Goal: Task Accomplishment & Management: Complete application form

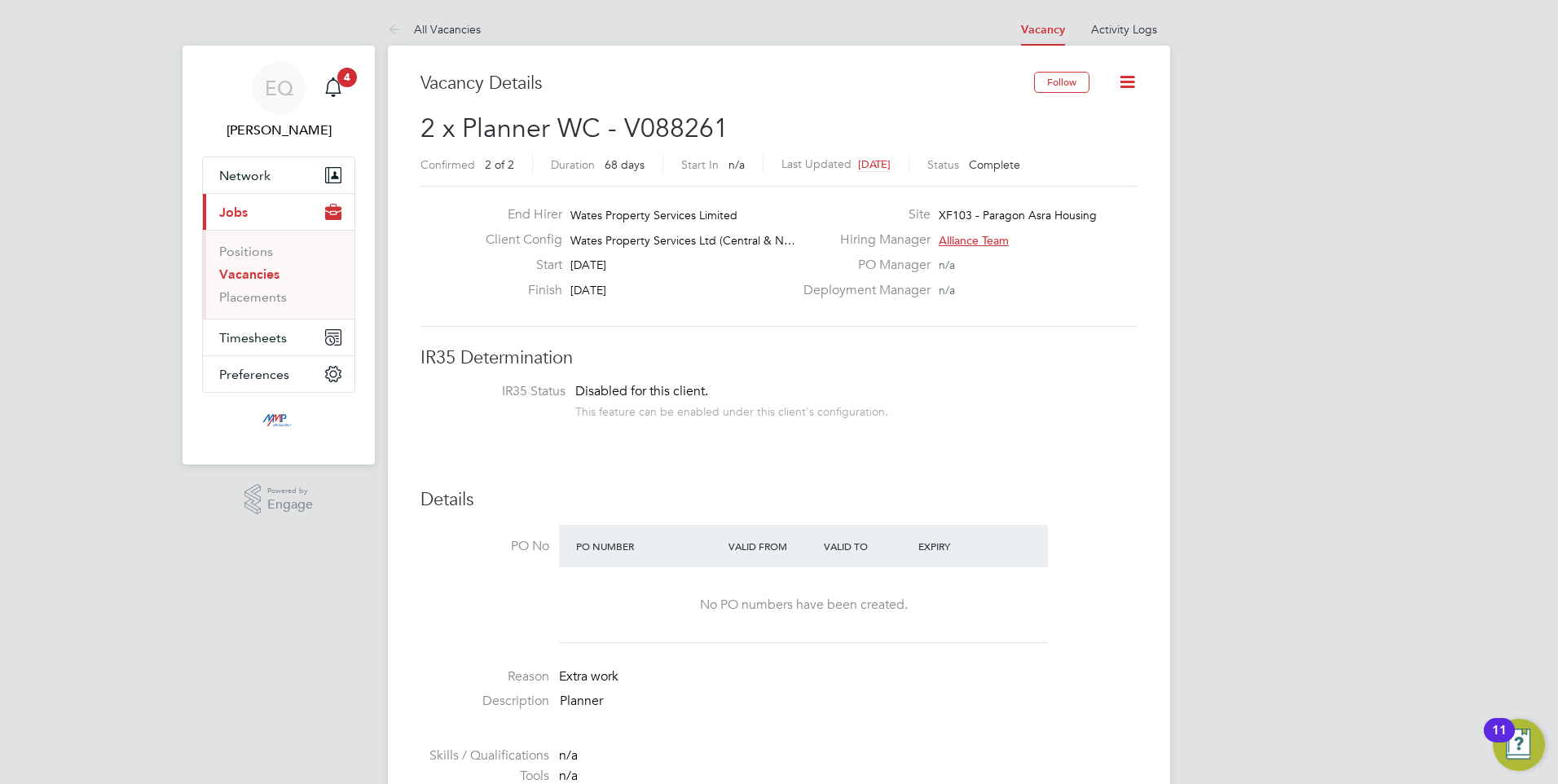
click at [255, 269] on link "Vacancies" at bounding box center [249, 274] width 60 height 15
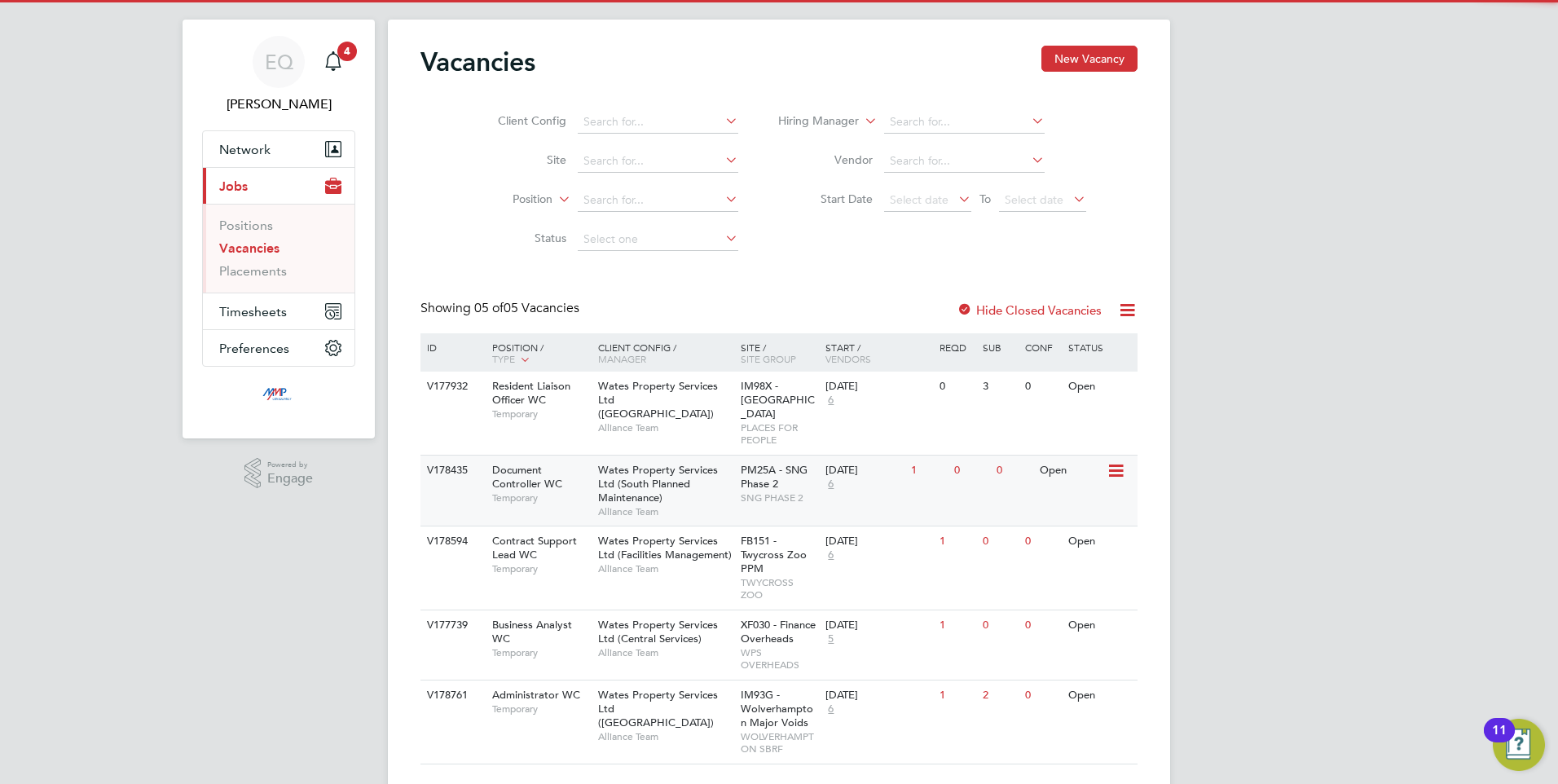
scroll to position [52, 0]
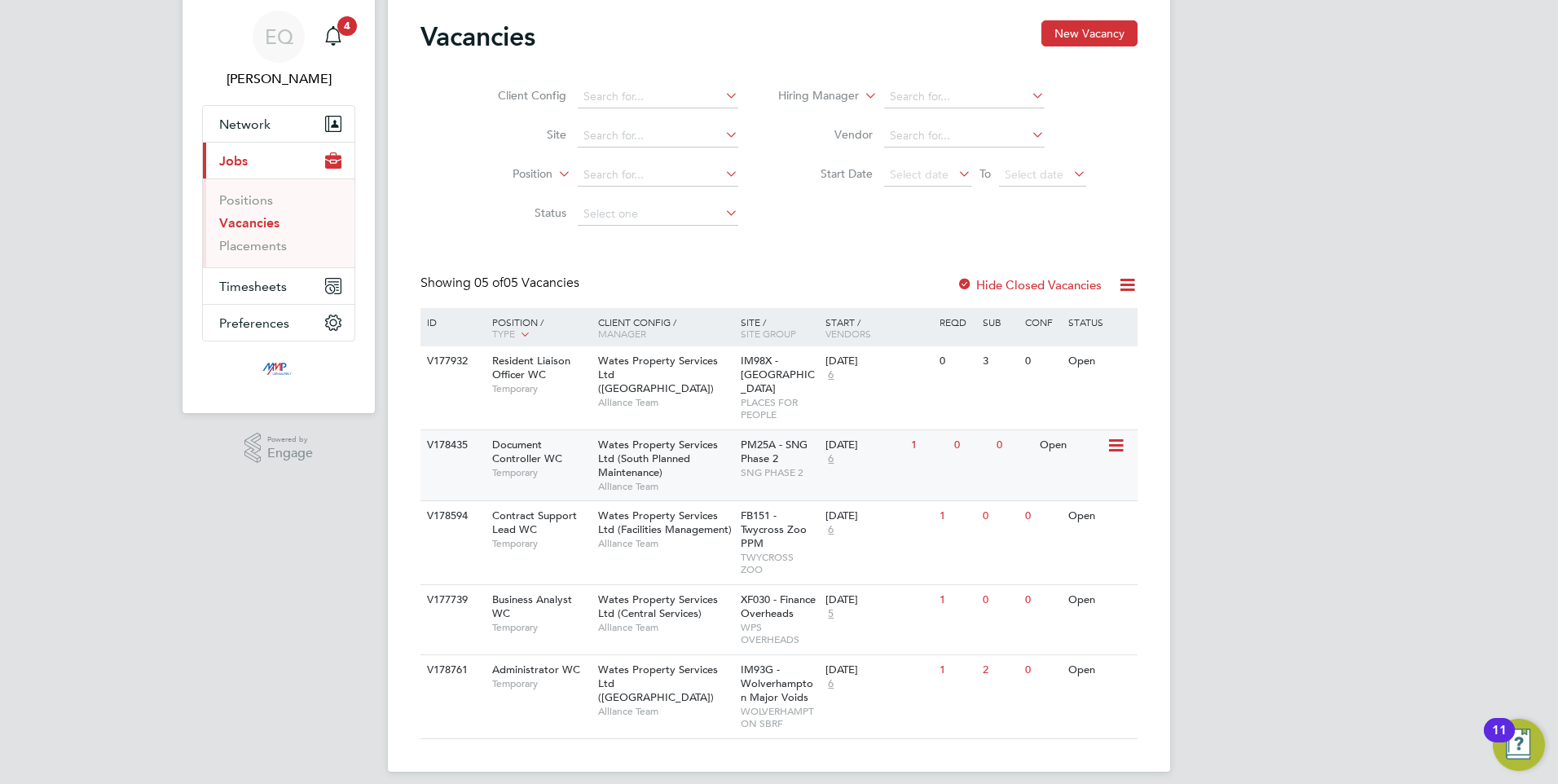
click at [541, 439] on span "Document Controller WC" at bounding box center [527, 451] width 70 height 27
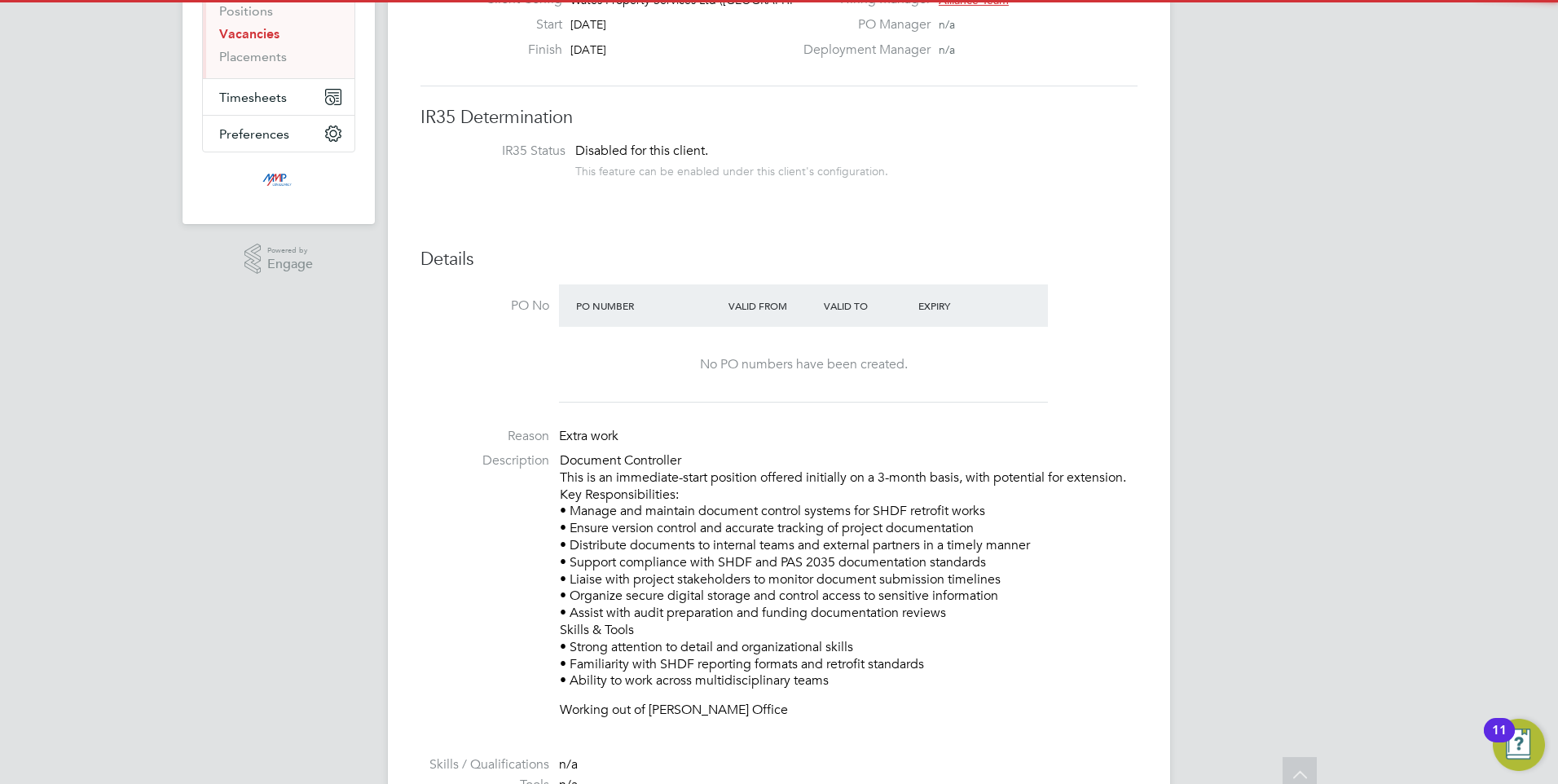
scroll to position [244, 0]
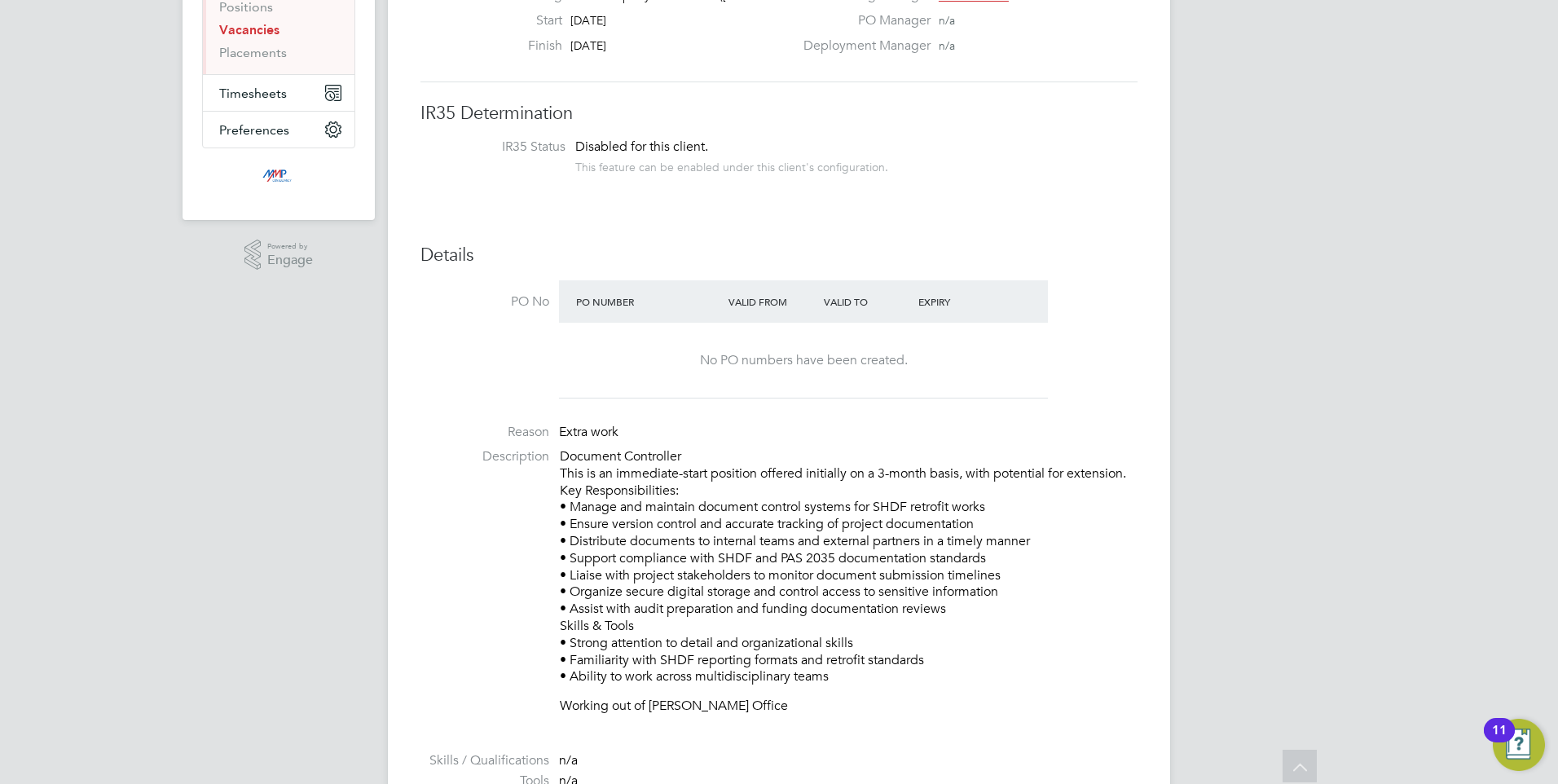
drag, startPoint x: 760, startPoint y: 623, endPoint x: 637, endPoint y: 496, distance: 176.8
click at [637, 496] on p "Document Controller This is an immediate-start position offered initially on a …" at bounding box center [848, 566] width 578 height 237
drag, startPoint x: 637, startPoint y: 496, endPoint x: 849, endPoint y: 598, distance: 235.3
click at [849, 598] on p "Document Controller This is an immediate-start position offered initially on a …" at bounding box center [848, 566] width 578 height 237
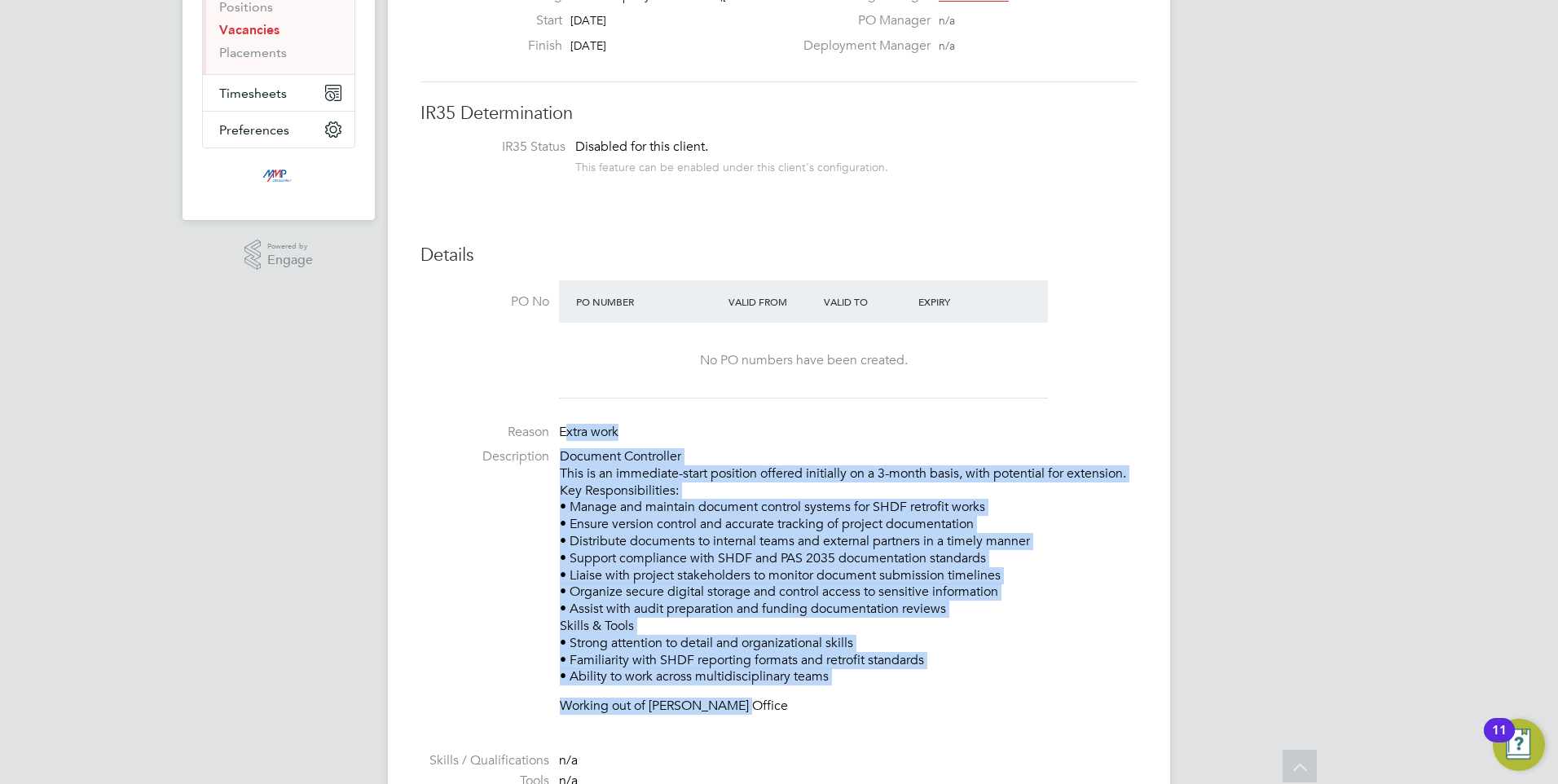
drag, startPoint x: 836, startPoint y: 707, endPoint x: 566, endPoint y: 432, distance: 385.4
click at [566, 432] on ul "PO No PO Number Valid From Valid To Expiry No PO numbers have been created. Rea…" at bounding box center [779, 638] width 717 height 718
drag, startPoint x: 566, startPoint y: 432, endPoint x: 635, endPoint y: 494, distance: 92.8
click at [618, 488] on p "Document Controller This is an immediate-start position offered initially on a …" at bounding box center [848, 566] width 578 height 237
drag, startPoint x: 809, startPoint y: 669, endPoint x: 563, endPoint y: 430, distance: 343.0
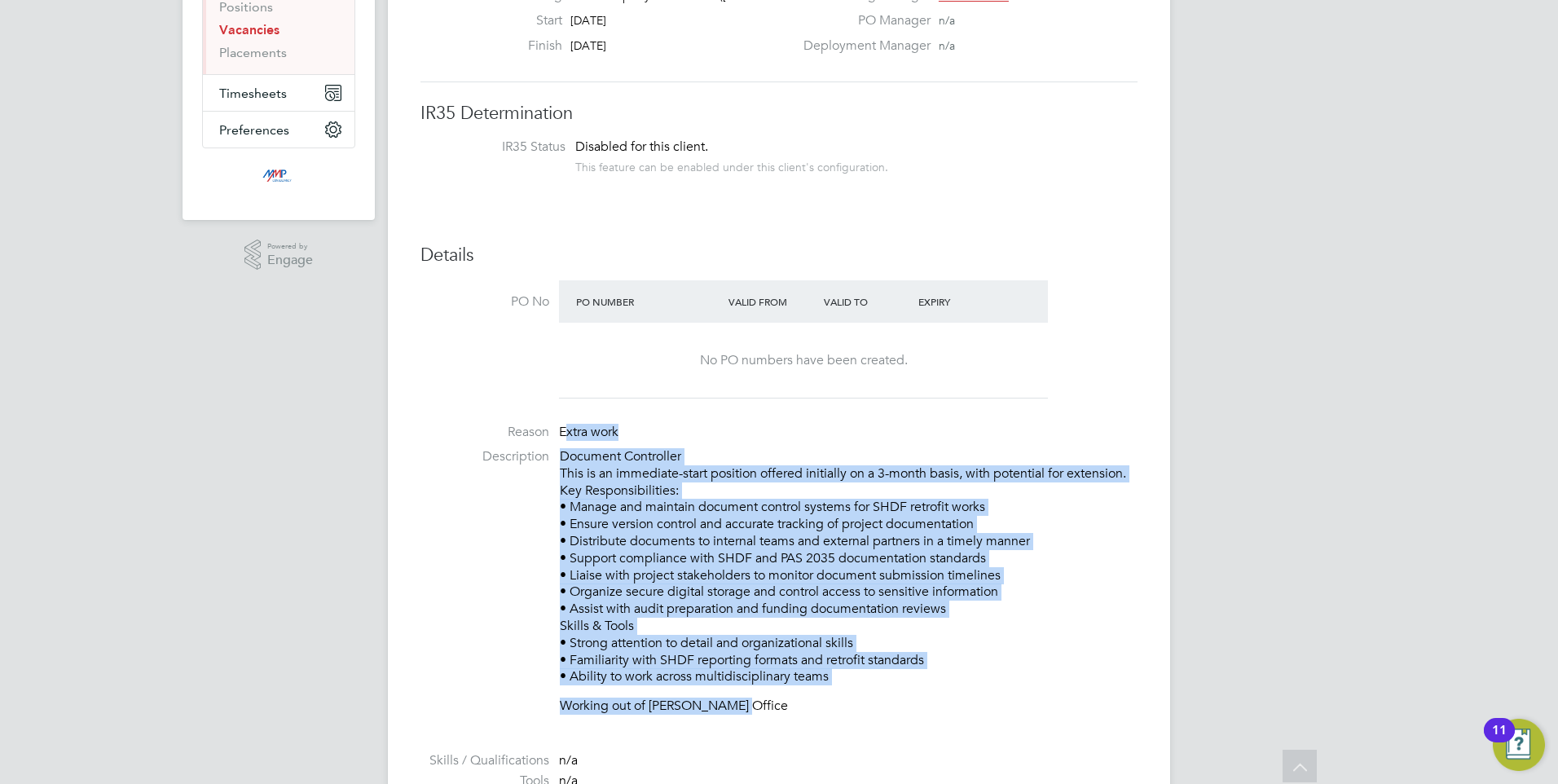
click at [563, 430] on ul "PO No PO Number Valid From Valid To Expiry No PO numbers have been created. Rea…" at bounding box center [779, 638] width 717 height 718
drag, startPoint x: 563, startPoint y: 430, endPoint x: 710, endPoint y: 515, distance: 169.8
click at [710, 515] on p "Document Controller This is an immediate-start position offered initially on a …" at bounding box center [848, 566] width 578 height 237
click at [728, 603] on p "Document Controller This is an immediate-start position offered initially on a …" at bounding box center [848, 566] width 578 height 237
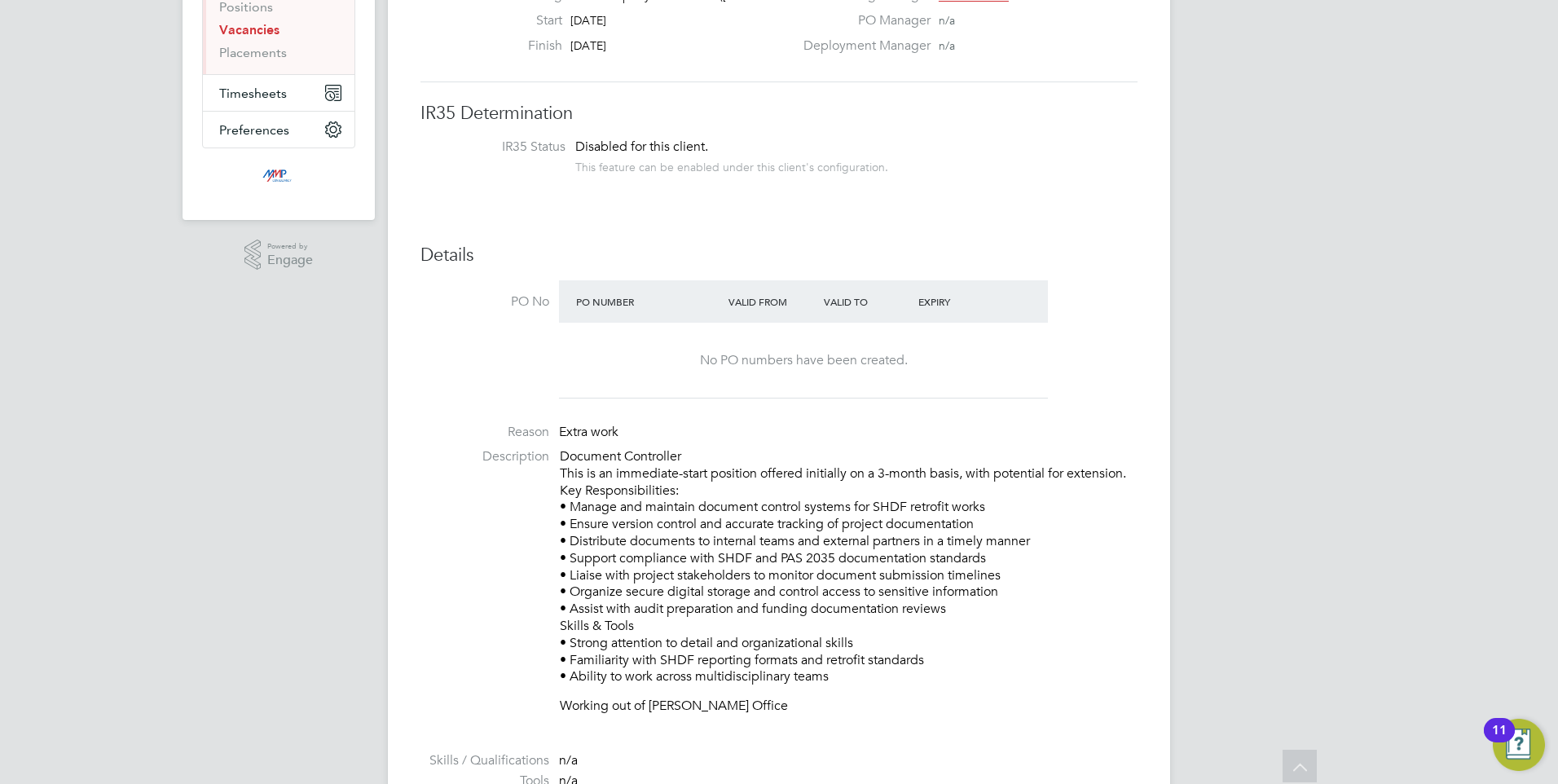
drag, startPoint x: 964, startPoint y: 674, endPoint x: 639, endPoint y: 450, distance: 394.7
click at [639, 450] on p "Document Controller This is an immediate-start position offered initially on a …" at bounding box center [848, 566] width 578 height 237
drag, startPoint x: 639, startPoint y: 450, endPoint x: 756, endPoint y: 557, distance: 158.5
click at [750, 532] on p "Document Controller This is an immediate-start position offered initially on a …" at bounding box center [848, 566] width 578 height 237
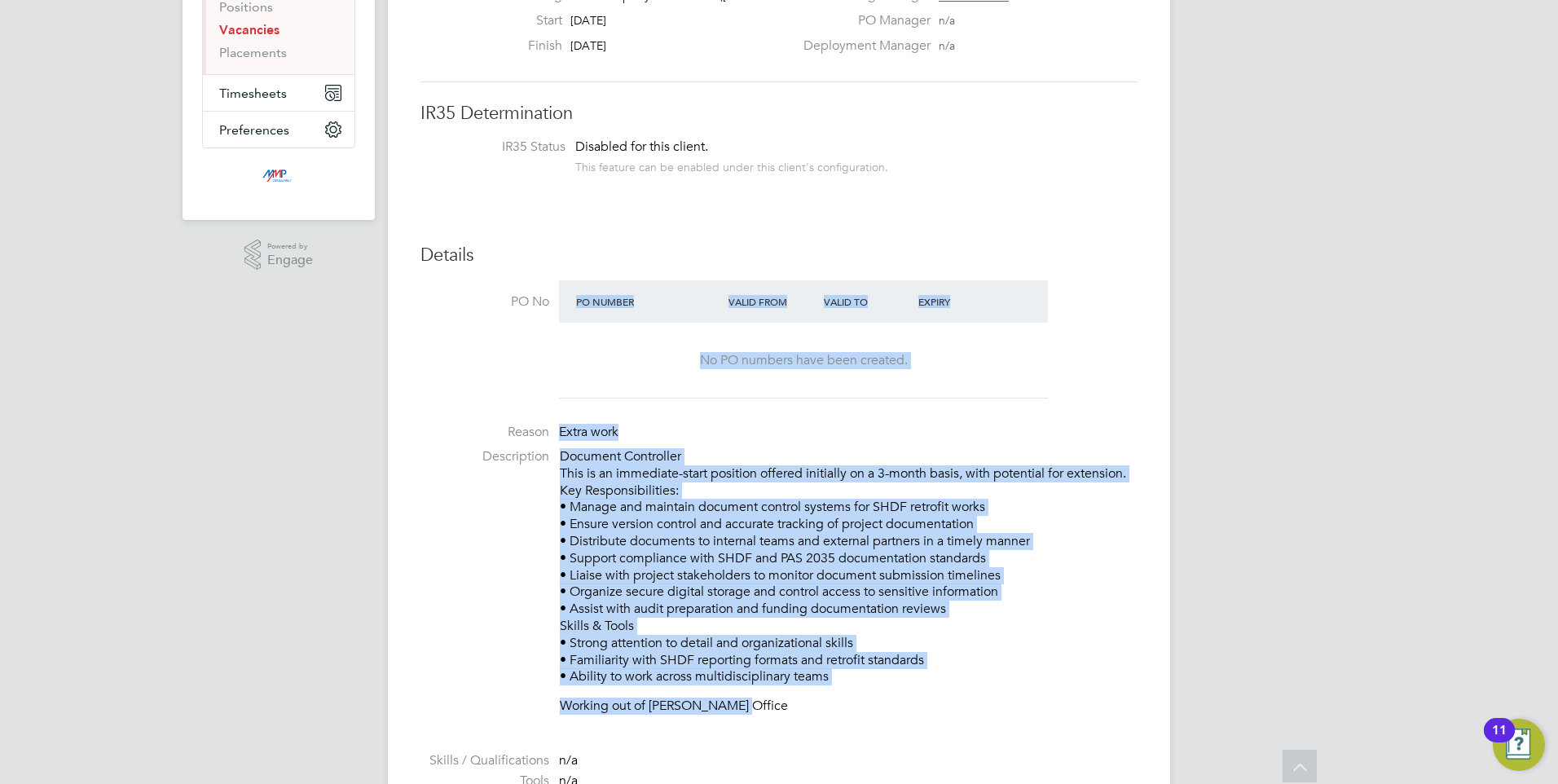
drag, startPoint x: 763, startPoint y: 695, endPoint x: 507, endPoint y: 403, distance: 388.3
click at [507, 403] on ul "PO No PO Number Valid From Valid To Expiry No PO numbers have been created. Rea…" at bounding box center [779, 638] width 717 height 718
drag, startPoint x: 507, startPoint y: 403, endPoint x: 784, endPoint y: 568, distance: 322.4
click at [784, 568] on p "Document Controller This is an immediate-start position offered initially on a …" at bounding box center [848, 566] width 578 height 237
drag, startPoint x: 581, startPoint y: 458, endPoint x: 892, endPoint y: 706, distance: 397.8
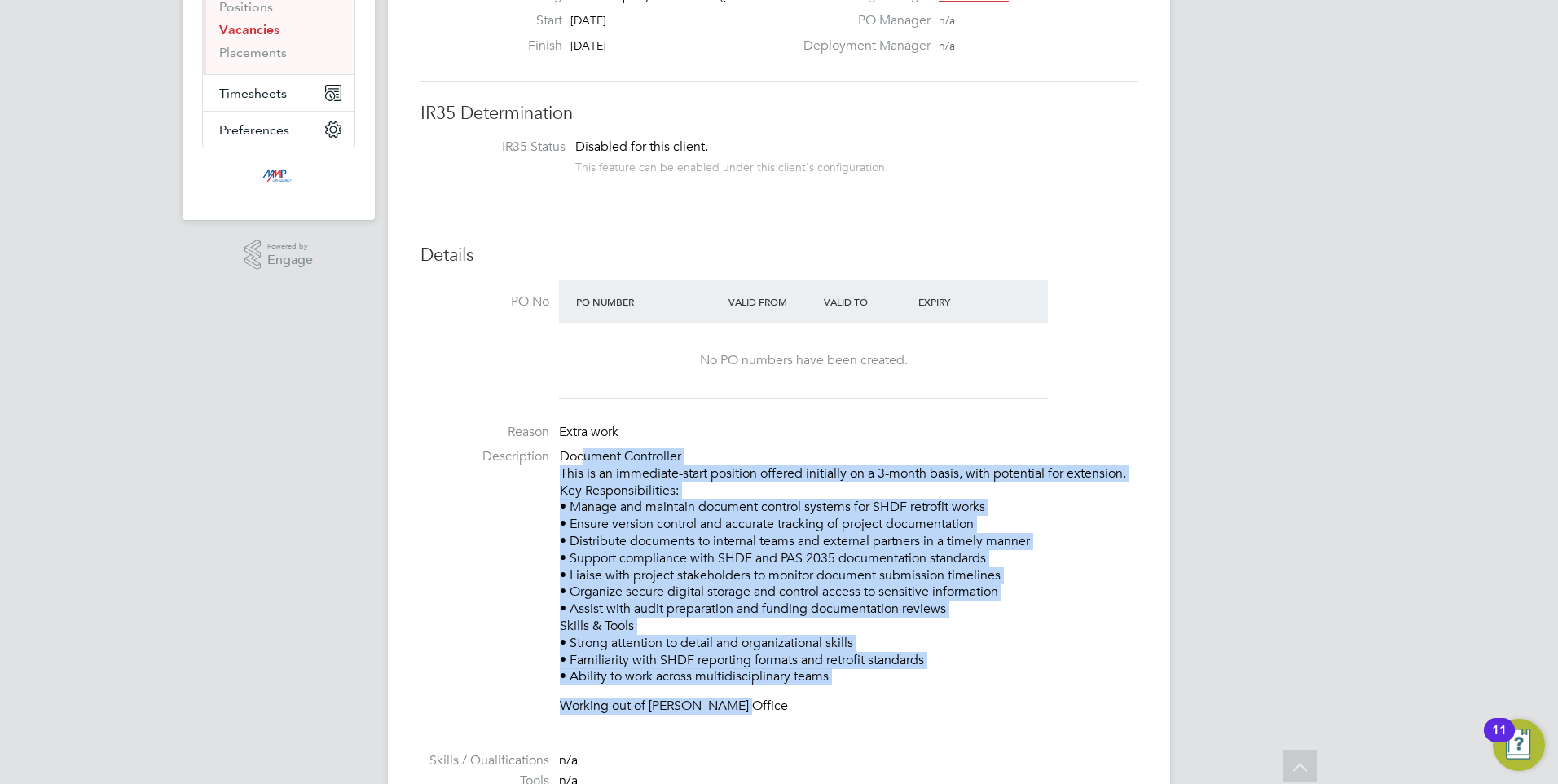
click at [892, 703] on div "Document Controller This is an immediate-start position offered initially on a …" at bounding box center [848, 581] width 578 height 267
click at [888, 710] on p "Working out of Kilburn Office" at bounding box center [848, 706] width 578 height 17
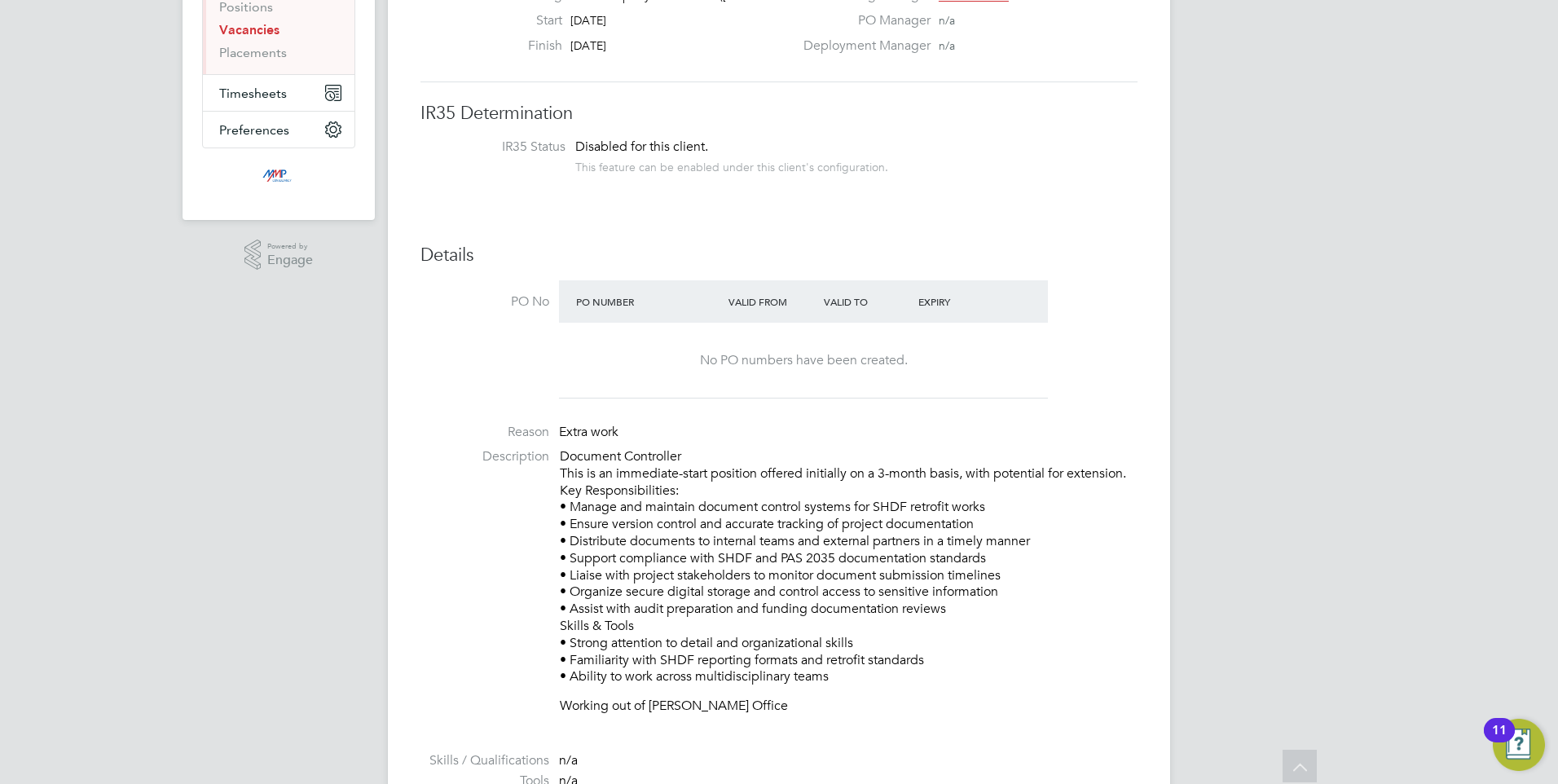
click at [867, 710] on p "Working out of Kilburn Office" at bounding box center [848, 706] width 578 height 17
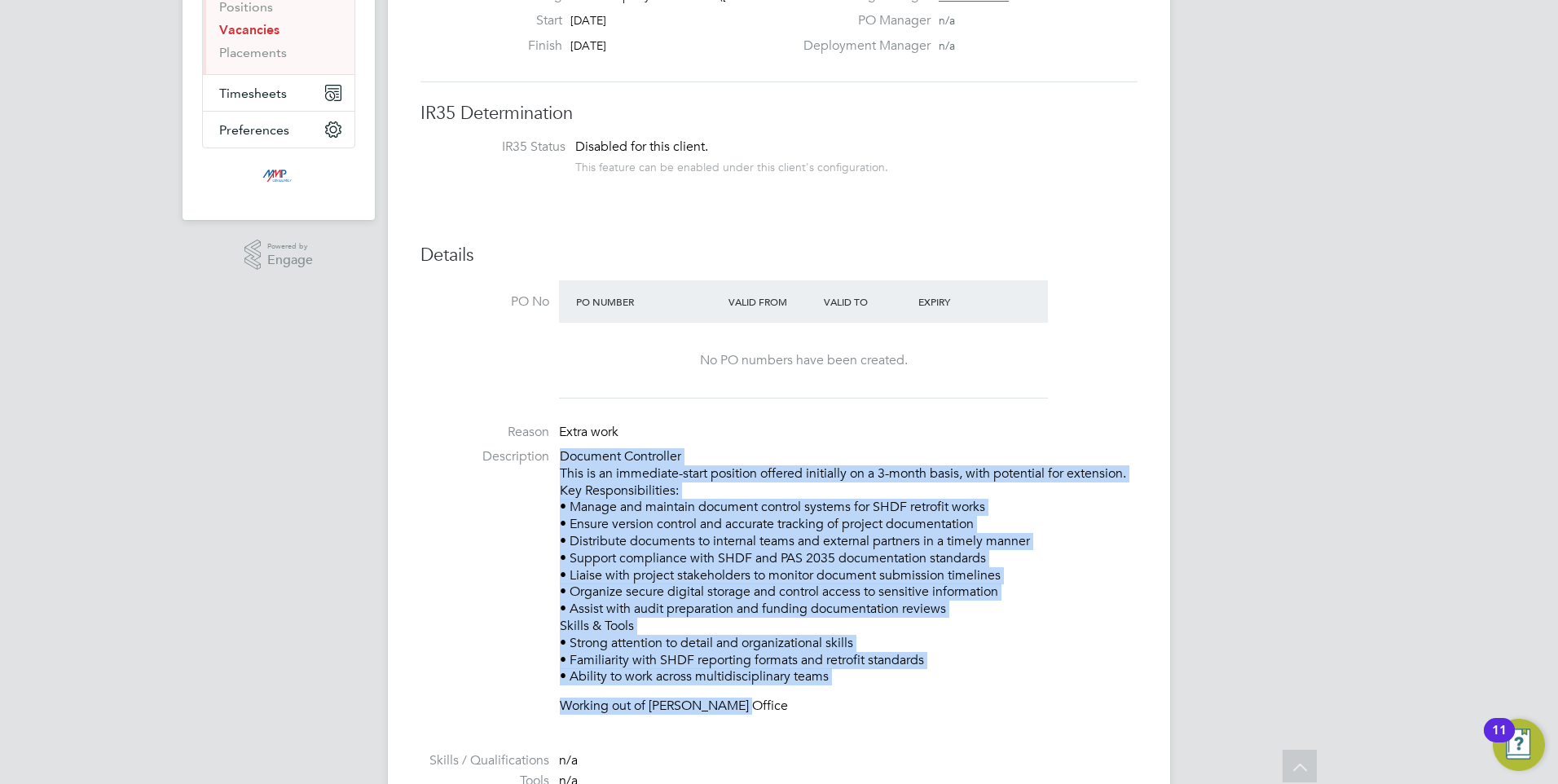
drag, startPoint x: 811, startPoint y: 625, endPoint x: 703, endPoint y: 450, distance: 205.6
click at [699, 448] on div "Document Controller This is an immediate-start position offered initially on a …" at bounding box center [848, 581] width 578 height 267
drag, startPoint x: 703, startPoint y: 450, endPoint x: 784, endPoint y: 495, distance: 92.7
click at [812, 510] on p "Document Controller This is an immediate-start position offered initially on a …" at bounding box center [848, 566] width 578 height 237
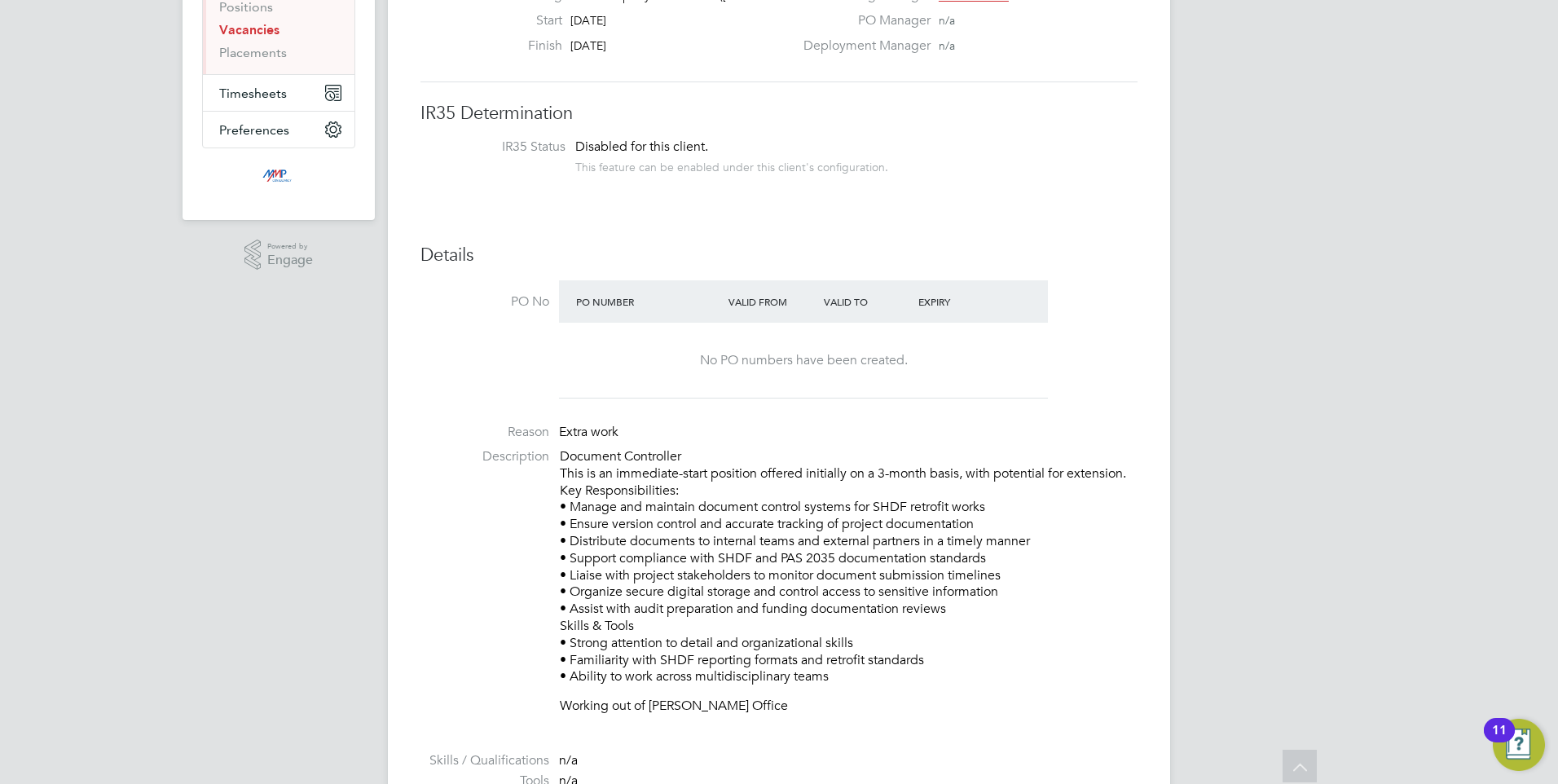
drag, startPoint x: 797, startPoint y: 471, endPoint x: 1041, endPoint y: 509, distance: 246.9
click at [1065, 493] on p "Document Controller This is an immediate-start position offered initially on a …" at bounding box center [848, 566] width 578 height 237
drag, startPoint x: 952, startPoint y: 575, endPoint x: 952, endPoint y: 584, distance: 9.0
click at [952, 576] on p "Document Controller This is an immediate-start position offered initially on a …" at bounding box center [848, 566] width 578 height 237
drag, startPoint x: 946, startPoint y: 669, endPoint x: 682, endPoint y: 454, distance: 340.5
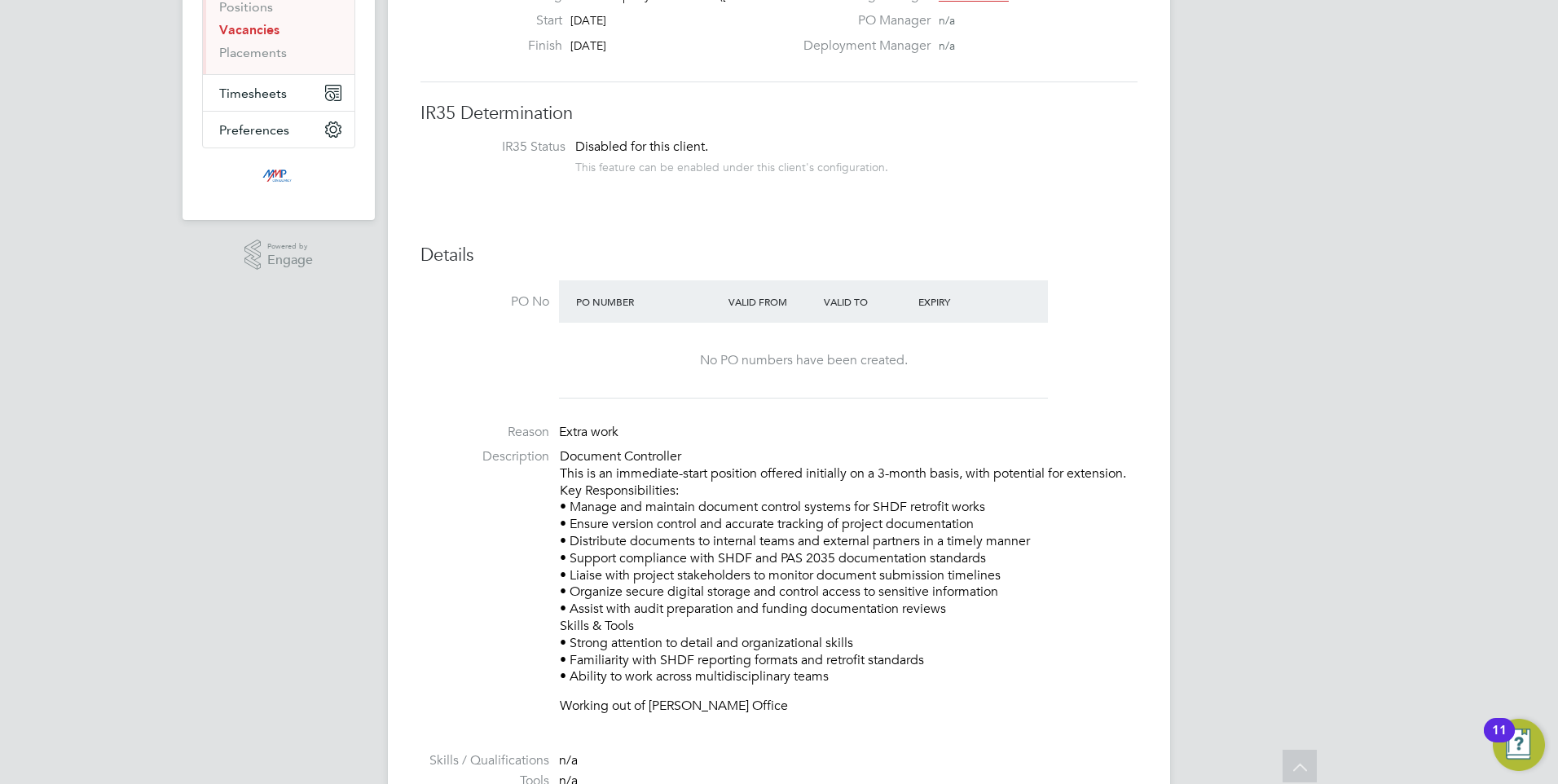
click at [682, 454] on p "Document Controller This is an immediate-start position offered initially on a …" at bounding box center [848, 566] width 578 height 237
drag, startPoint x: 682, startPoint y: 454, endPoint x: 795, endPoint y: 475, distance: 114.9
click at [845, 514] on p "Document Controller This is an immediate-start position offered initially on a …" at bounding box center [848, 566] width 578 height 237
drag, startPoint x: 790, startPoint y: 457, endPoint x: 951, endPoint y: 466, distance: 161.3
click at [949, 460] on p "Document Controller This is an immediate-start position offered initially on a …" at bounding box center [848, 566] width 578 height 237
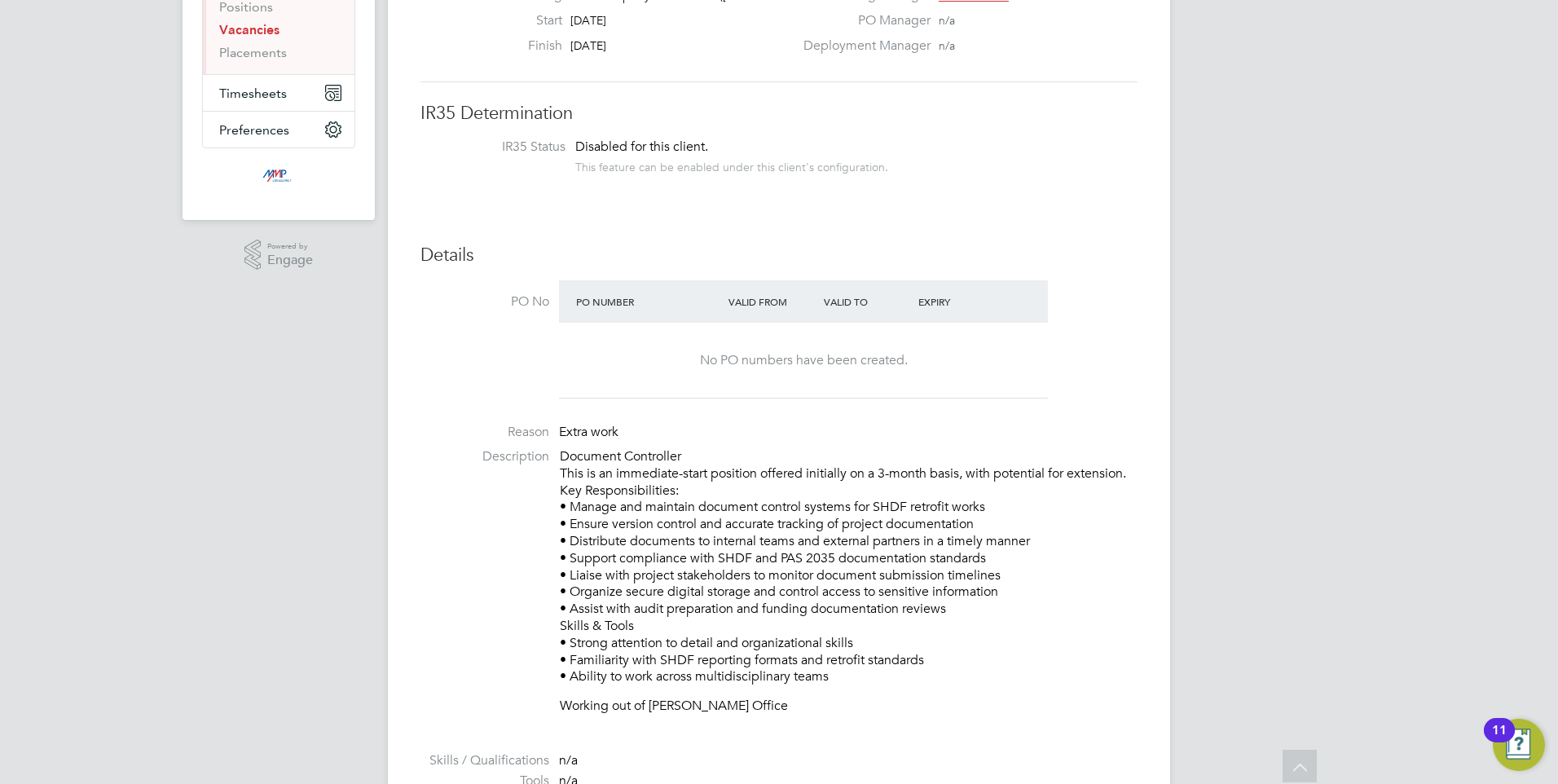
click at [960, 487] on p "Document Controller This is an immediate-start position offered initially on a …" at bounding box center [848, 566] width 578 height 237
drag, startPoint x: 872, startPoint y: 688, endPoint x: 863, endPoint y: 694, distance: 10.8
click at [865, 692] on div "Document Controller This is an immediate-start position offered initially on a …" at bounding box center [848, 581] width 578 height 267
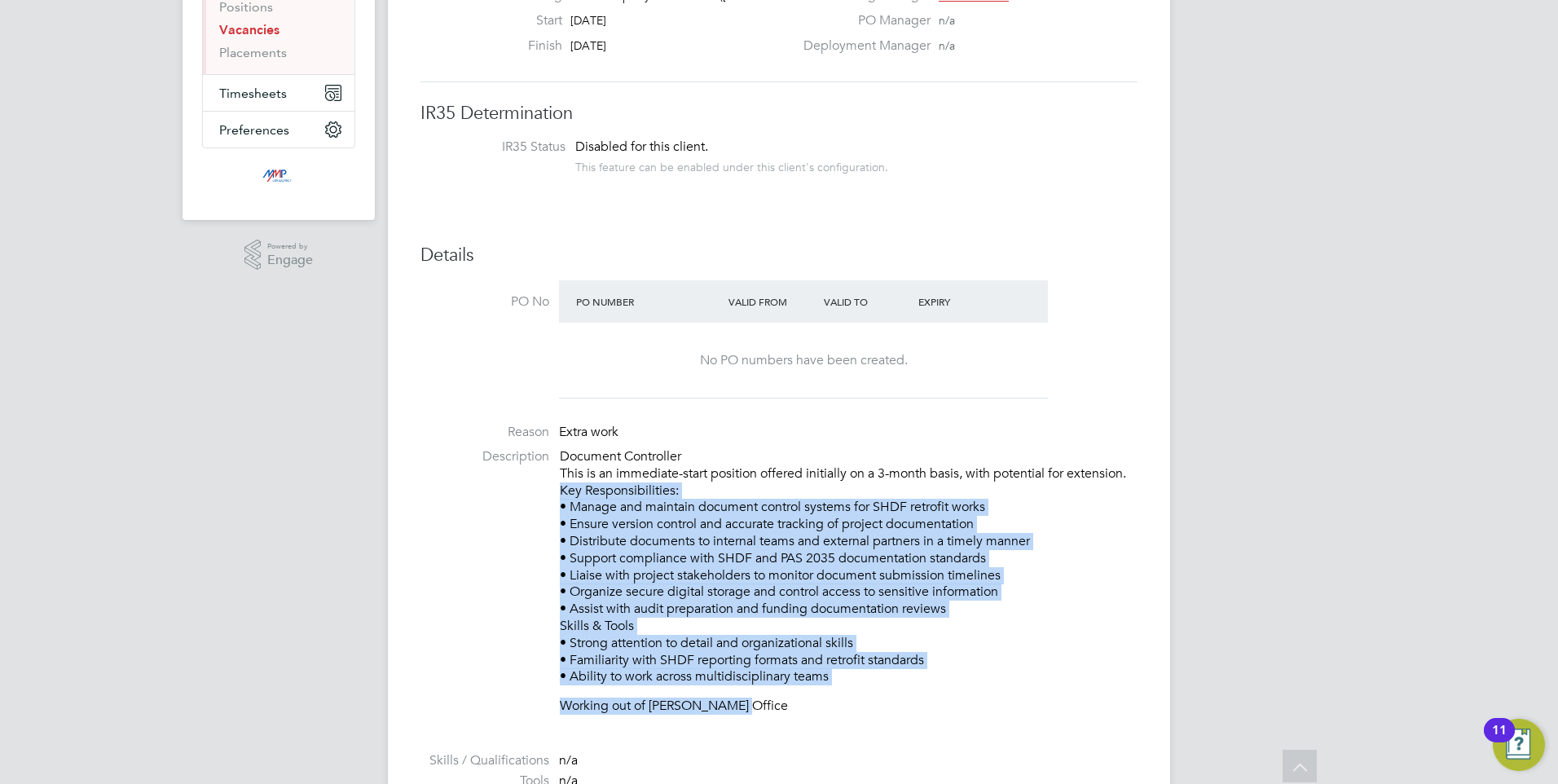
drag, startPoint x: 856, startPoint y: 701, endPoint x: 682, endPoint y: 486, distance: 276.6
click at [682, 486] on div "Document Controller This is an immediate-start position offered initially on a …" at bounding box center [848, 581] width 578 height 267
drag, startPoint x: 682, startPoint y: 486, endPoint x: 794, endPoint y: 592, distance: 154.2
click at [794, 592] on p "Document Controller This is an immediate-start position offered initially on a …" at bounding box center [848, 566] width 578 height 237
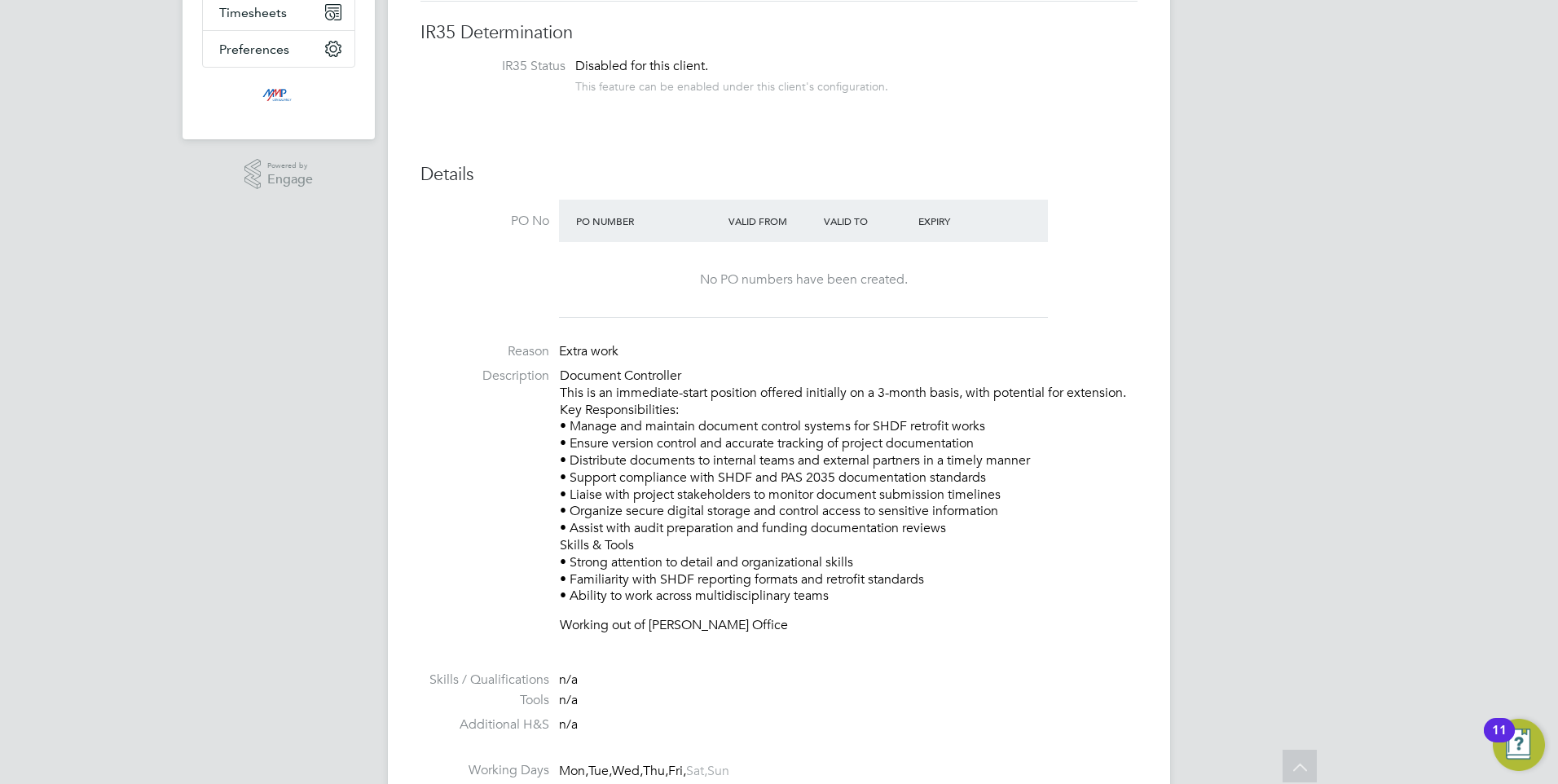
scroll to position [326, 0]
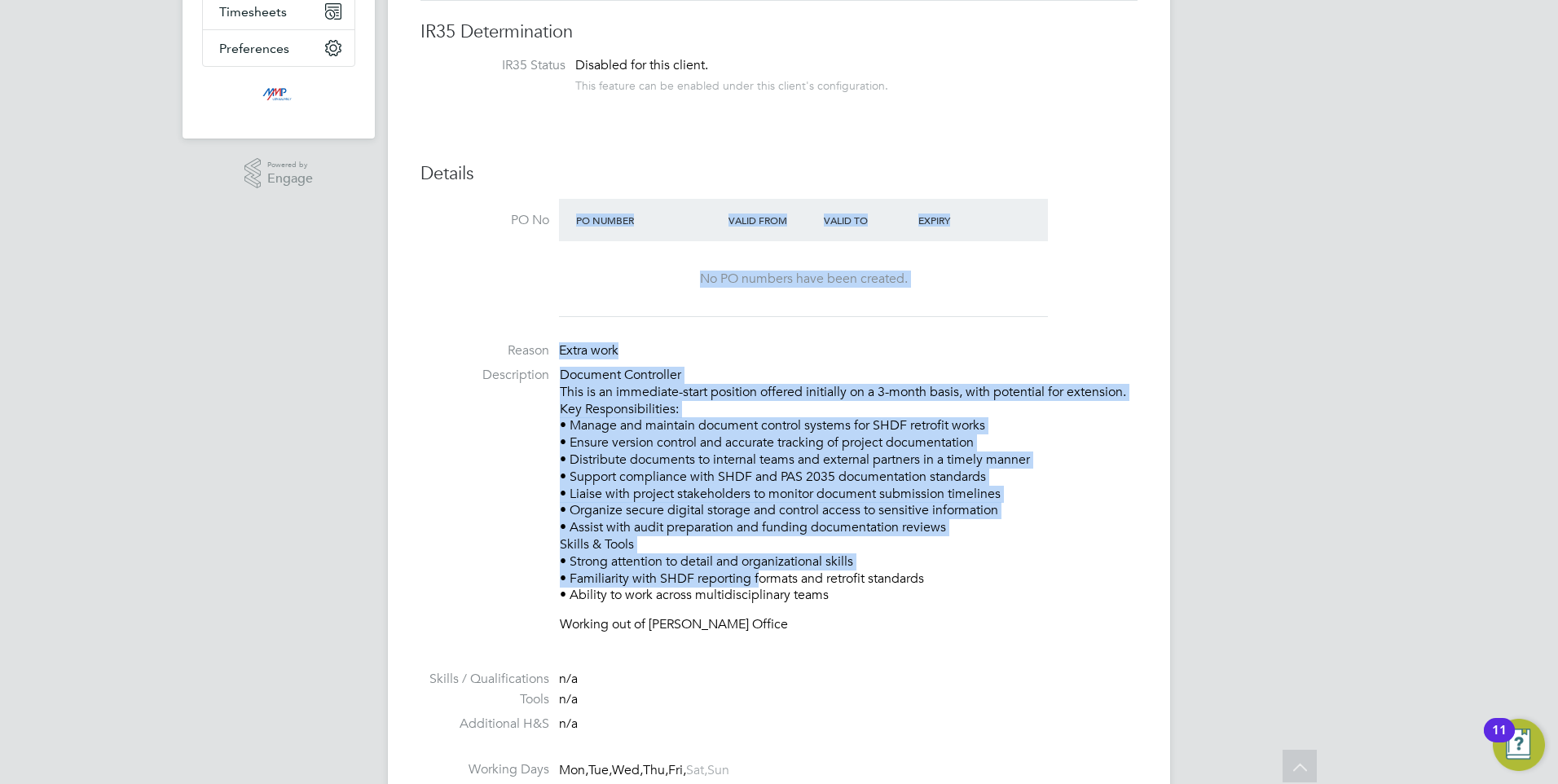
drag, startPoint x: 756, startPoint y: 581, endPoint x: 529, endPoint y: 289, distance: 369.9
click at [530, 284] on ul "PO No PO Number Valid From Valid To Expiry No PO numbers have been created. Rea…" at bounding box center [779, 558] width 717 height 718
drag, startPoint x: 529, startPoint y: 289, endPoint x: 644, endPoint y: 582, distance: 314.8
click at [644, 582] on p "Document Controller This is an immediate-start position offered initially on a …" at bounding box center [848, 484] width 578 height 237
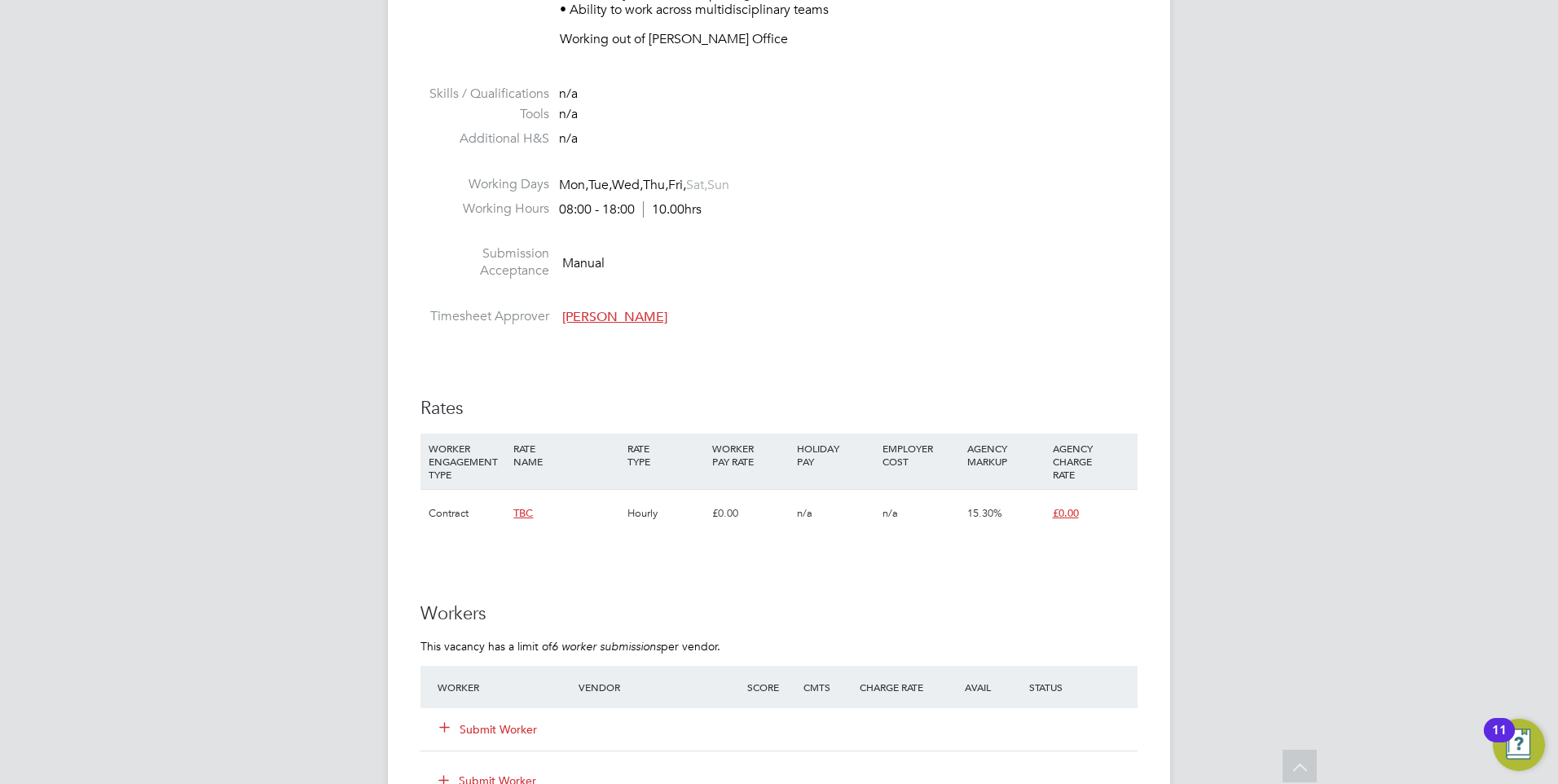
scroll to position [896, 0]
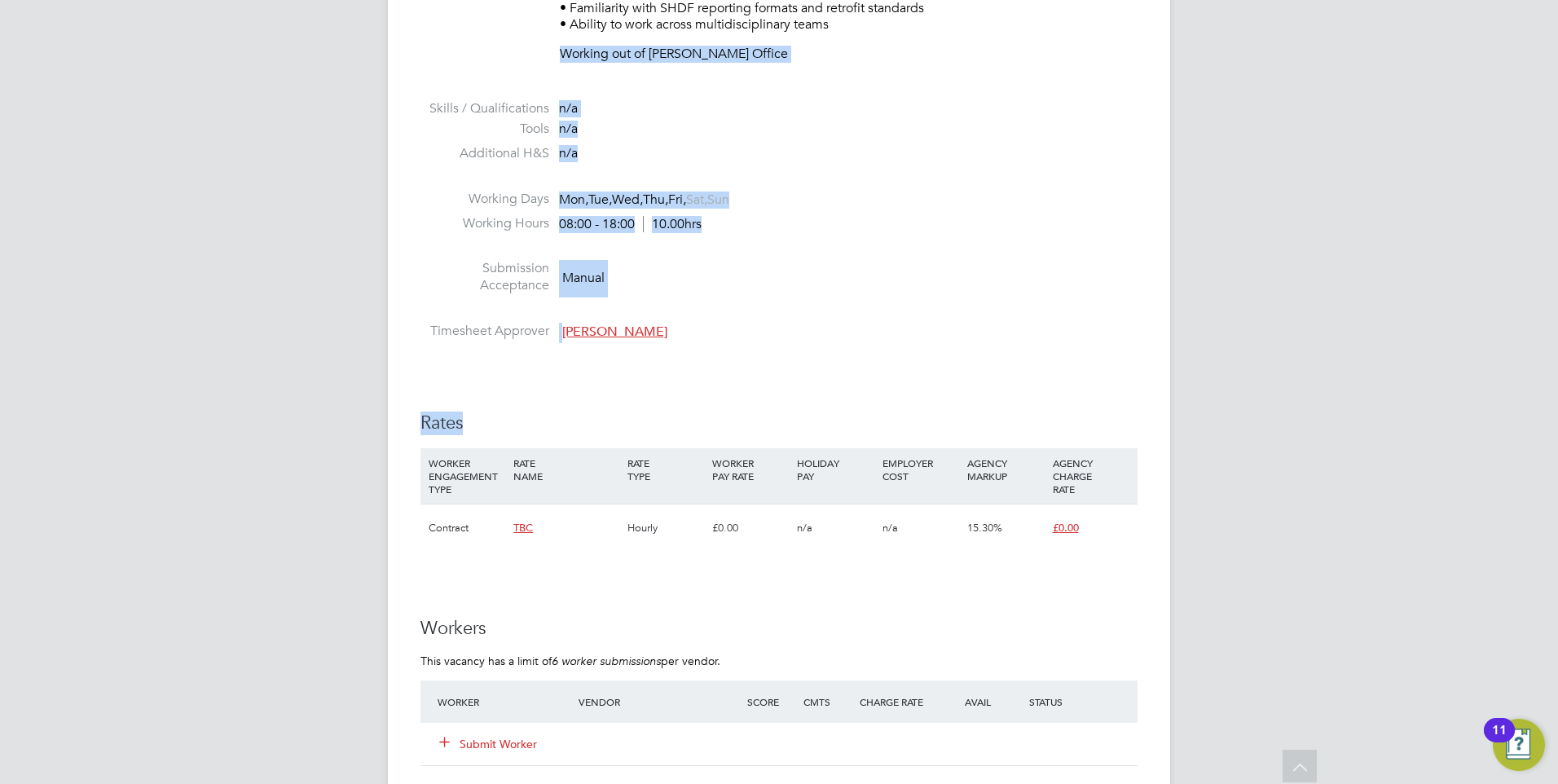
drag, startPoint x: 790, startPoint y: 344, endPoint x: 515, endPoint y: 80, distance: 381.2
click at [515, 80] on div "IR35 Determination IR35 Status Disabled for this client. This feature can be en…" at bounding box center [779, 439] width 717 height 1980
drag, startPoint x: 515, startPoint y: 80, endPoint x: 672, endPoint y: 305, distance: 274.4
click at [672, 305] on li at bounding box center [779, 312] width 717 height 22
click at [661, 427] on h3 "Rates" at bounding box center [779, 423] width 717 height 23
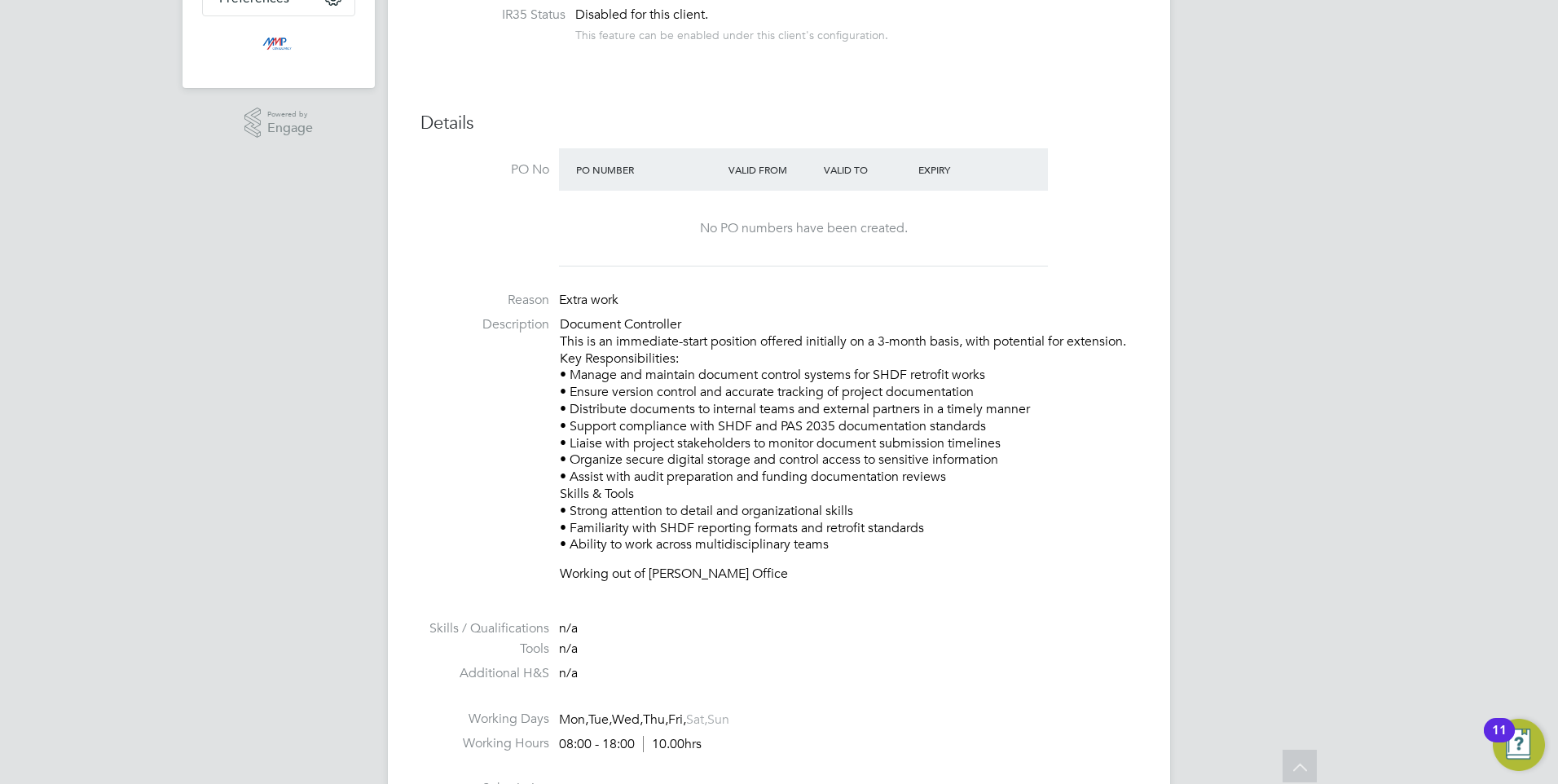
scroll to position [326, 0]
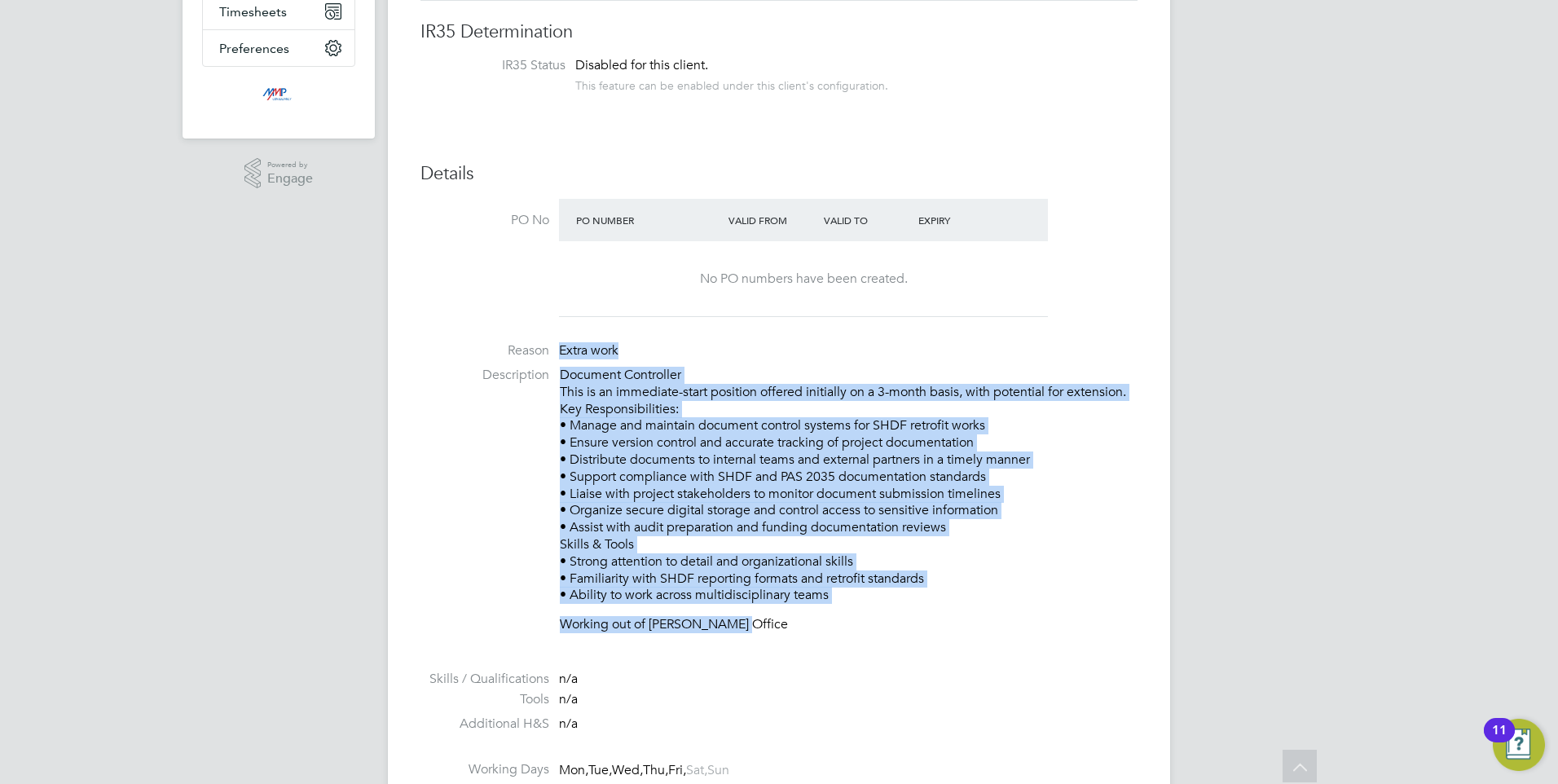
drag, startPoint x: 748, startPoint y: 606, endPoint x: 517, endPoint y: 343, distance: 350.0
click at [517, 343] on ul "PO No PO Number Valid From Valid To Expiry No PO numbers have been created. Rea…" at bounding box center [779, 558] width 717 height 718
drag, startPoint x: 517, startPoint y: 343, endPoint x: 648, endPoint y: 422, distance: 153.0
click at [648, 422] on p "Document Controller This is an immediate-start position offered initially on a …" at bounding box center [848, 484] width 578 height 237
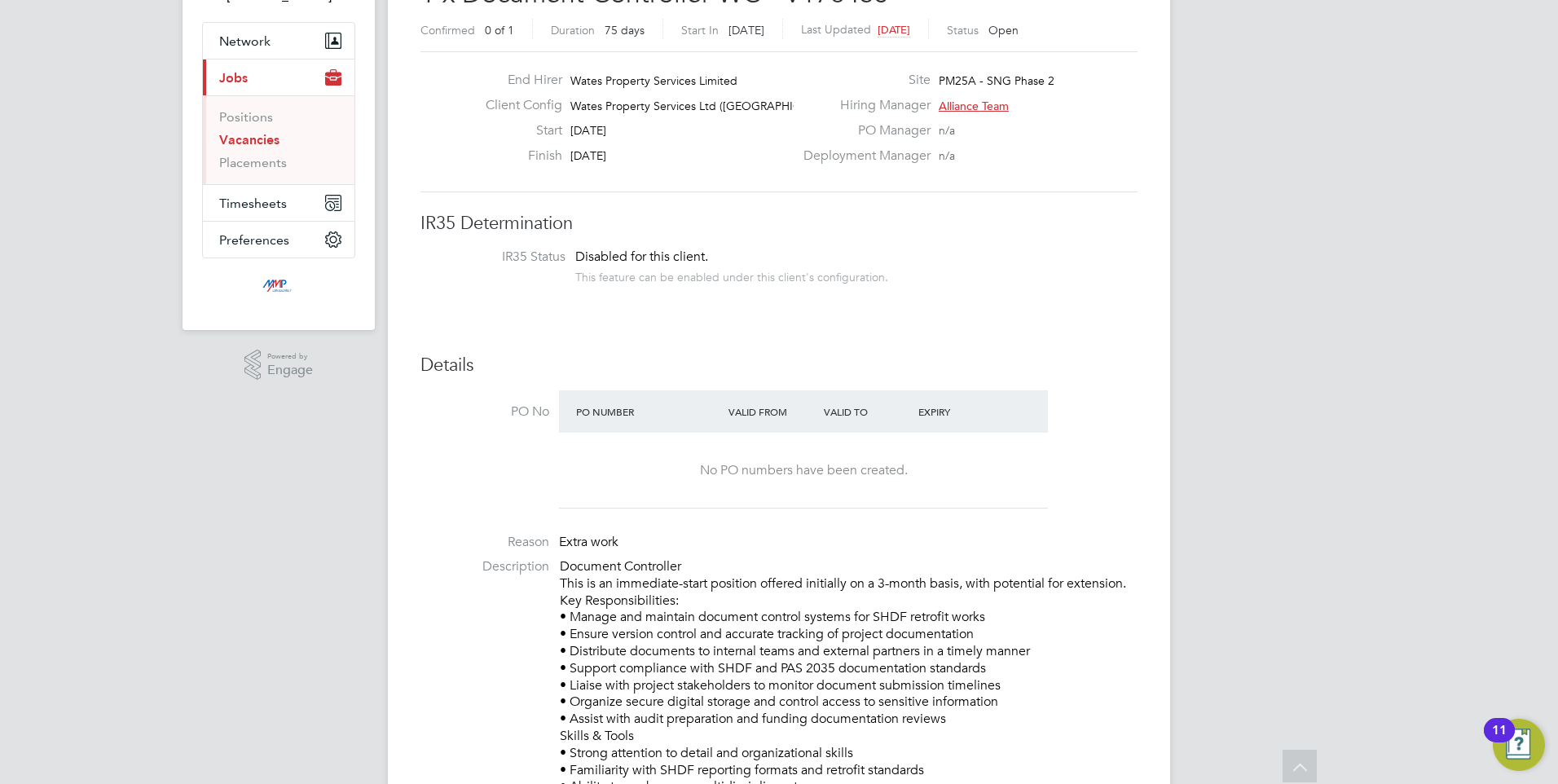
scroll to position [0, 0]
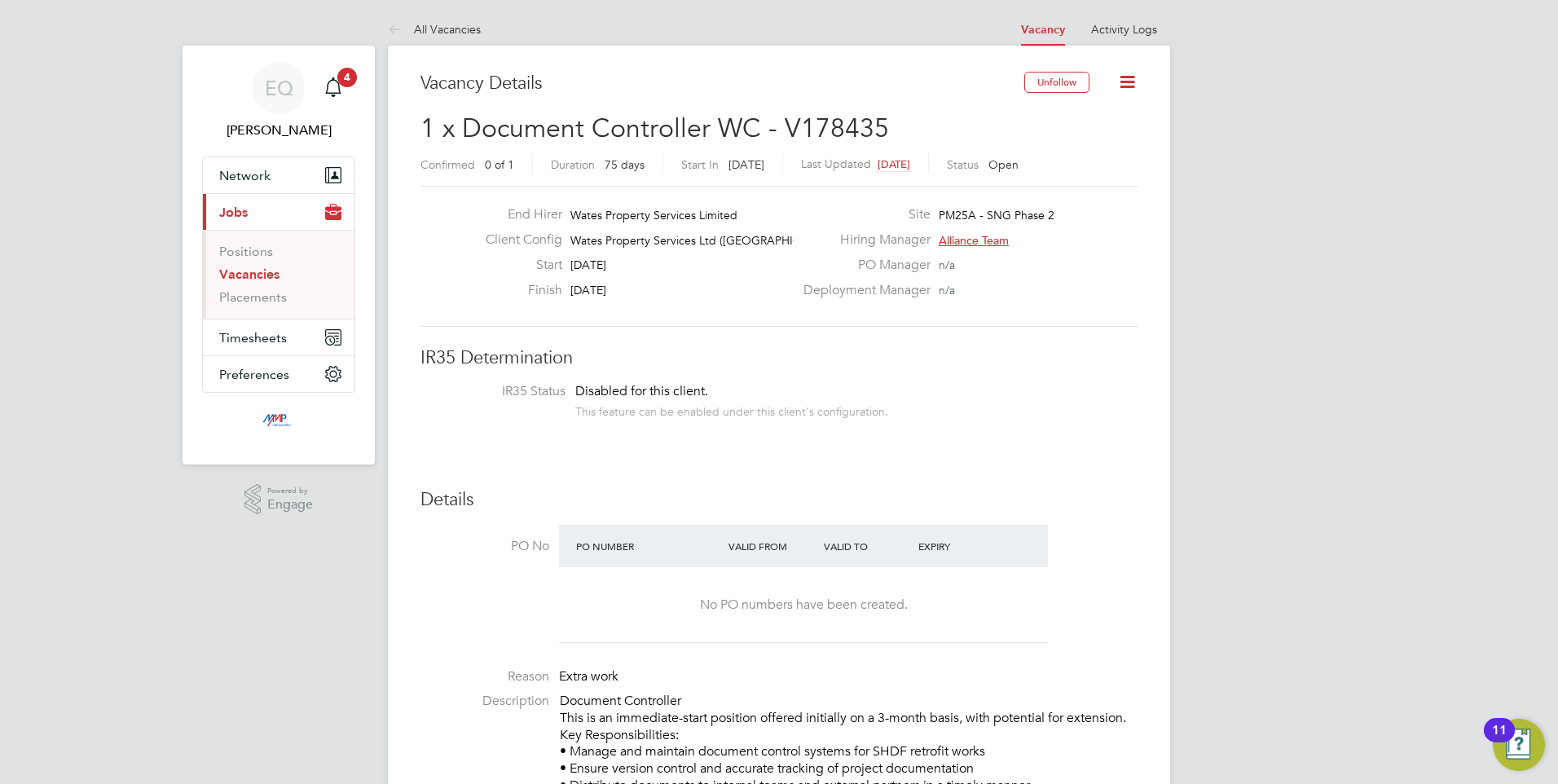
drag, startPoint x: 838, startPoint y: 673, endPoint x: 630, endPoint y: 285, distance: 440.2
drag, startPoint x: 630, startPoint y: 285, endPoint x: 742, endPoint y: 471, distance: 217.1
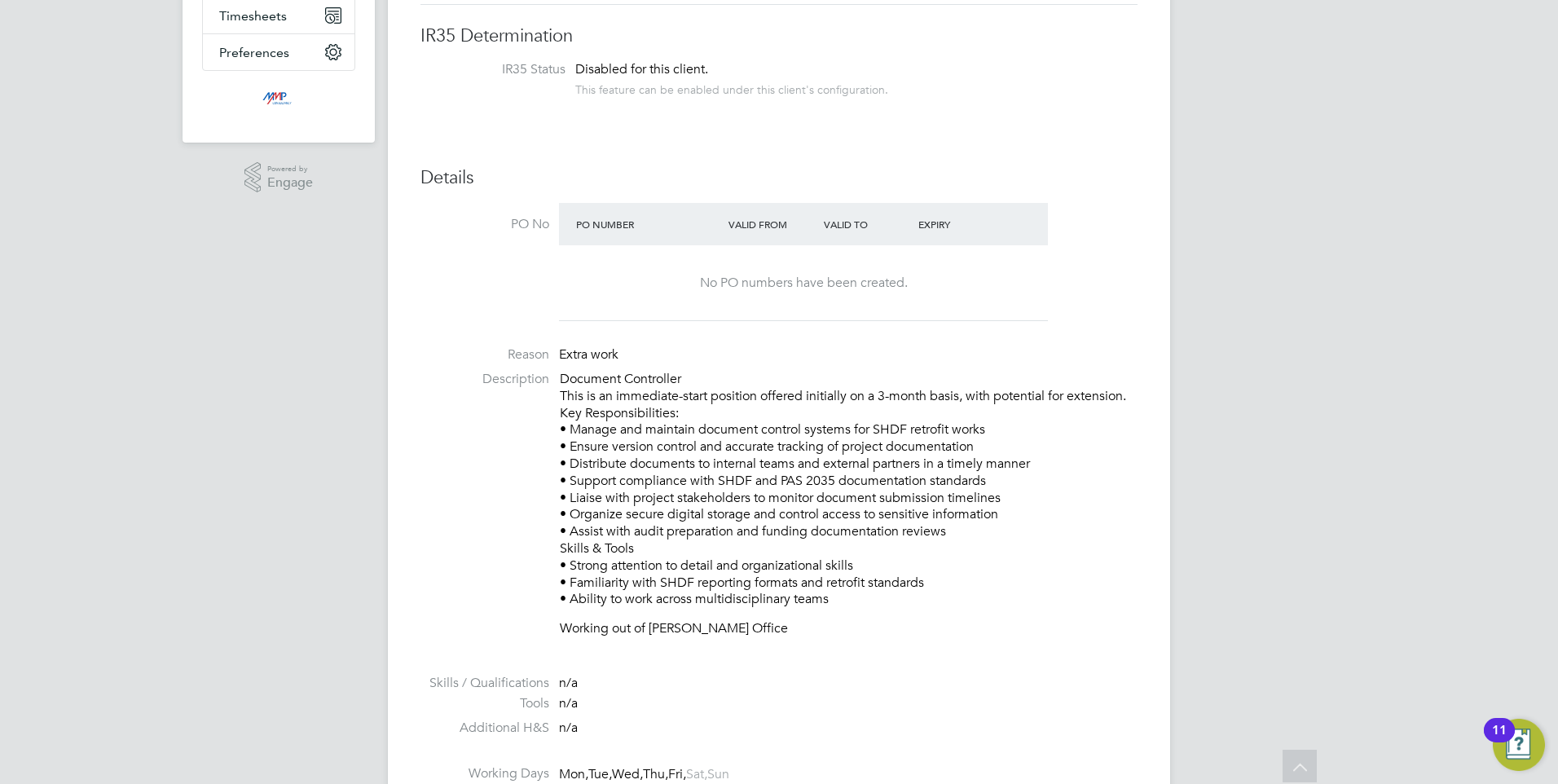
scroll to position [407, 0]
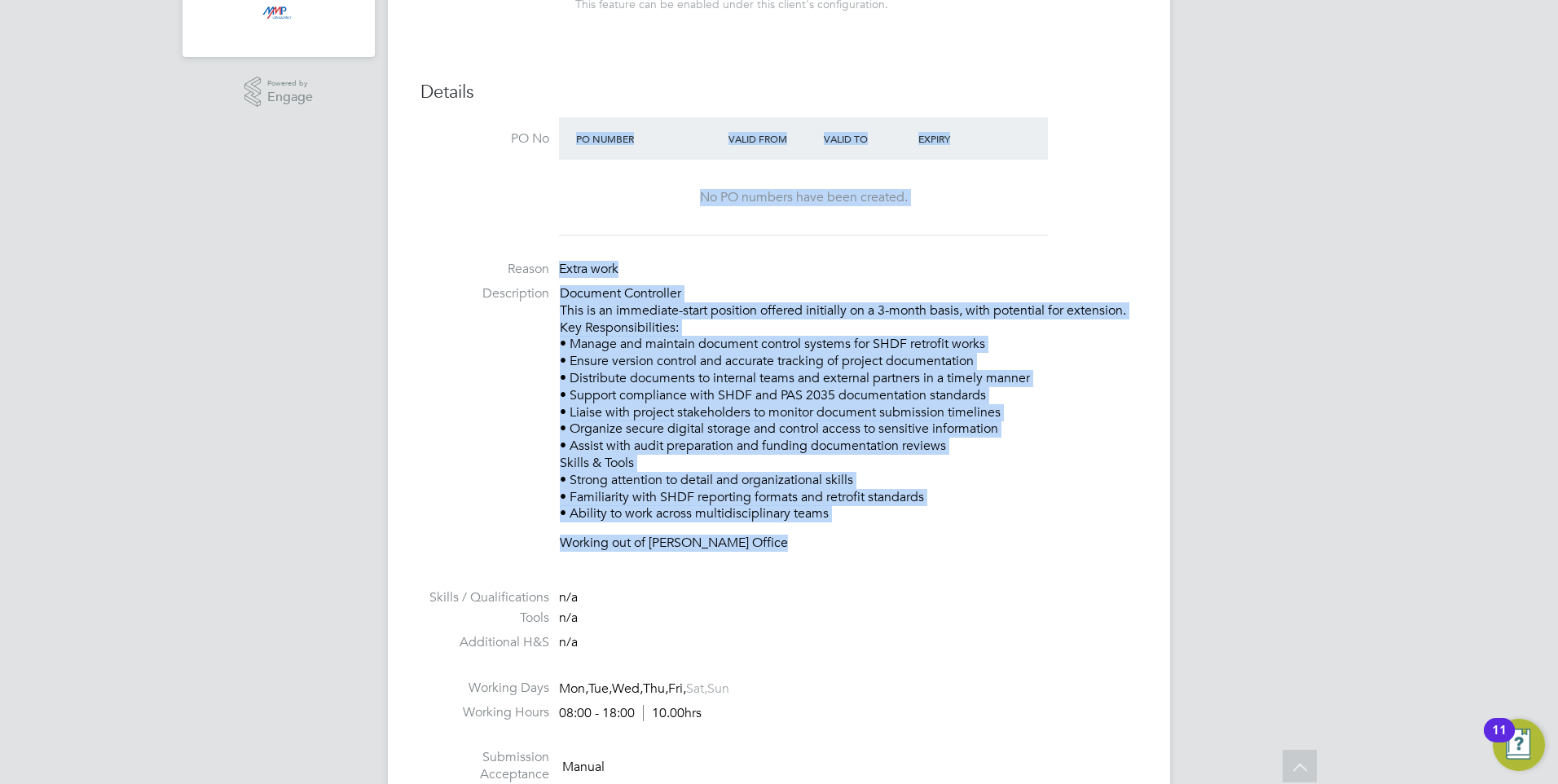
drag, startPoint x: 815, startPoint y: 585, endPoint x: 458, endPoint y: 244, distance: 493.7
click at [458, 244] on ul "PO No PO Number Valid From Valid To Expiry No PO numbers have been created. Rea…" at bounding box center [779, 476] width 717 height 718
drag, startPoint x: 458, startPoint y: 244, endPoint x: 886, endPoint y: 539, distance: 519.8
click at [886, 539] on p "Working out of Kilburn Office" at bounding box center [848, 543] width 578 height 17
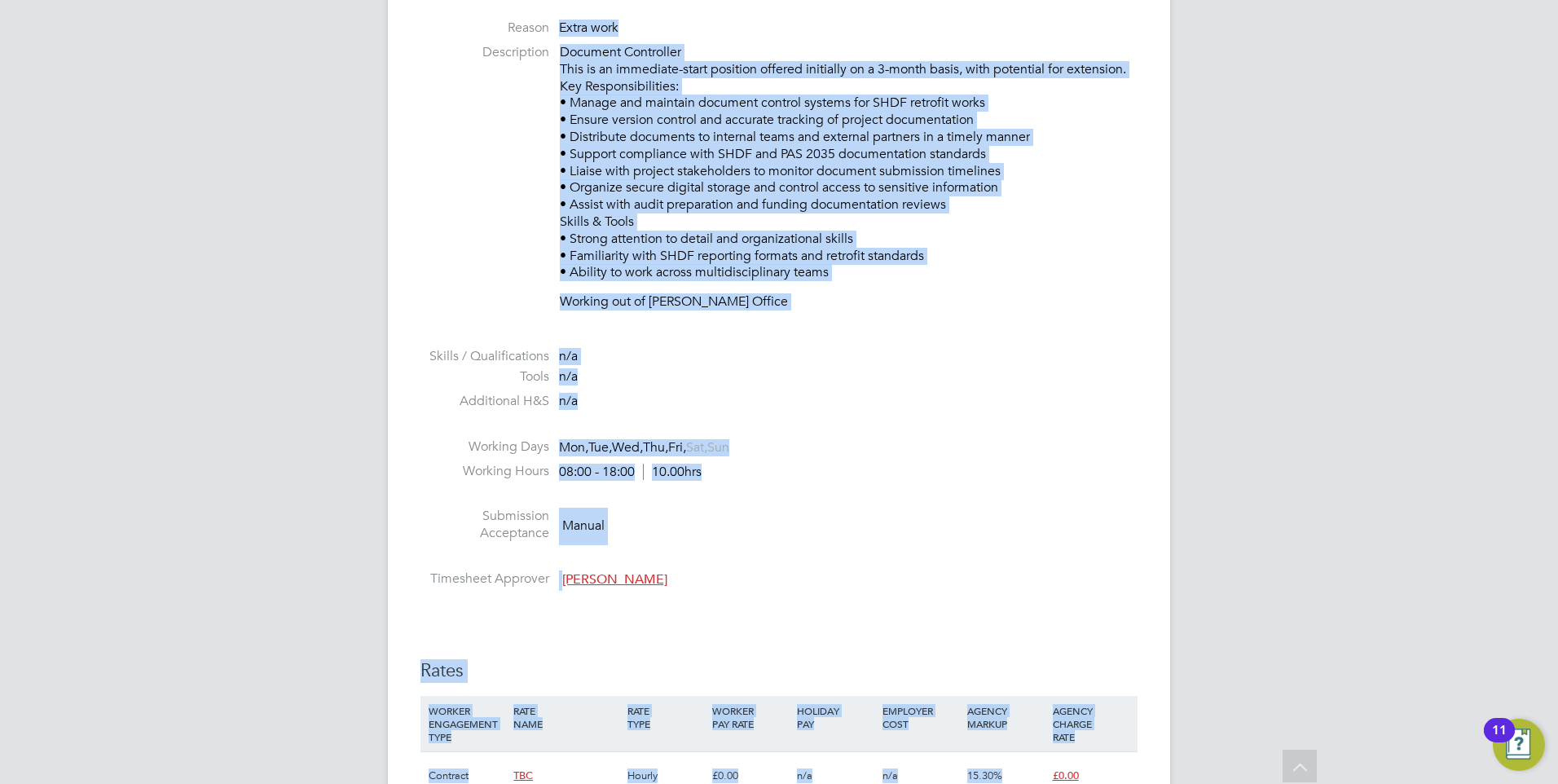
drag, startPoint x: 1037, startPoint y: 593, endPoint x: 540, endPoint y: -19, distance: 788.4
click at [540, 0] on html "EQ Eva Quinn Notifications 4 Applications: Network Businesses Sites Workers Con…" at bounding box center [779, 544] width 1558 height 2385
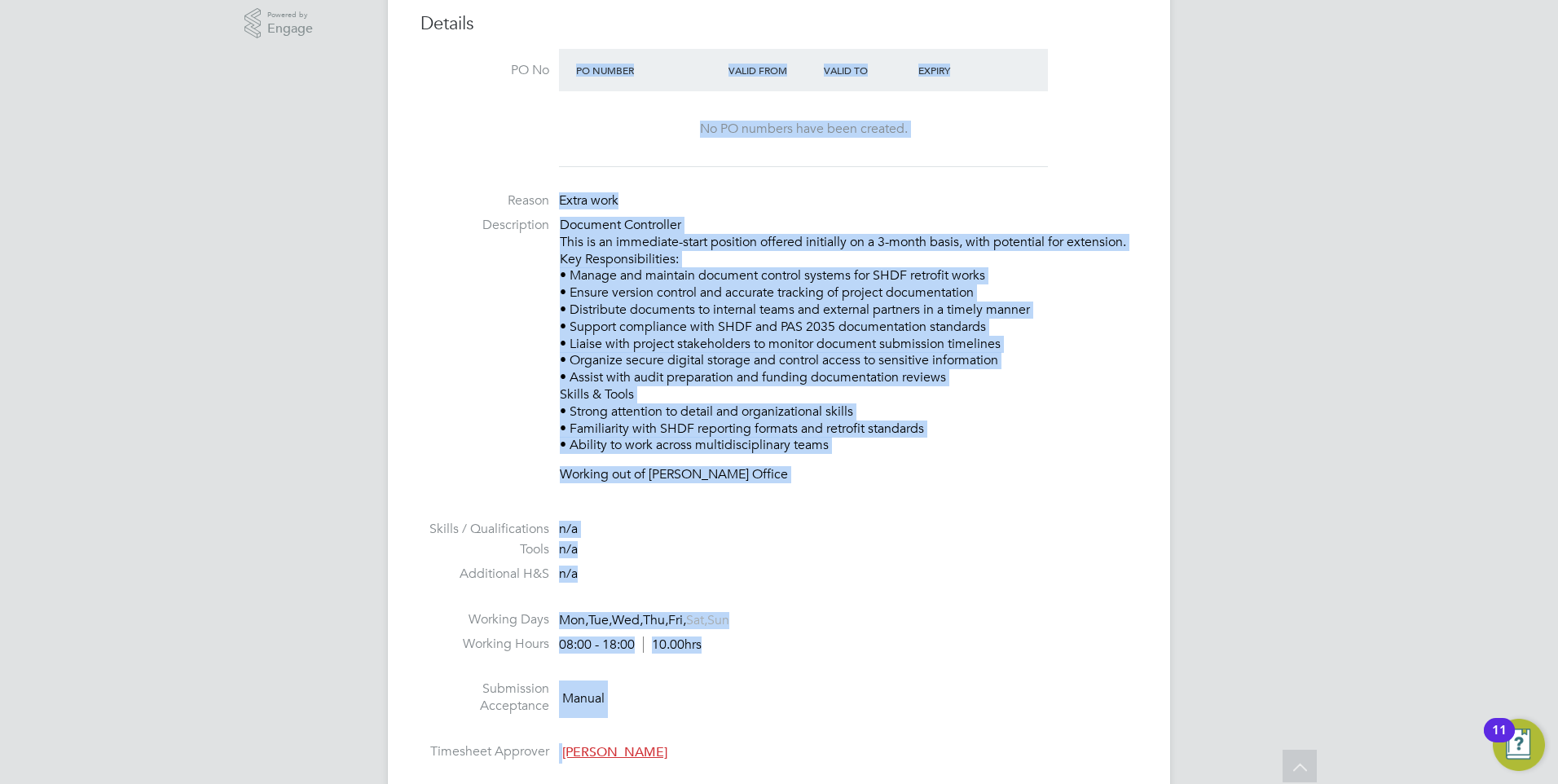
drag, startPoint x: 540, startPoint y: -19, endPoint x: 859, endPoint y: 314, distance: 461.1
click at [853, 299] on p "Document Controller This is an immediate-start position offered initially on a …" at bounding box center [848, 335] width 578 height 237
drag, startPoint x: 930, startPoint y: 642, endPoint x: 554, endPoint y: 191, distance: 587.2
click at [554, 191] on ul "PO No PO Number Valid From Valid To Expiry No PO numbers have been created. Rea…" at bounding box center [779, 407] width 717 height 718
drag, startPoint x: 554, startPoint y: 191, endPoint x: 733, endPoint y: 293, distance: 206.0
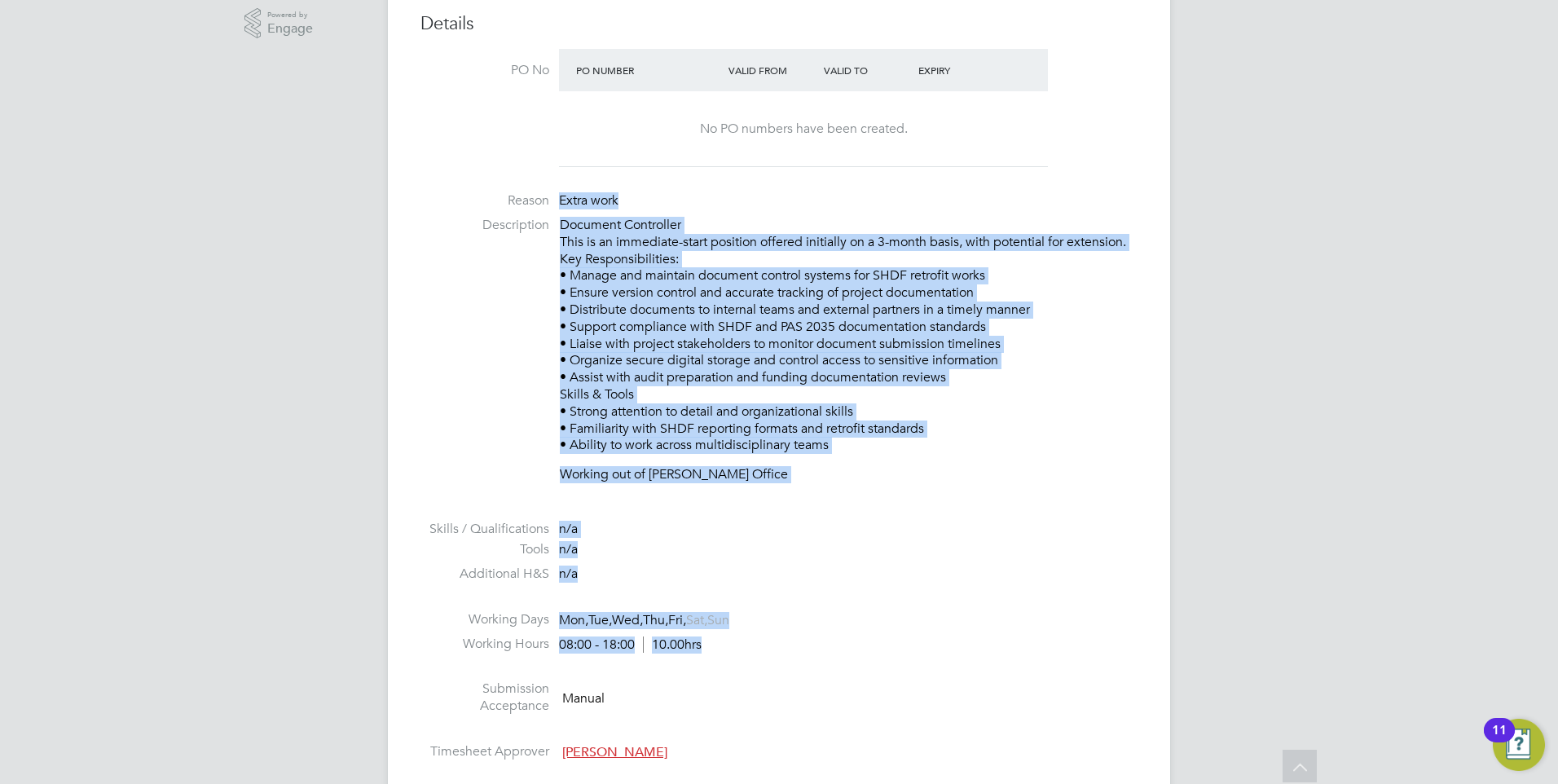
click at [724, 276] on p "Document Controller This is an immediate-start position offered initially on a …" at bounding box center [848, 335] width 578 height 237
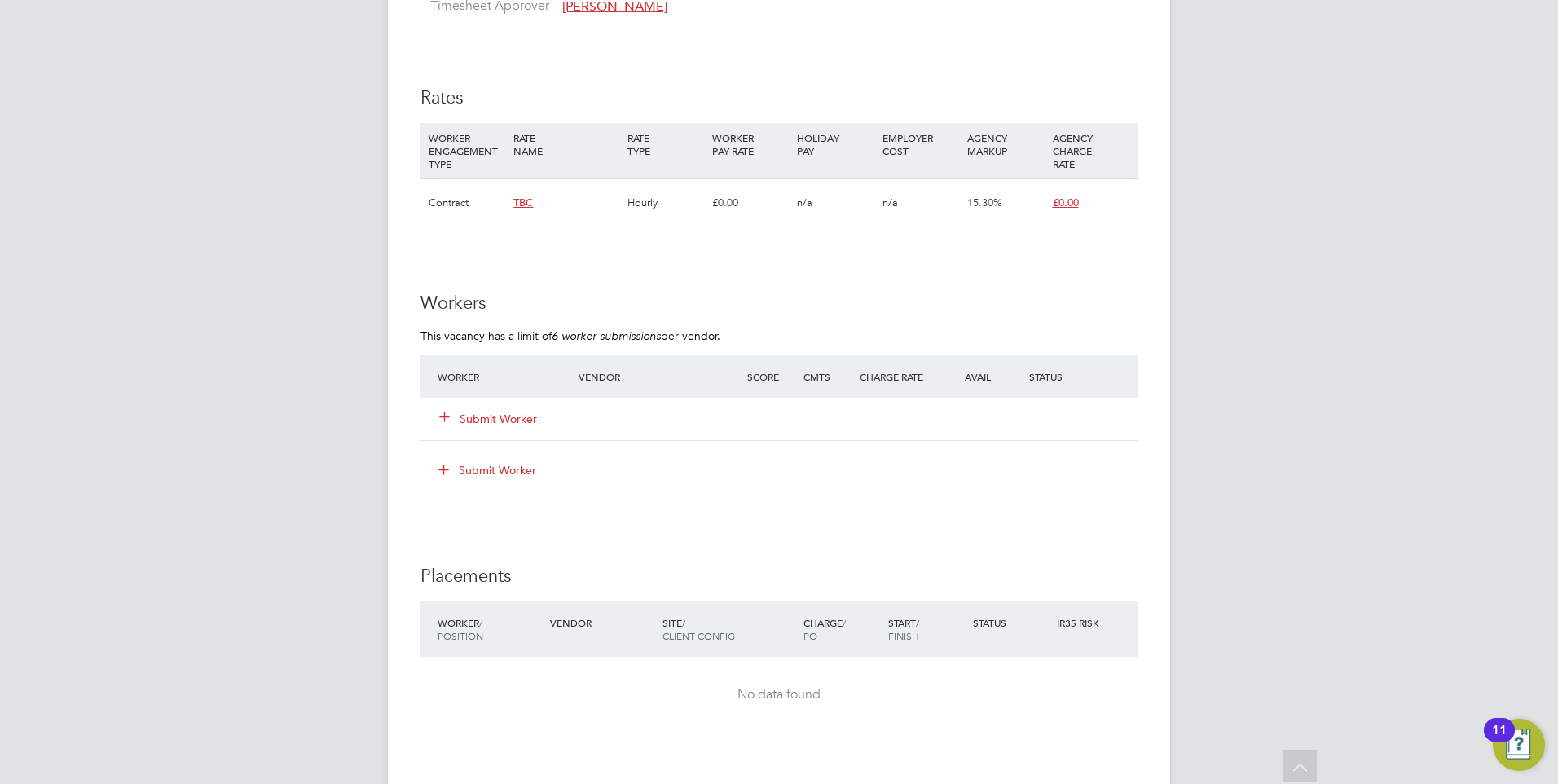
scroll to position [1372, 0]
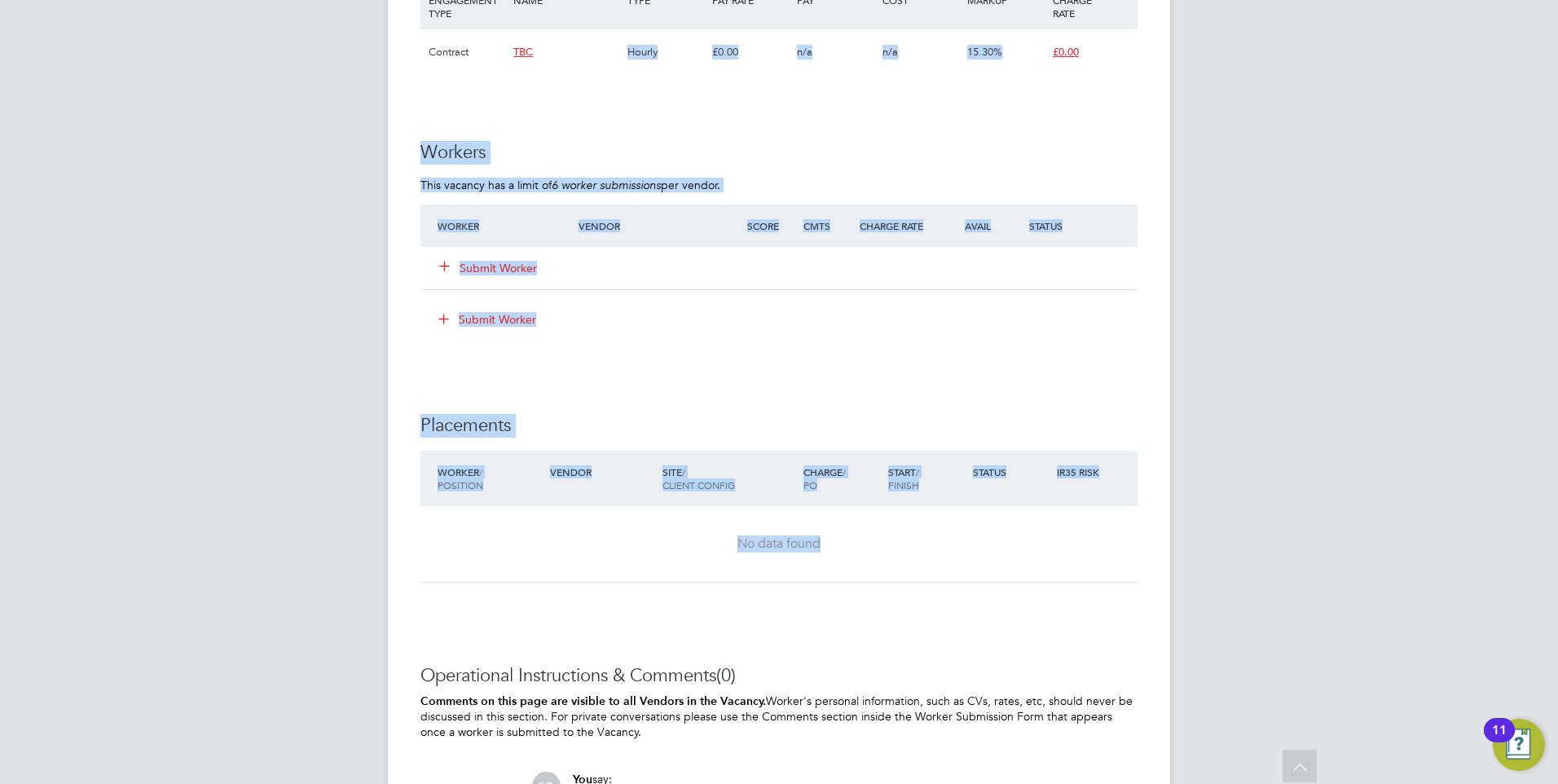
drag, startPoint x: 840, startPoint y: 580, endPoint x: 480, endPoint y: 60, distance: 632.5
drag, startPoint x: 480, startPoint y: 60, endPoint x: 872, endPoint y: 463, distance: 562.2
click at [872, 464] on div "Charge / PO" at bounding box center [841, 478] width 85 height 42
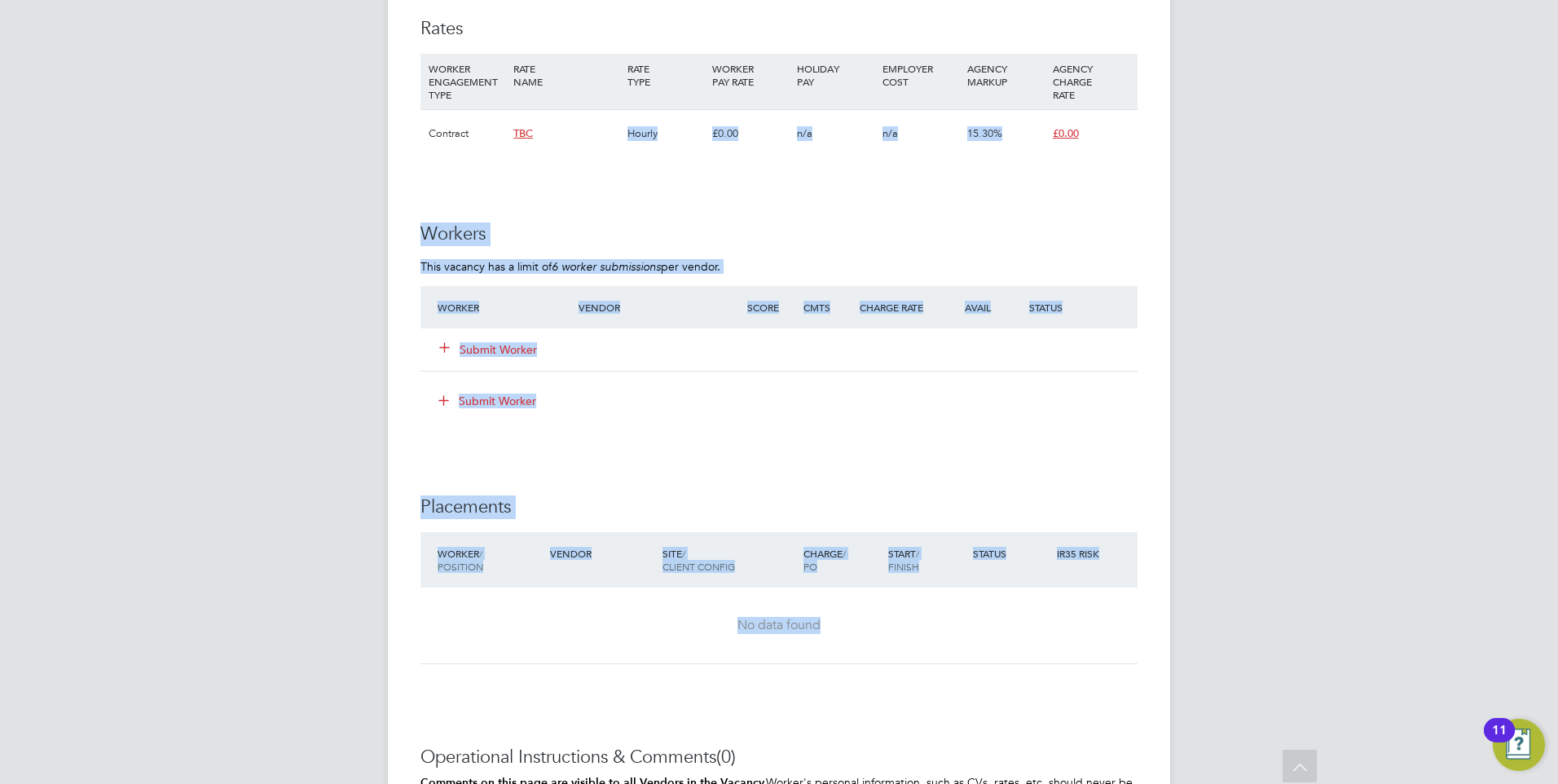
click at [758, 545] on div "Site / Client Config" at bounding box center [729, 559] width 141 height 42
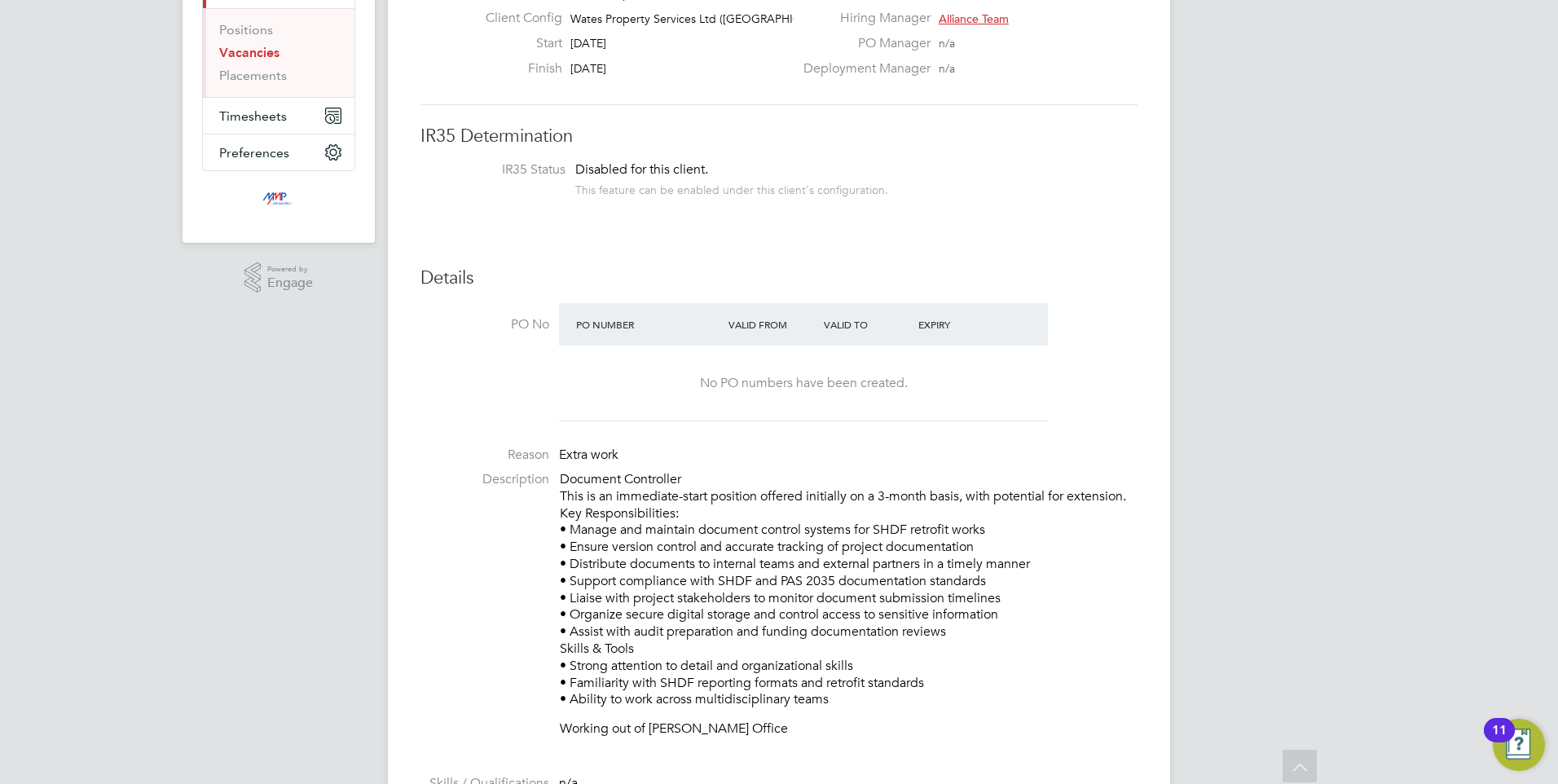
scroll to position [313, 0]
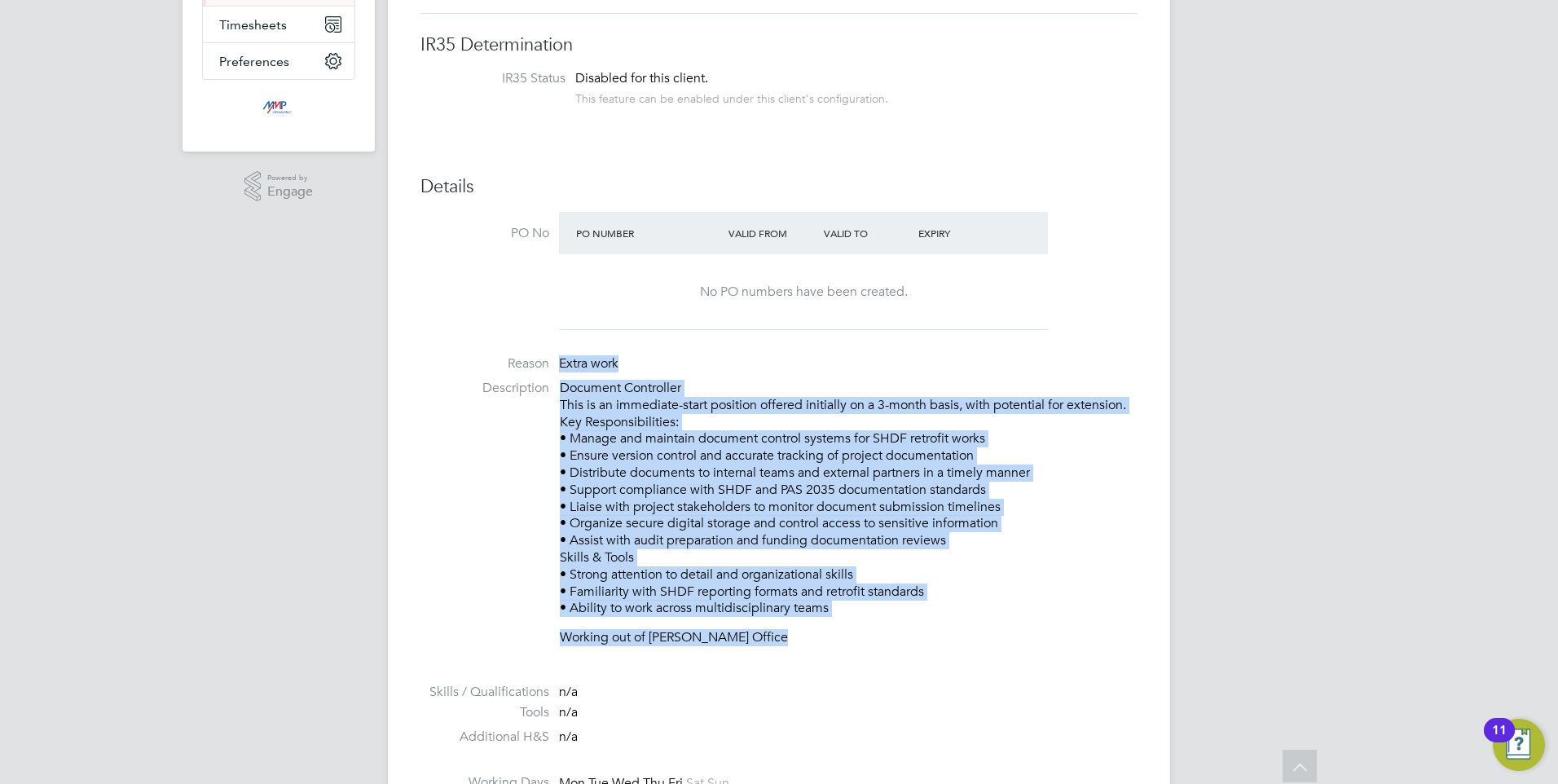
drag, startPoint x: 831, startPoint y: 655, endPoint x: 581, endPoint y: 347, distance: 396.7
click at [581, 347] on ul "PO No PO Number Valid From Valid To Expiry No PO numbers have been created. Rea…" at bounding box center [779, 571] width 717 height 718
drag, startPoint x: 581, startPoint y: 347, endPoint x: 795, endPoint y: 427, distance: 228.5
click at [795, 427] on p "Document Controller This is an immediate-start position offered initially on a …" at bounding box center [848, 498] width 578 height 237
drag, startPoint x: 824, startPoint y: 679, endPoint x: 548, endPoint y: 366, distance: 417.3
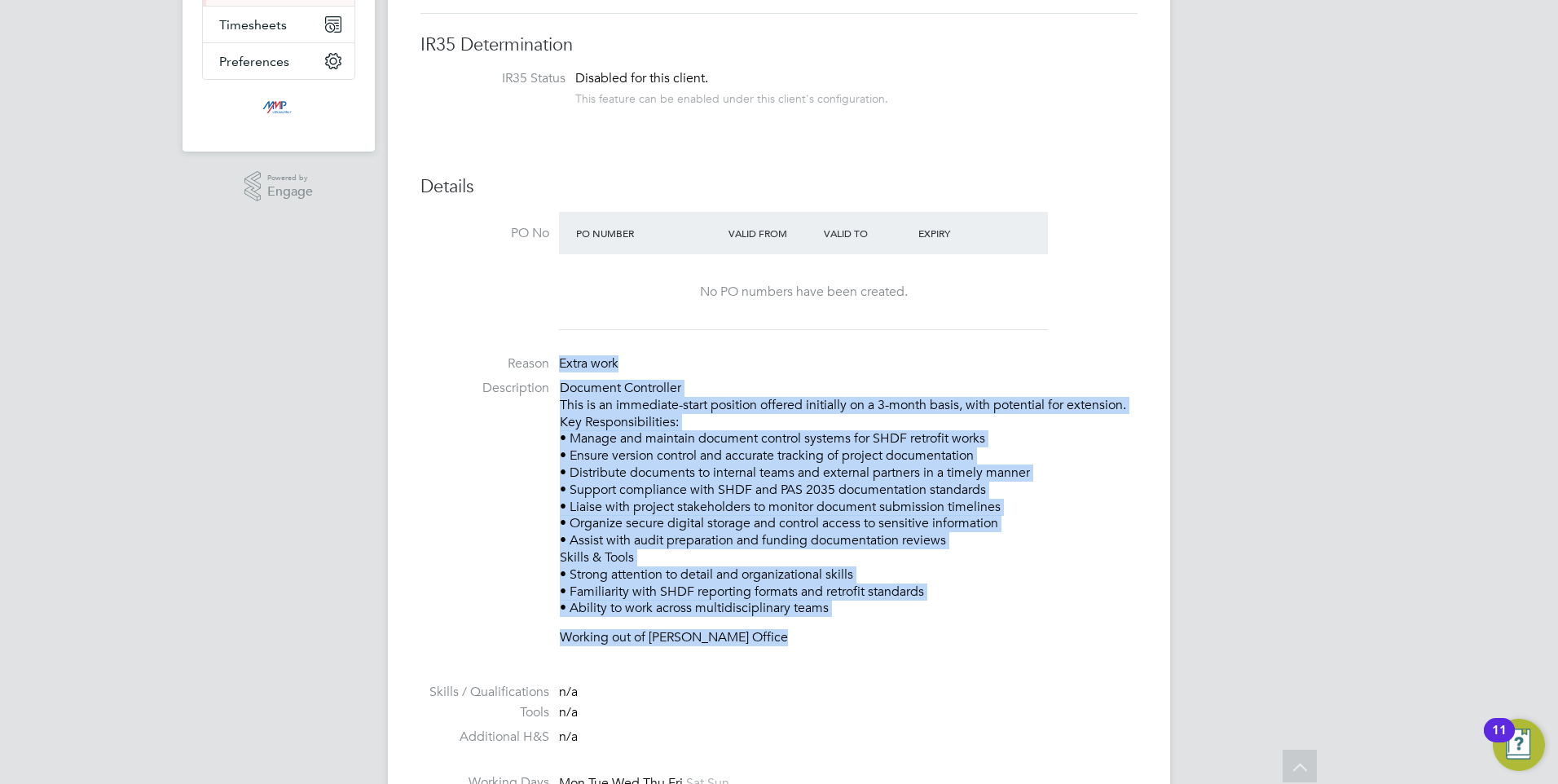
click at [548, 366] on ul "PO No PO Number Valid From Valid To Expiry No PO numbers have been created. Rea…" at bounding box center [779, 571] width 717 height 718
drag, startPoint x: 548, startPoint y: 366, endPoint x: 722, endPoint y: 484, distance: 210.2
click at [722, 484] on p "Document Controller This is an immediate-start position offered initially on a …" at bounding box center [848, 498] width 578 height 237
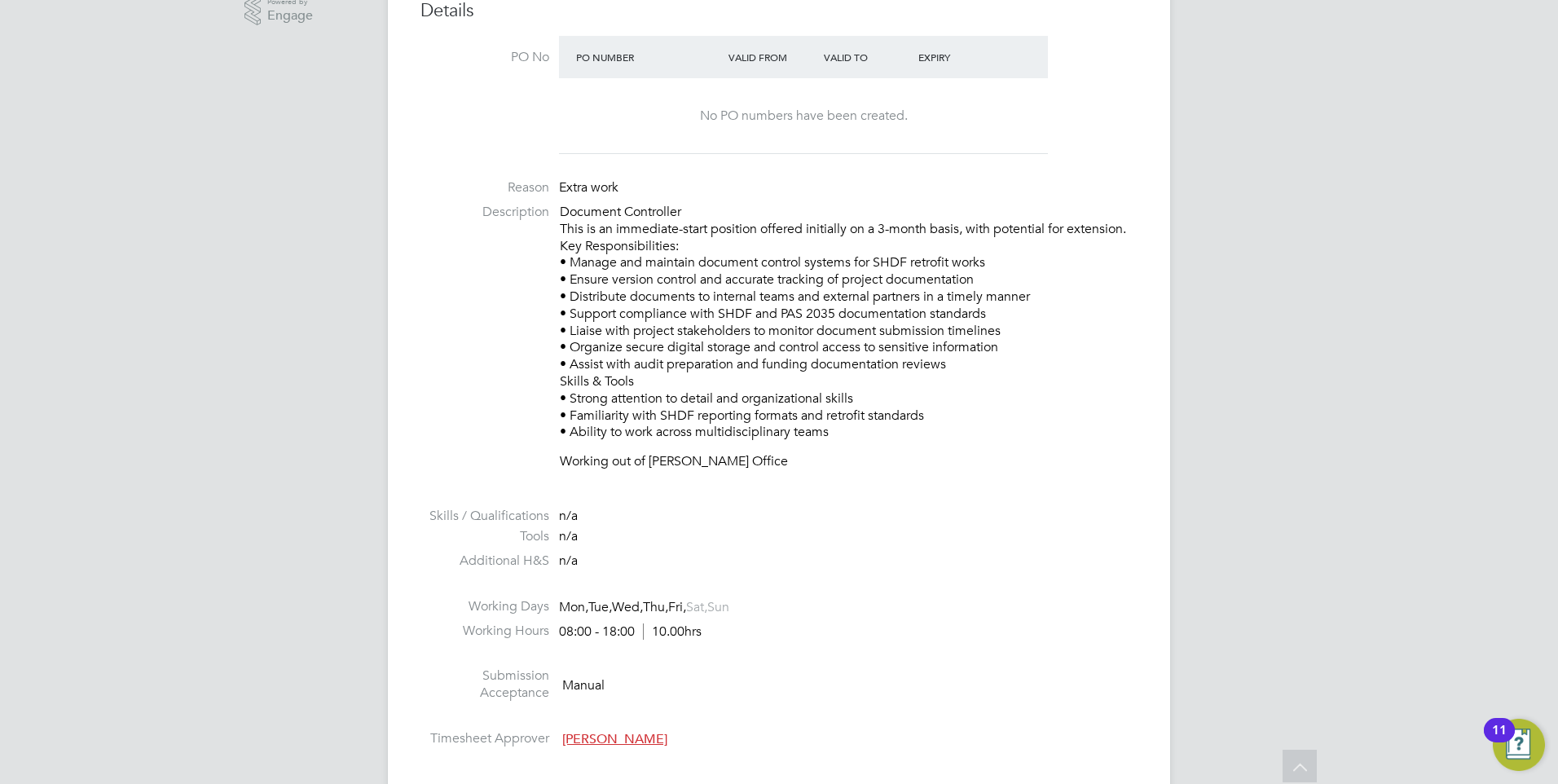
scroll to position [977, 0]
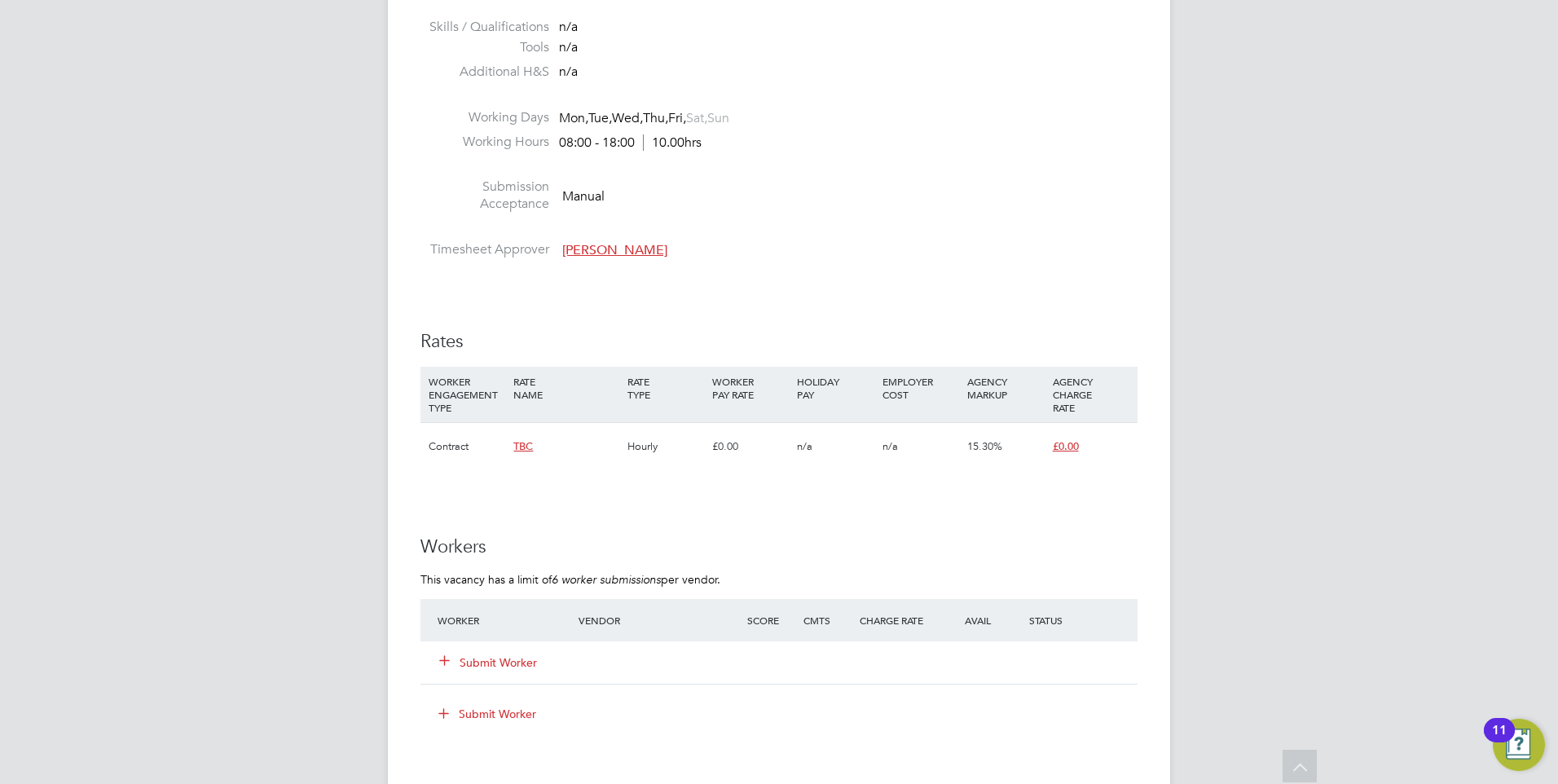
click at [496, 662] on button "Submit Worker" at bounding box center [488, 662] width 98 height 16
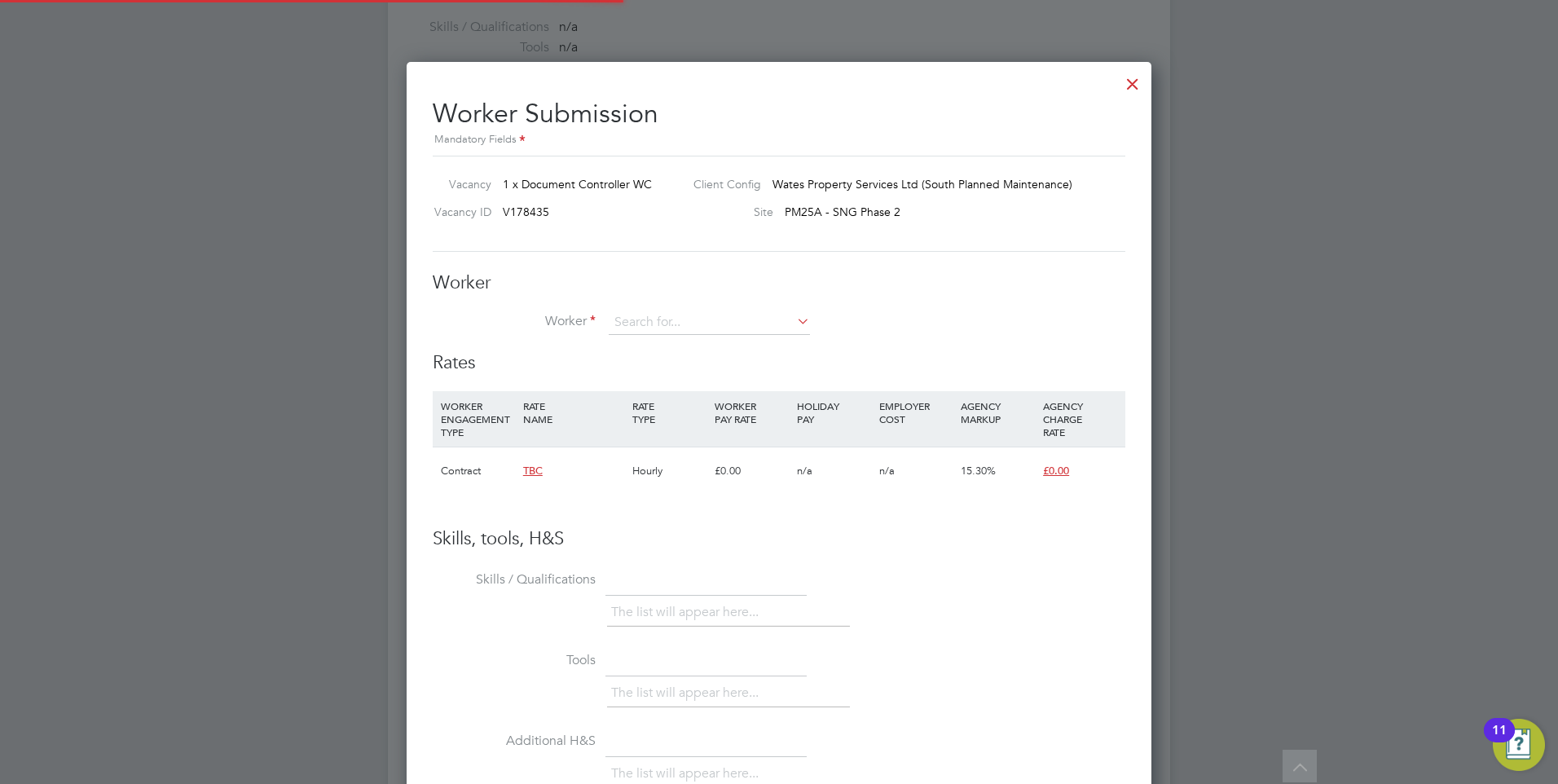
scroll to position [989, 746]
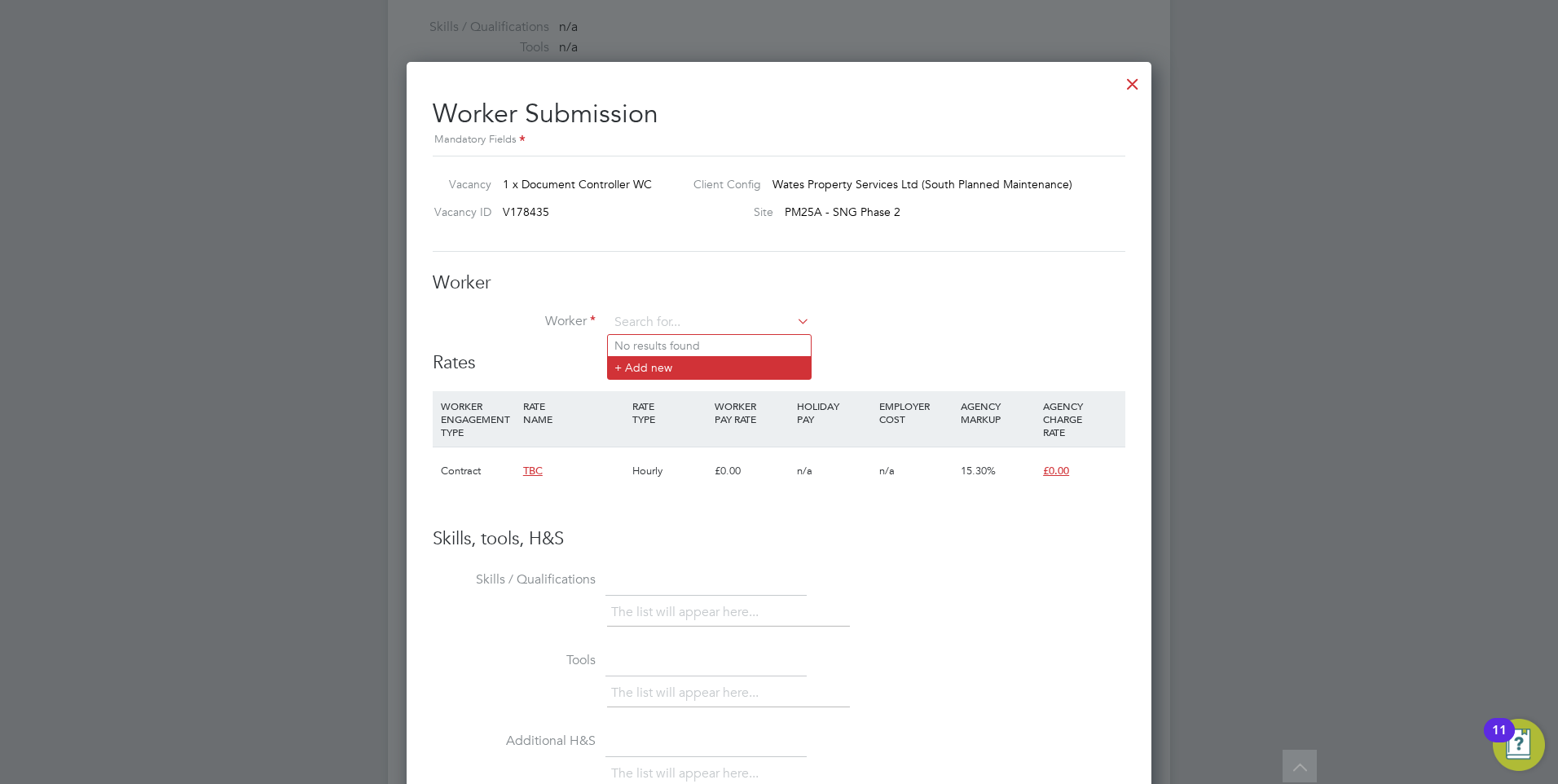
click at [655, 360] on li "+ Add new" at bounding box center [709, 366] width 203 height 22
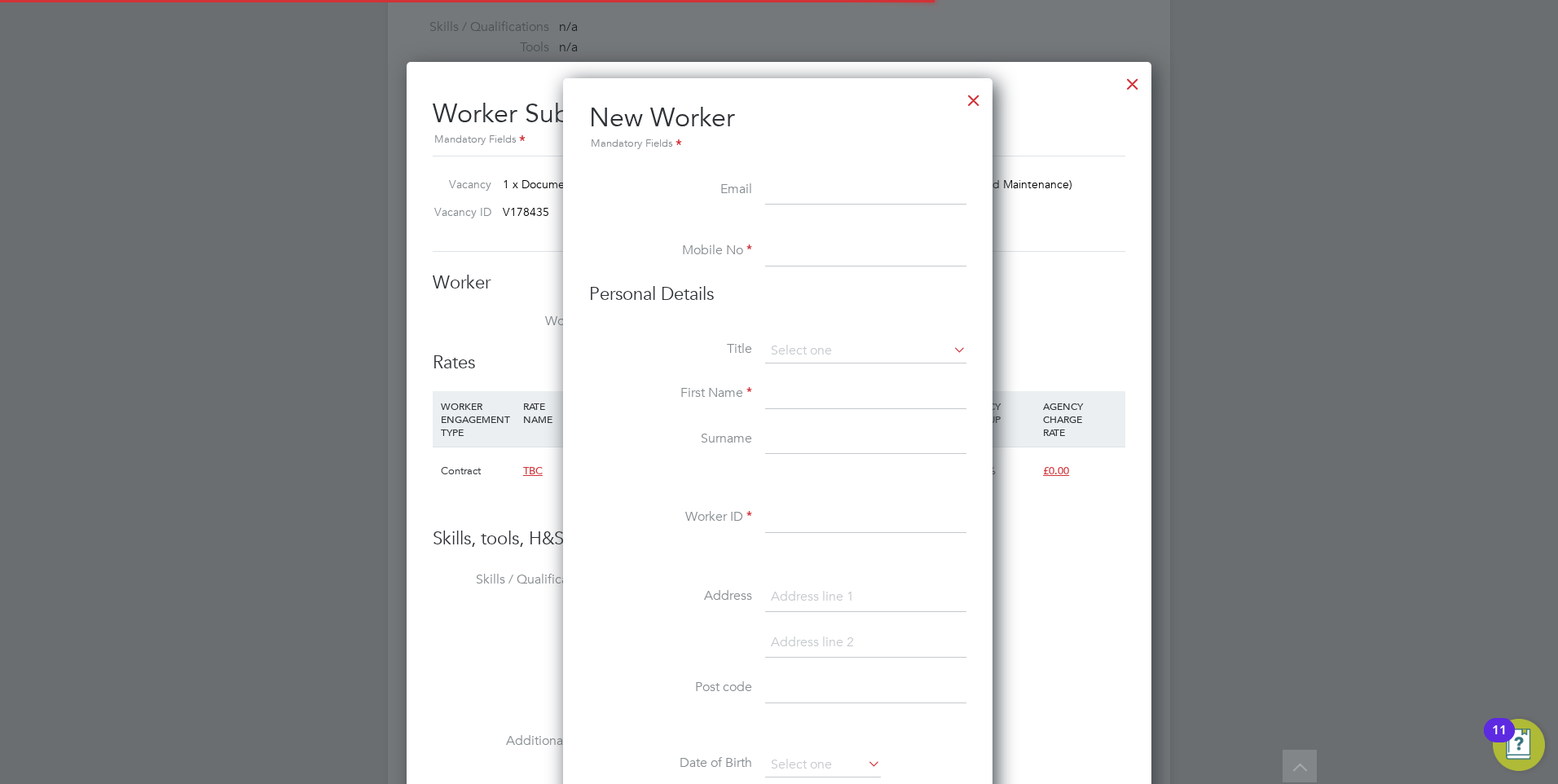
scroll to position [1386, 432]
click at [788, 194] on input at bounding box center [866, 190] width 201 height 29
paste input "ravindra_francis@yahoo.com"
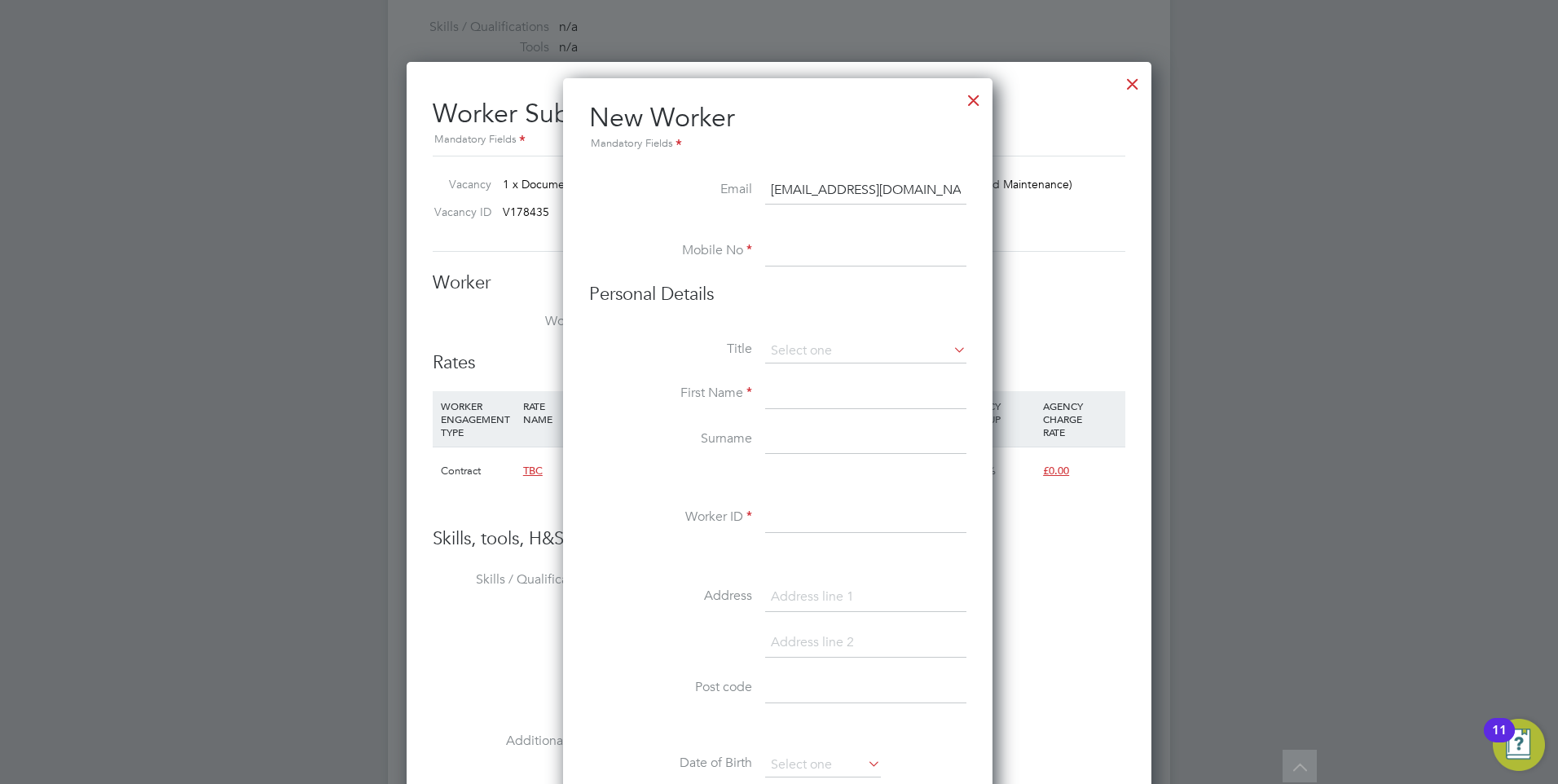
type input "ravindra_francis@yahoo.com"
click at [800, 272] on li "Mobile No" at bounding box center [778, 259] width 378 height 46
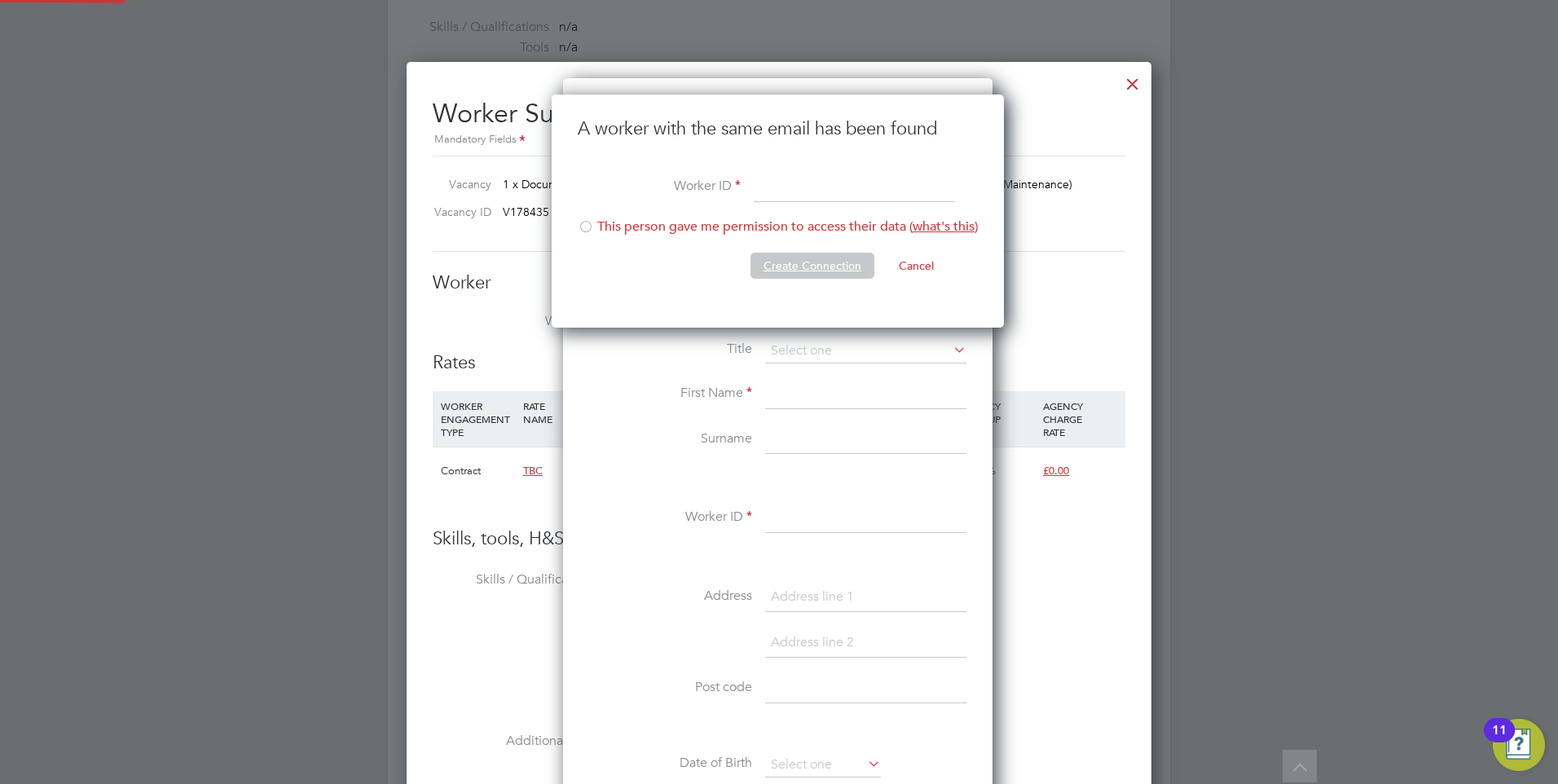
click at [795, 261] on button "Create Connection" at bounding box center [812, 266] width 124 height 26
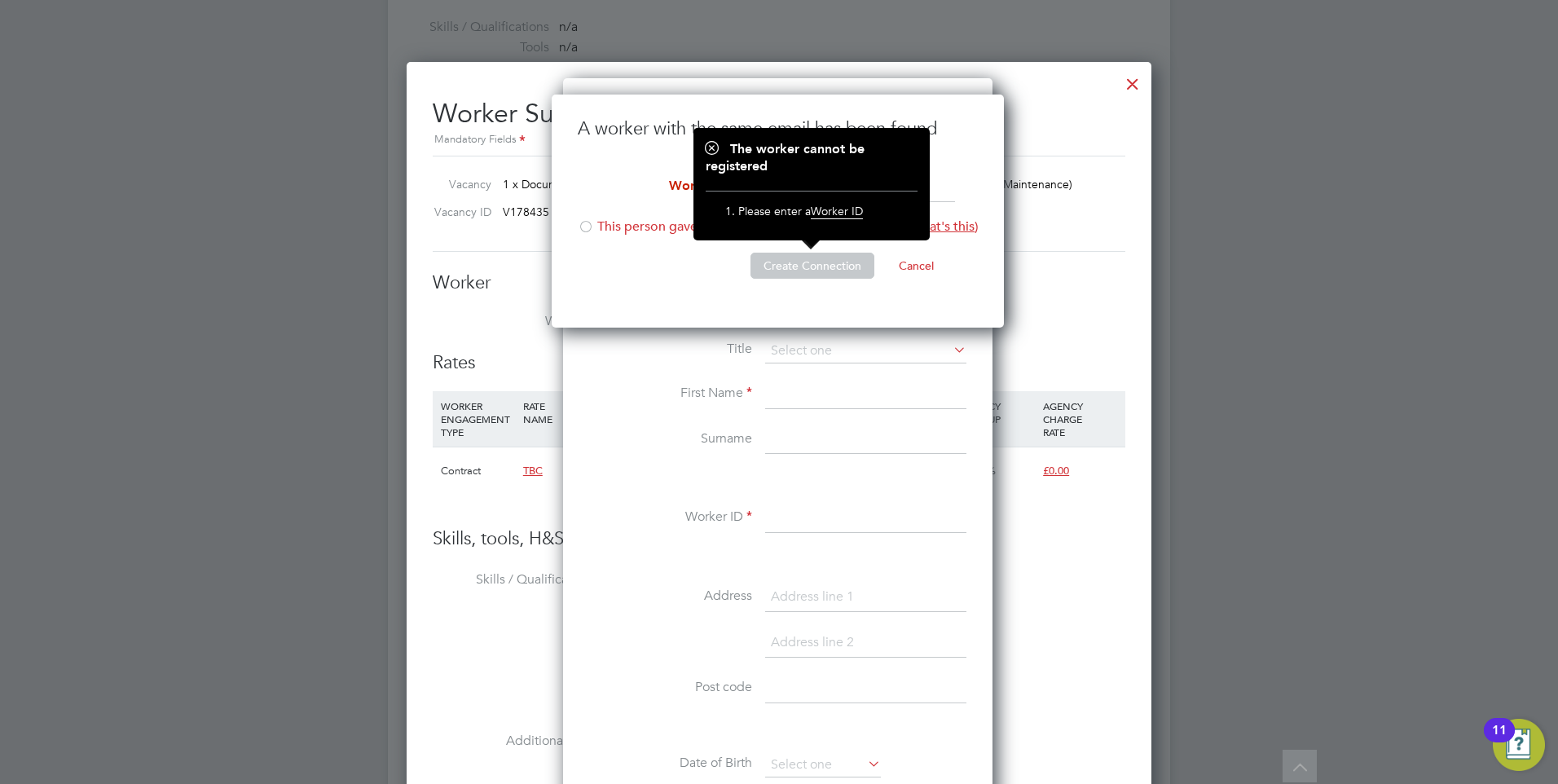
click at [661, 211] on li "Worker ID" at bounding box center [778, 196] width 400 height 46
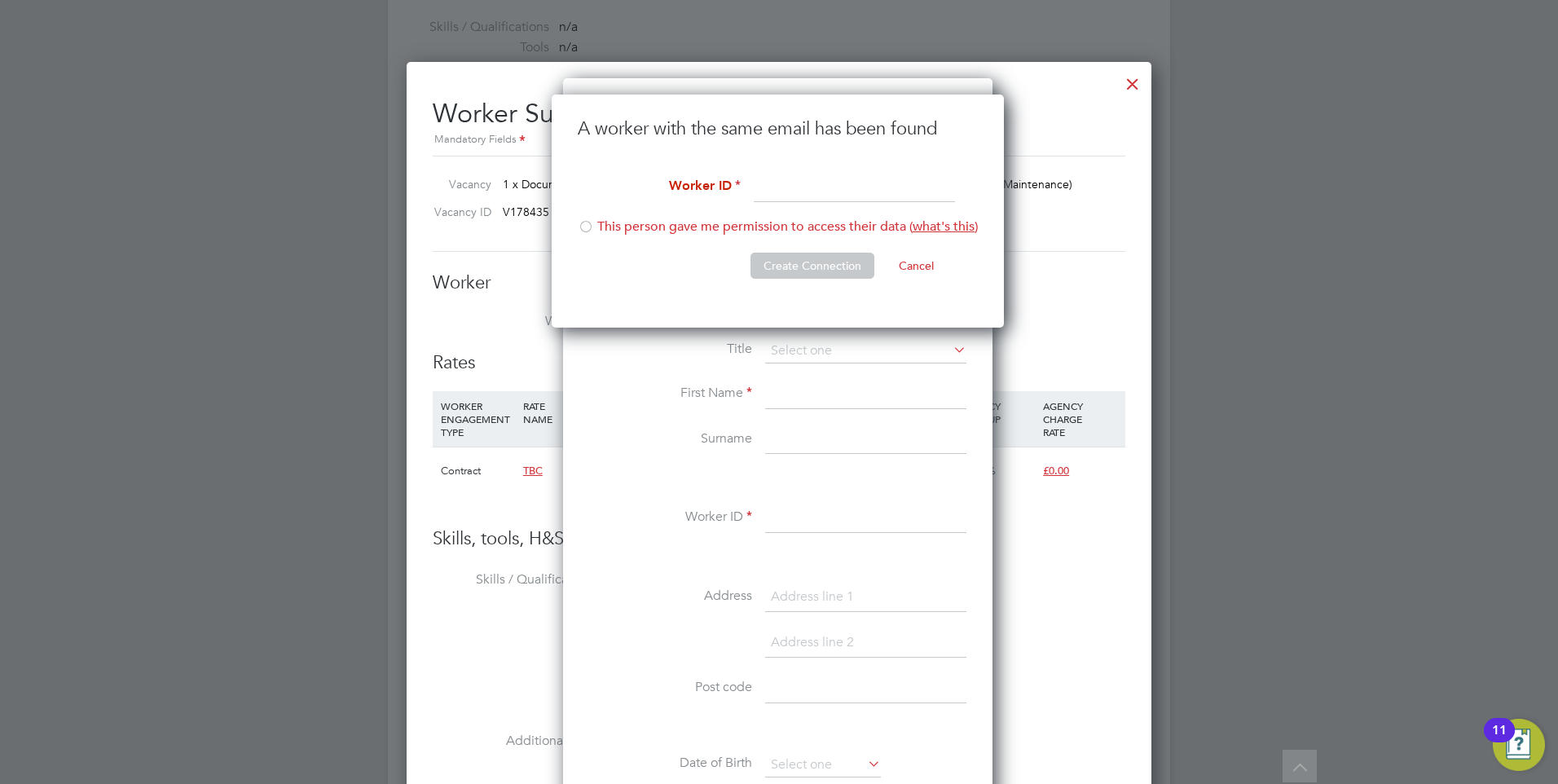
click at [778, 177] on input at bounding box center [854, 188] width 201 height 29
click at [810, 180] on input "Rav" at bounding box center [854, 188] width 201 height 29
type input "Ravindra Francis"
click at [626, 223] on li "This person gave me permission to access their data ( what's this )" at bounding box center [778, 235] width 400 height 34
click at [774, 258] on button "Create Connection" at bounding box center [812, 266] width 124 height 26
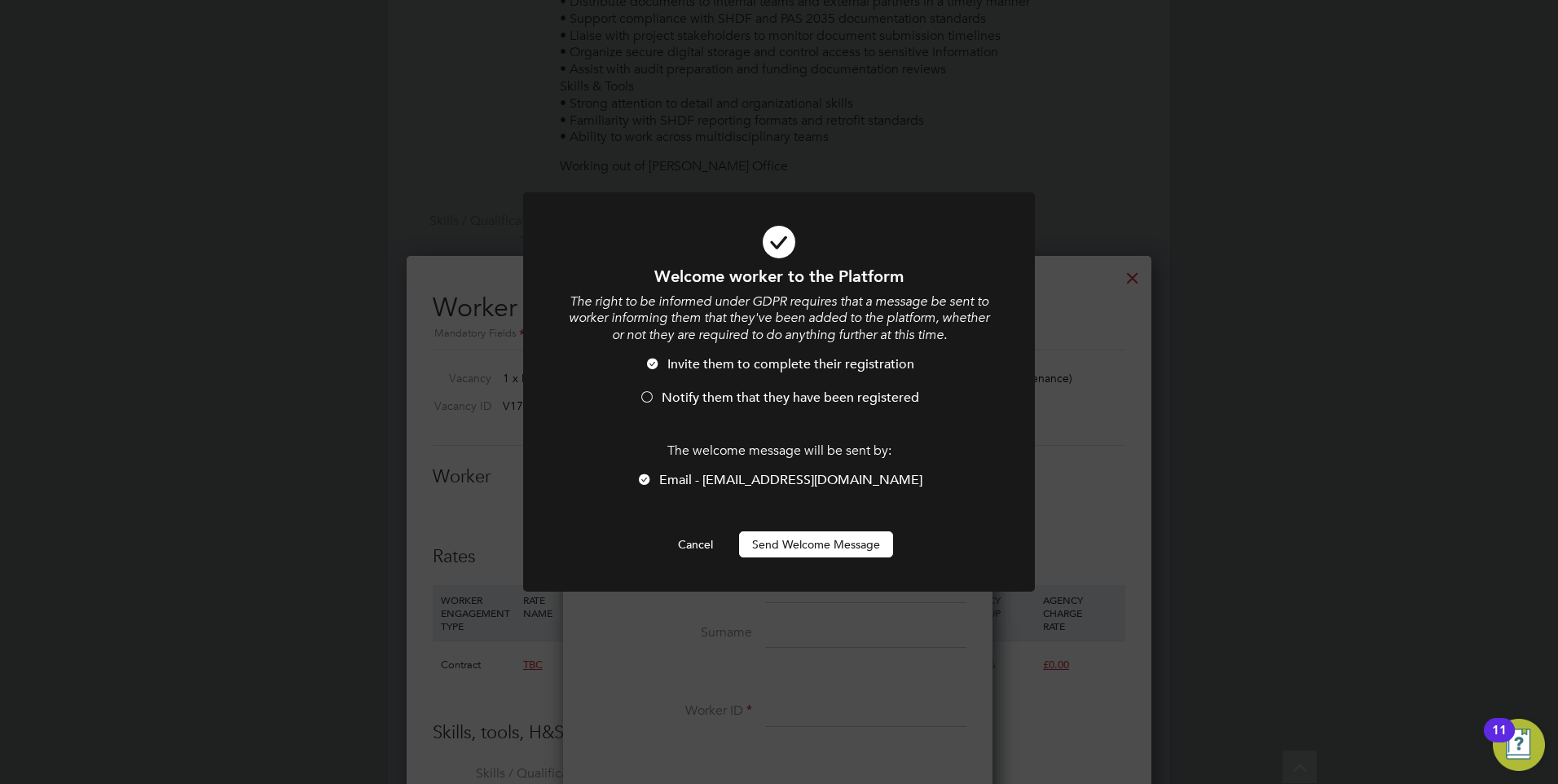
scroll to position [0, 0]
click at [700, 385] on li "Invite them to complete their registration" at bounding box center [779, 373] width 424 height 34
drag, startPoint x: 800, startPoint y: 530, endPoint x: 807, endPoint y: 536, distance: 9.2
click at [807, 536] on div "Welcome worker to the Platform The right to be informed under GDPR requires tha…" at bounding box center [779, 411] width 424 height 292
drag, startPoint x: 807, startPoint y: 536, endPoint x: 814, endPoint y: 542, distance: 9.2
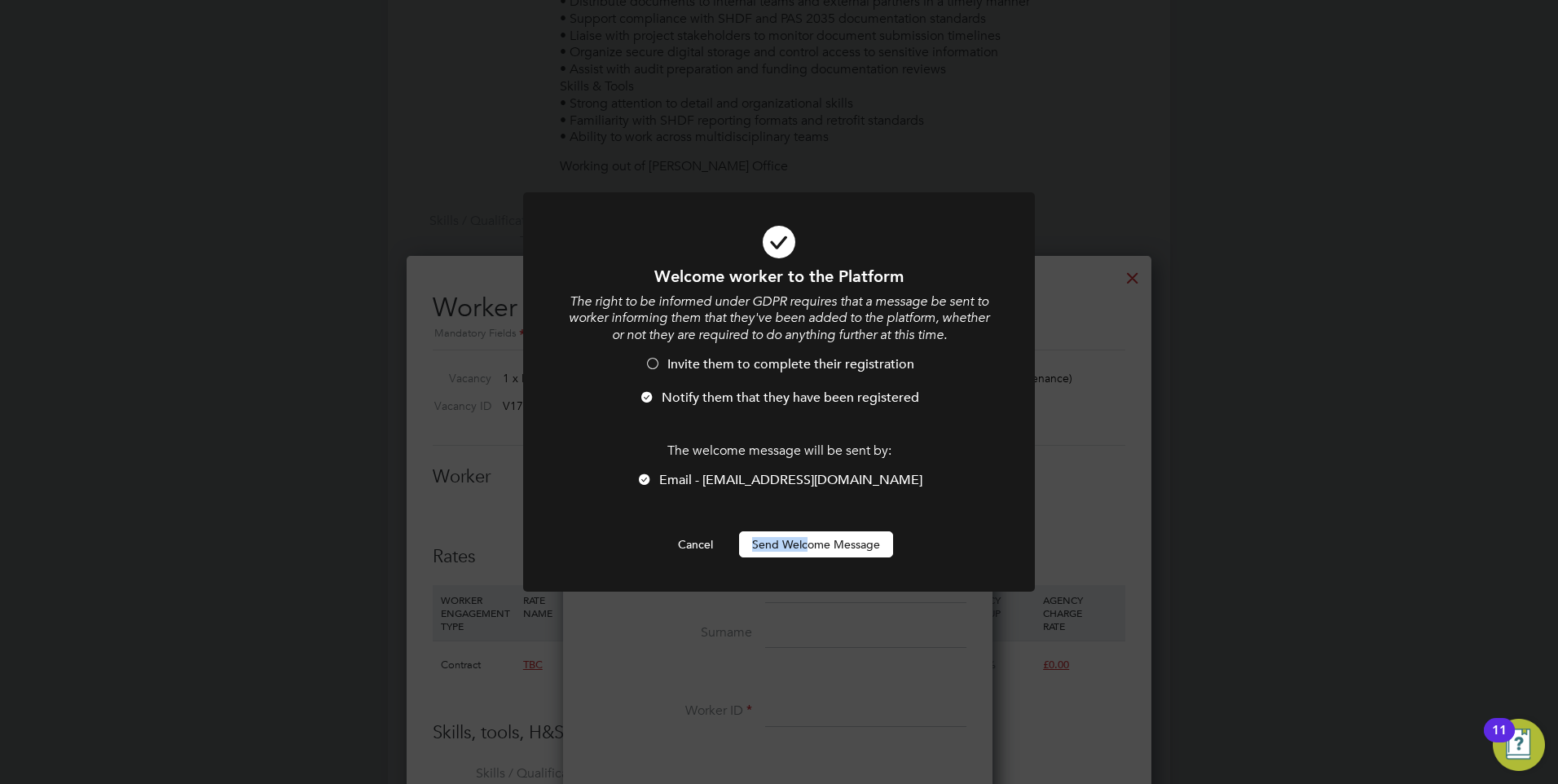
click at [814, 542] on button "Send Welcome Message" at bounding box center [816, 545] width 154 height 26
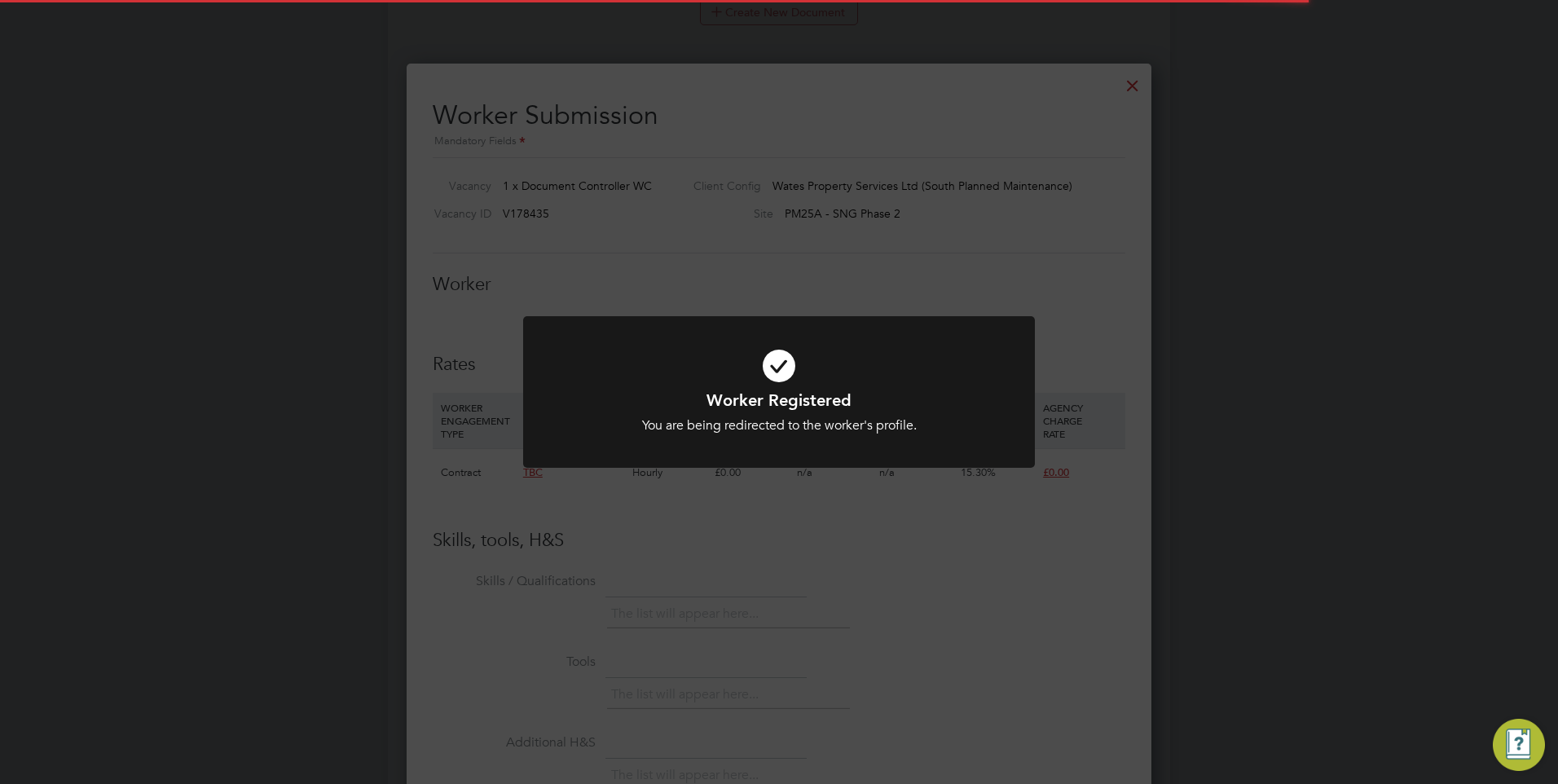
scroll to position [977, 0]
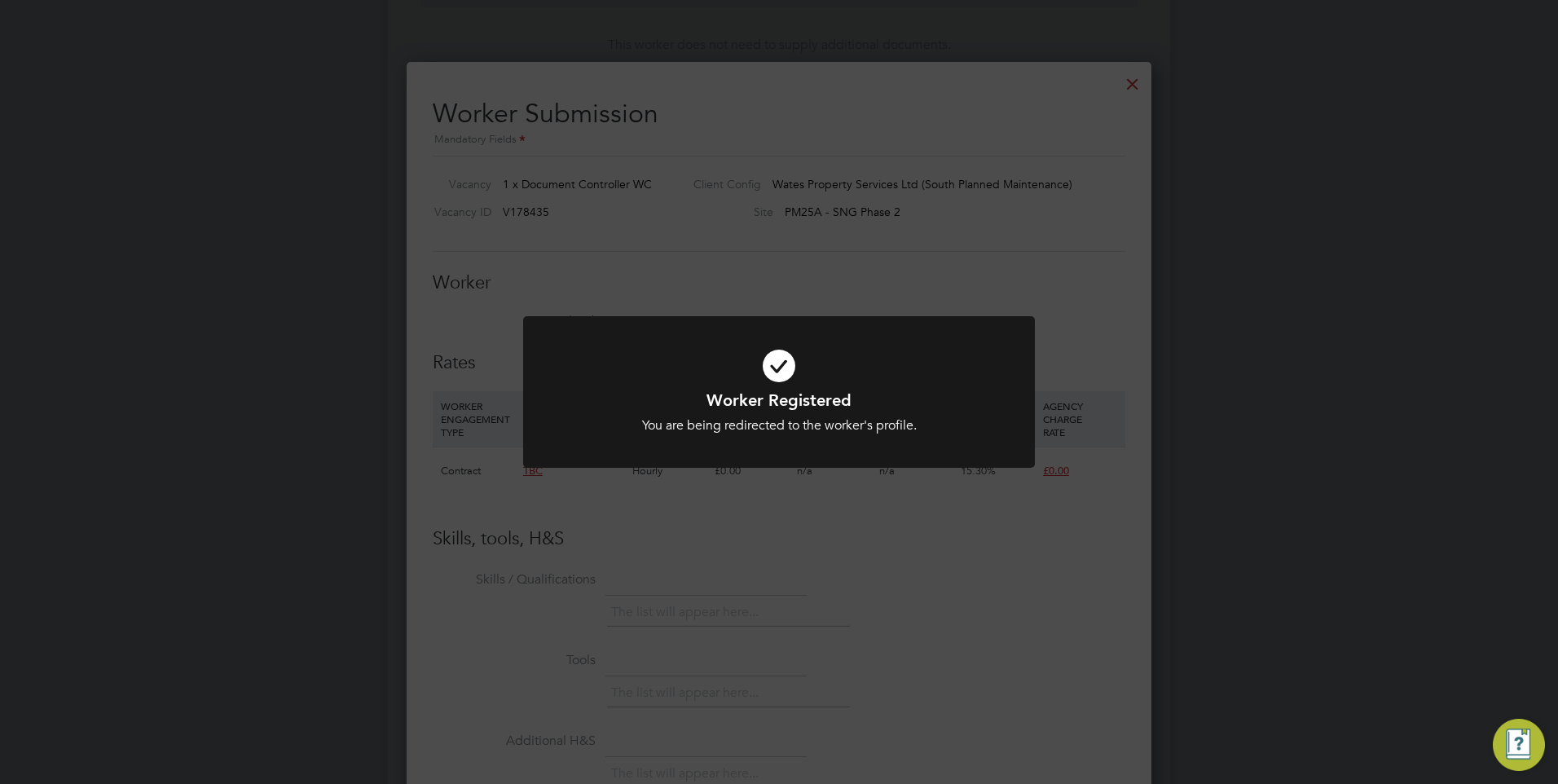
click at [756, 323] on div at bounding box center [779, 392] width 512 height 152
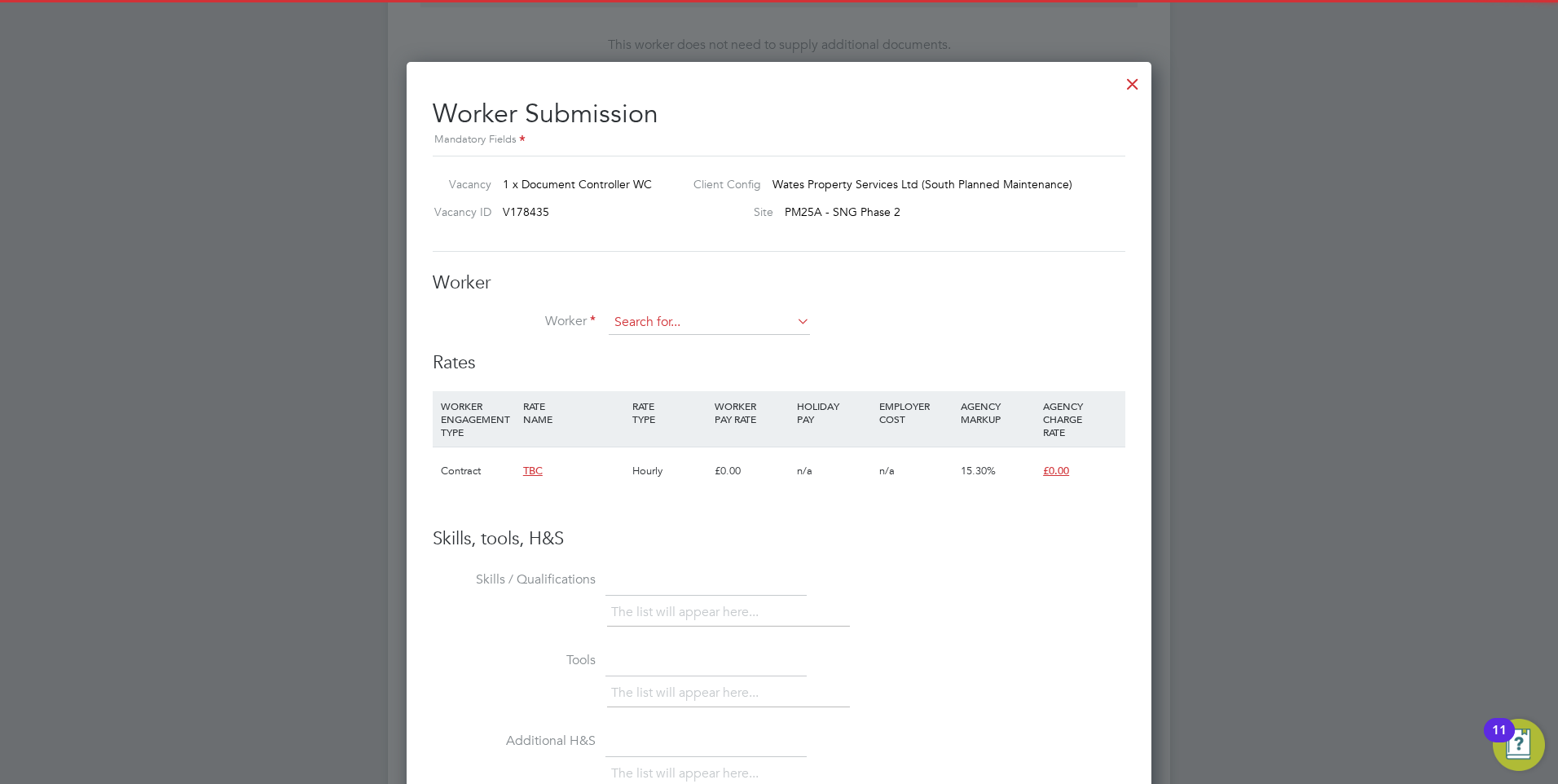
click at [711, 331] on input at bounding box center [709, 323] width 201 height 24
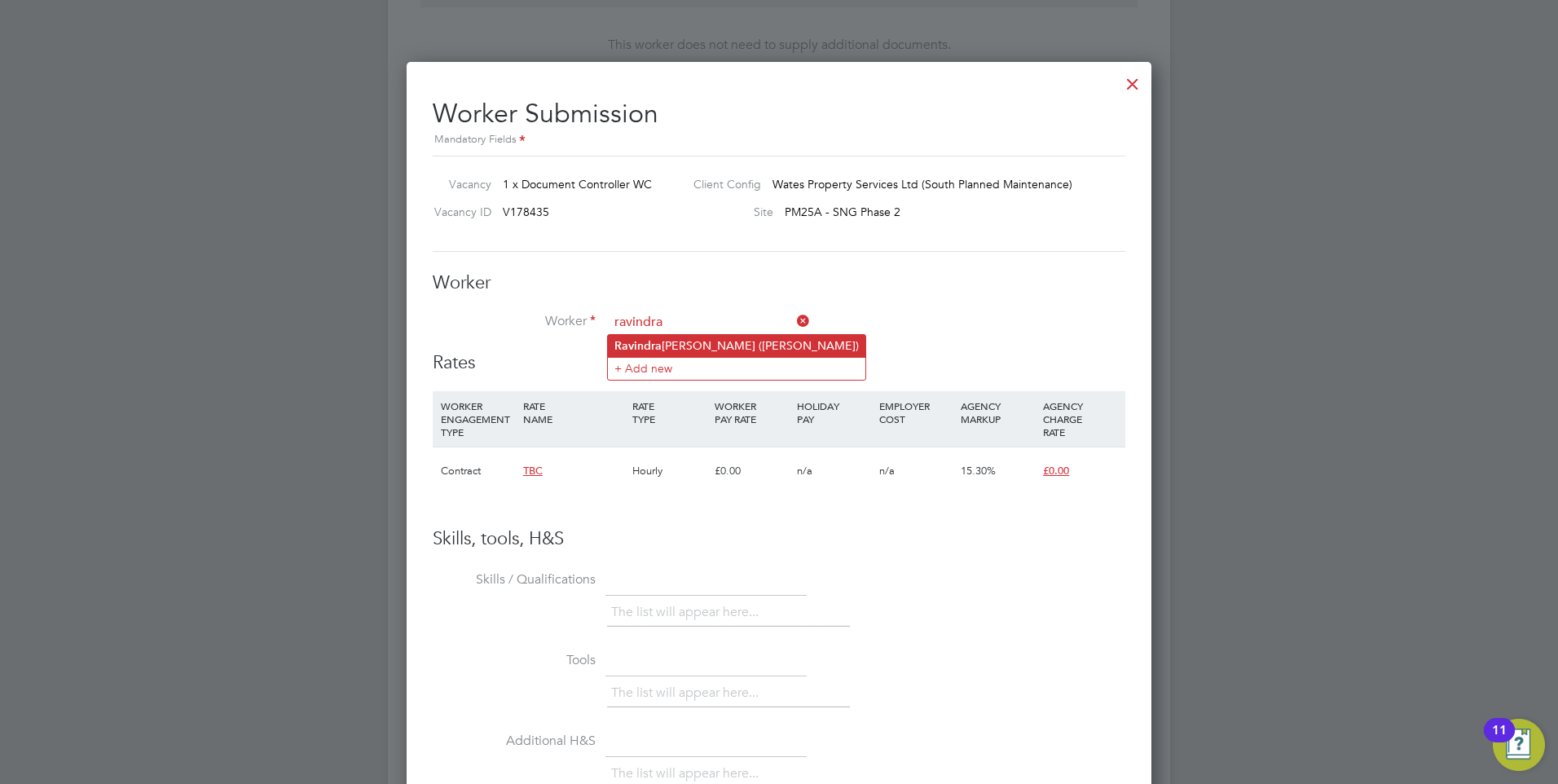
click at [697, 341] on li "Ravindra Francis (Ravindra Francis)" at bounding box center [736, 346] width 257 height 22
type input "Ravindra Francis (Ravindra Francis)"
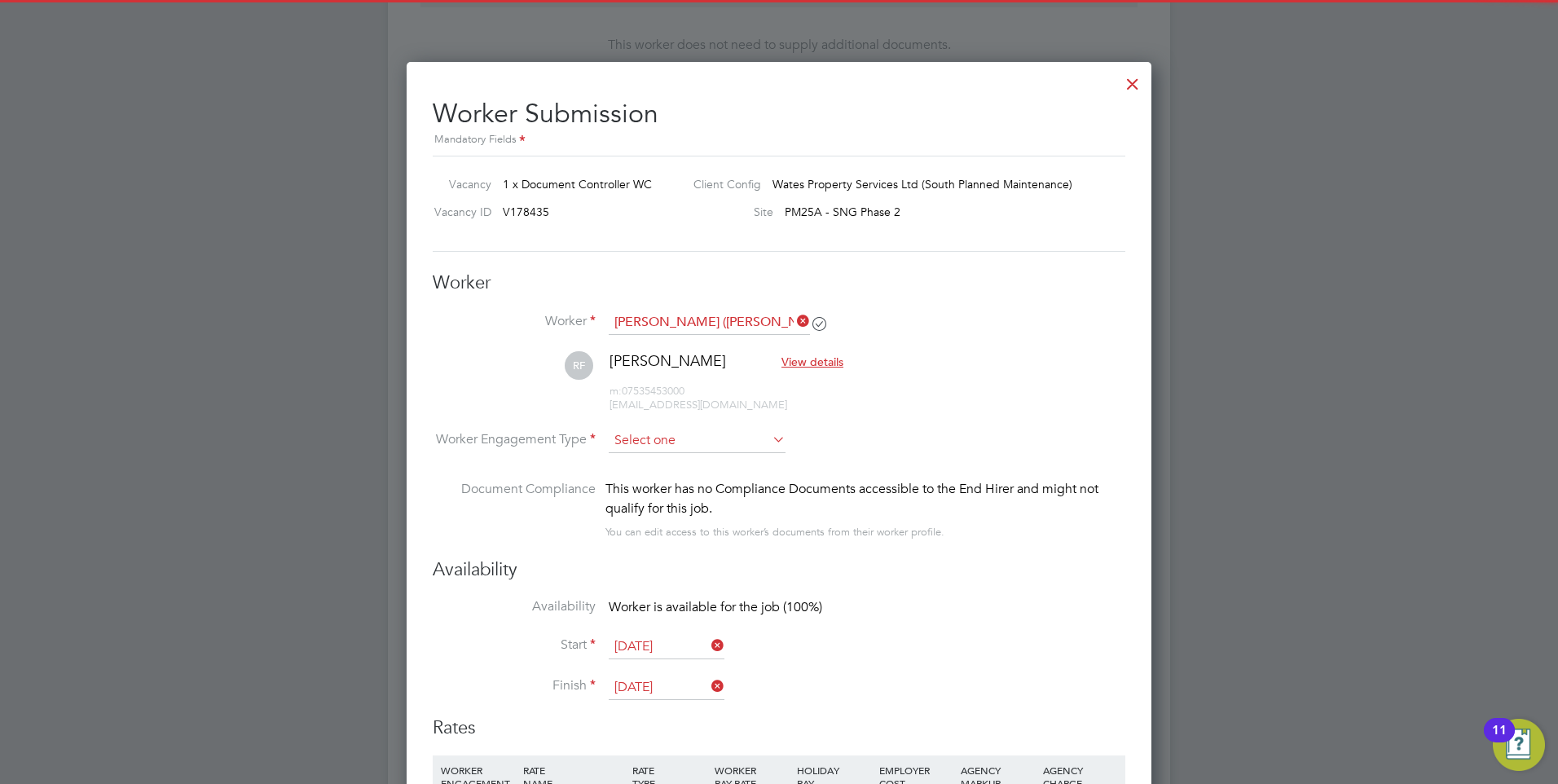
scroll to position [1354, 746]
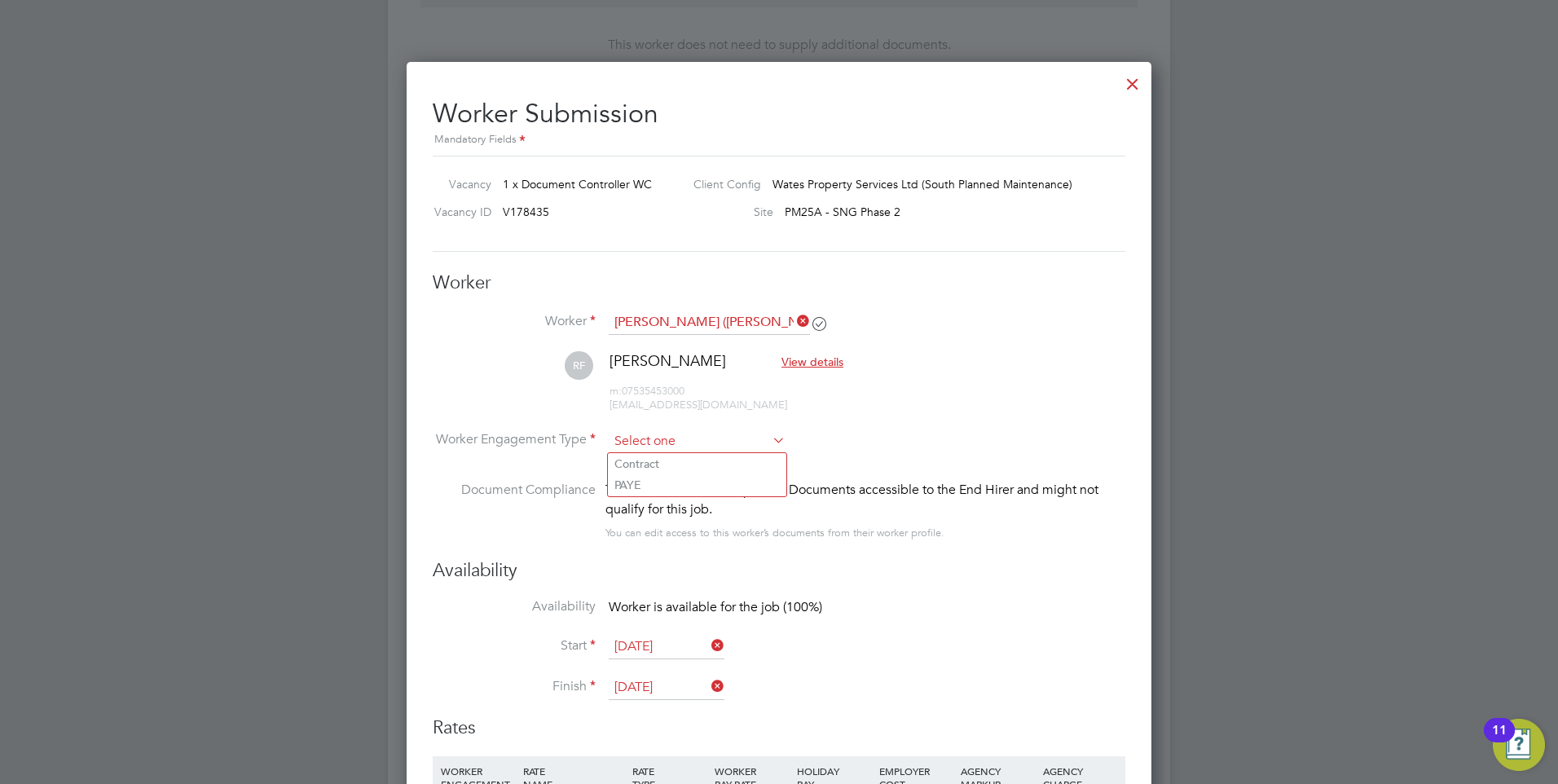
click at [676, 440] on input at bounding box center [697, 441] width 177 height 24
click at [673, 462] on li "Contract" at bounding box center [697, 463] width 178 height 22
type input "Contract"
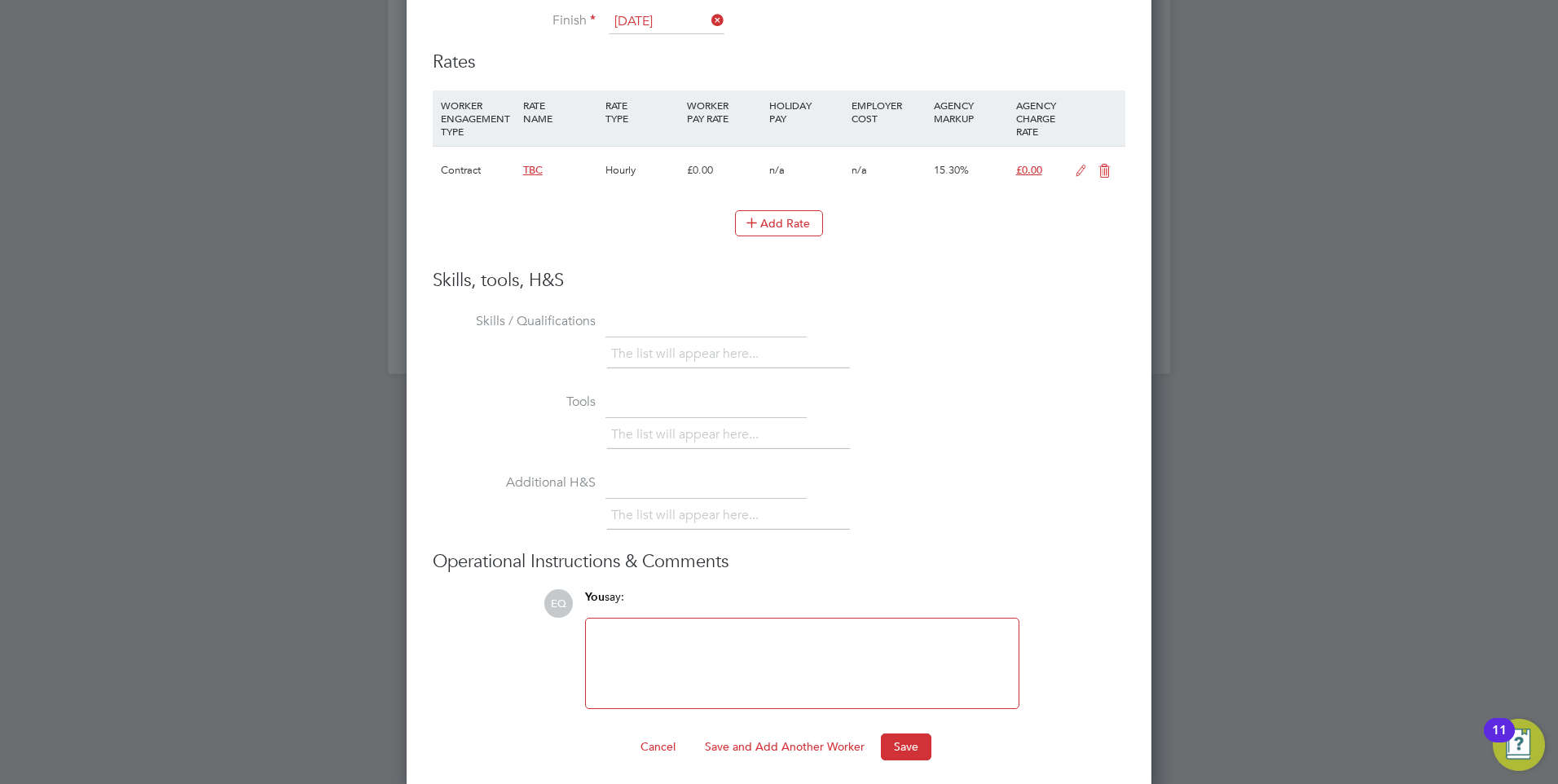
scroll to position [1651, 0]
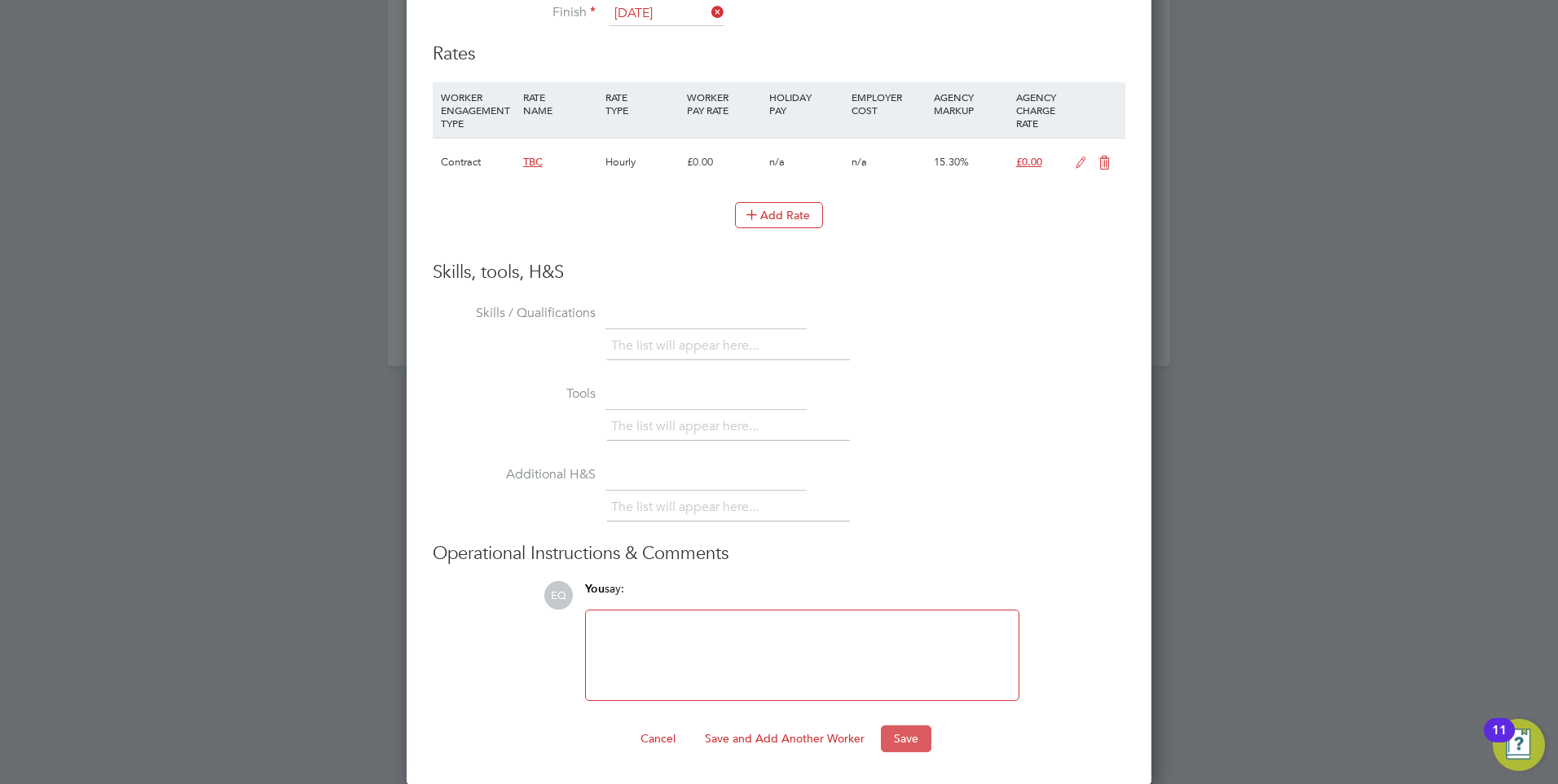
click at [919, 741] on button "Save" at bounding box center [906, 738] width 51 height 26
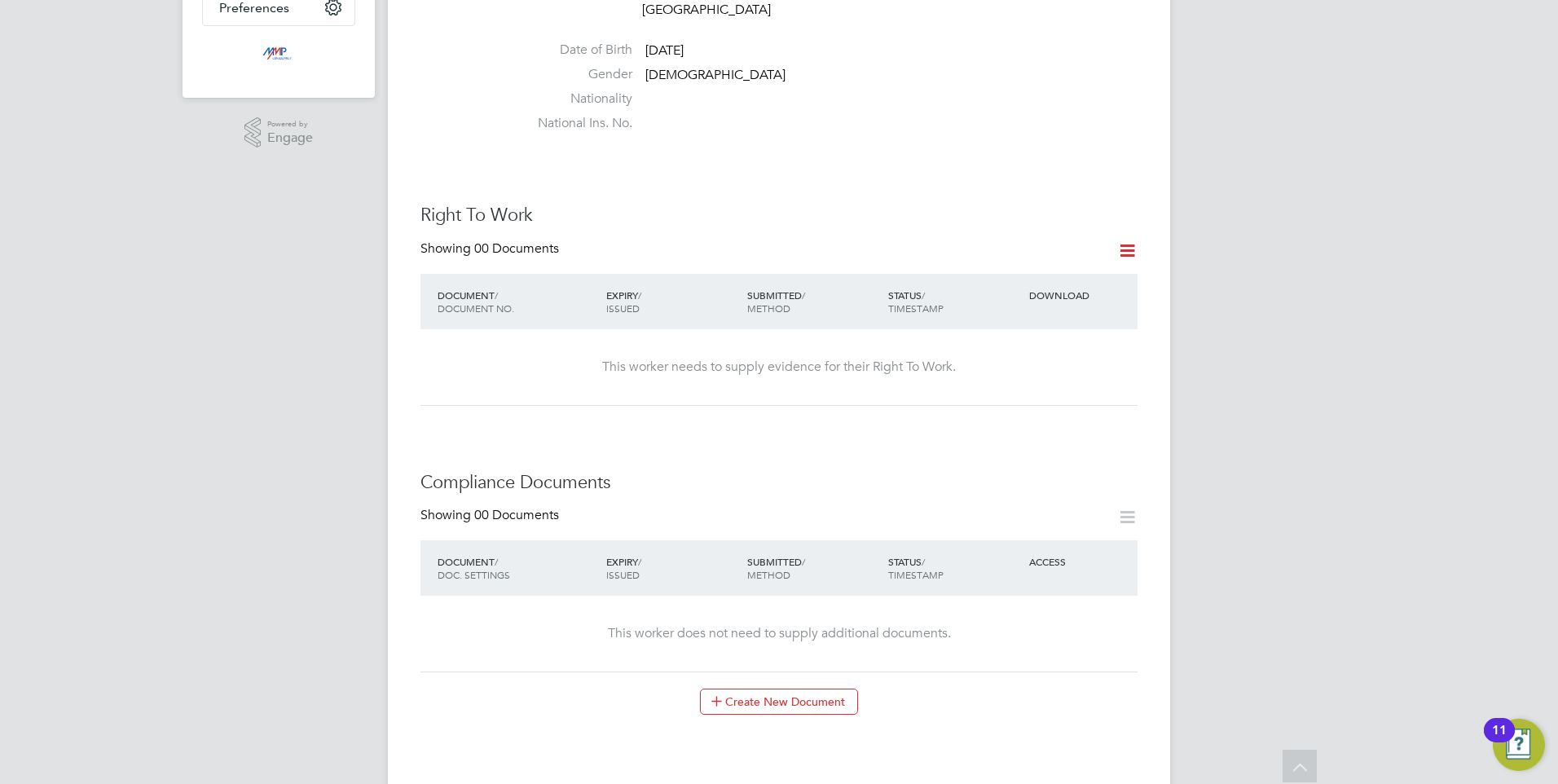
scroll to position [0, 0]
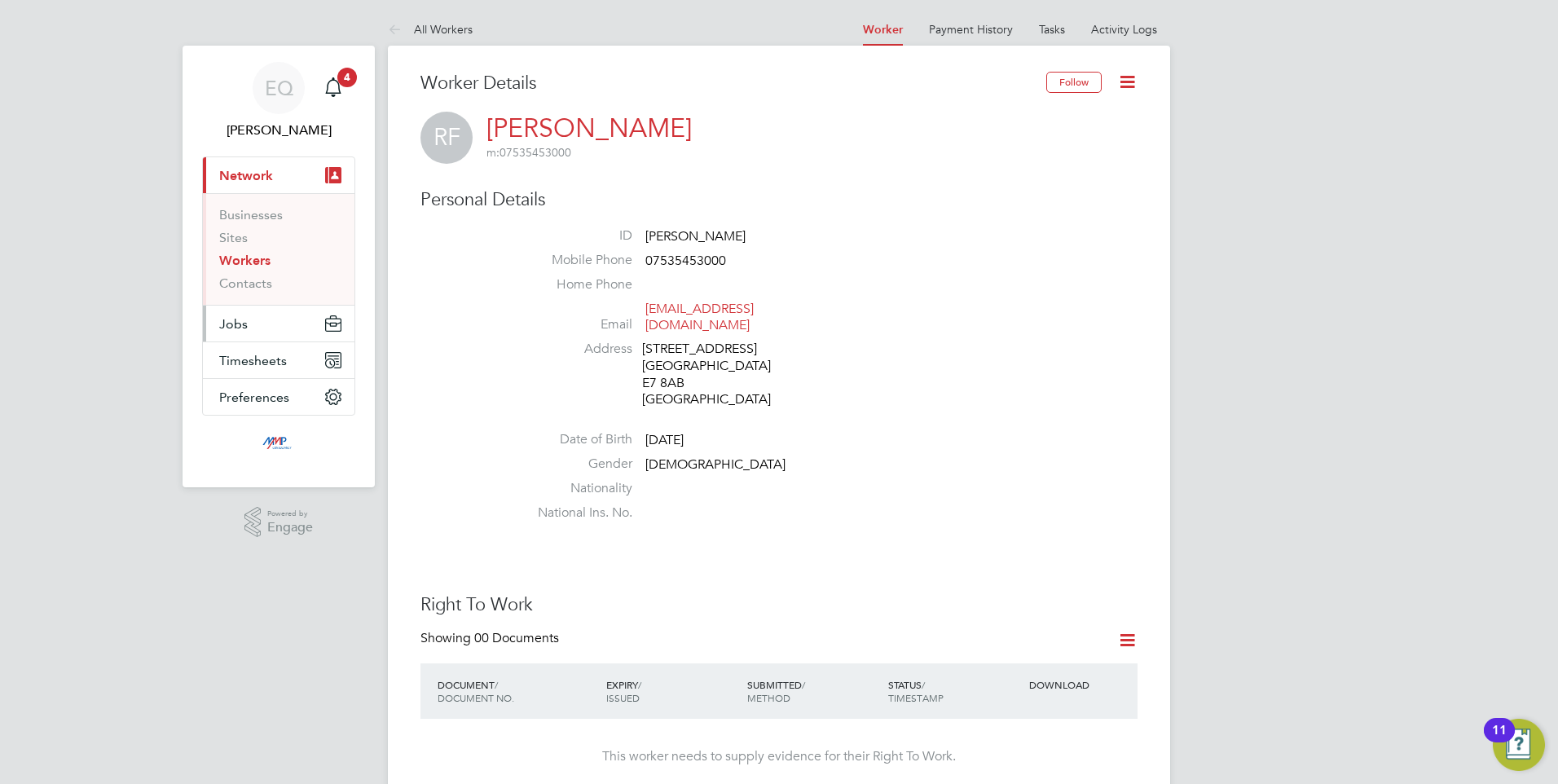
click at [224, 332] on button "Jobs" at bounding box center [278, 323] width 151 height 36
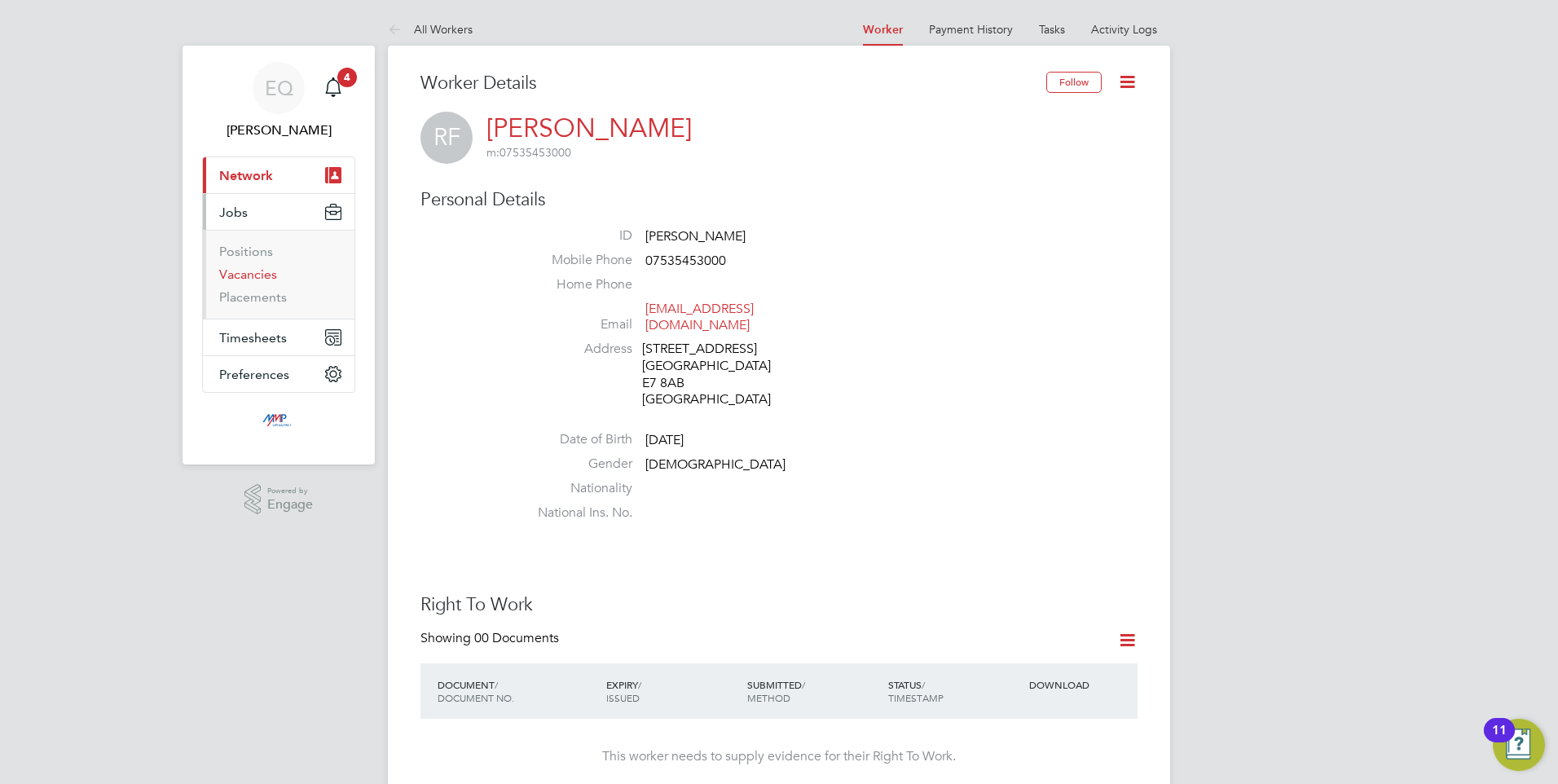
click at [261, 276] on link "Vacancies" at bounding box center [248, 274] width 58 height 15
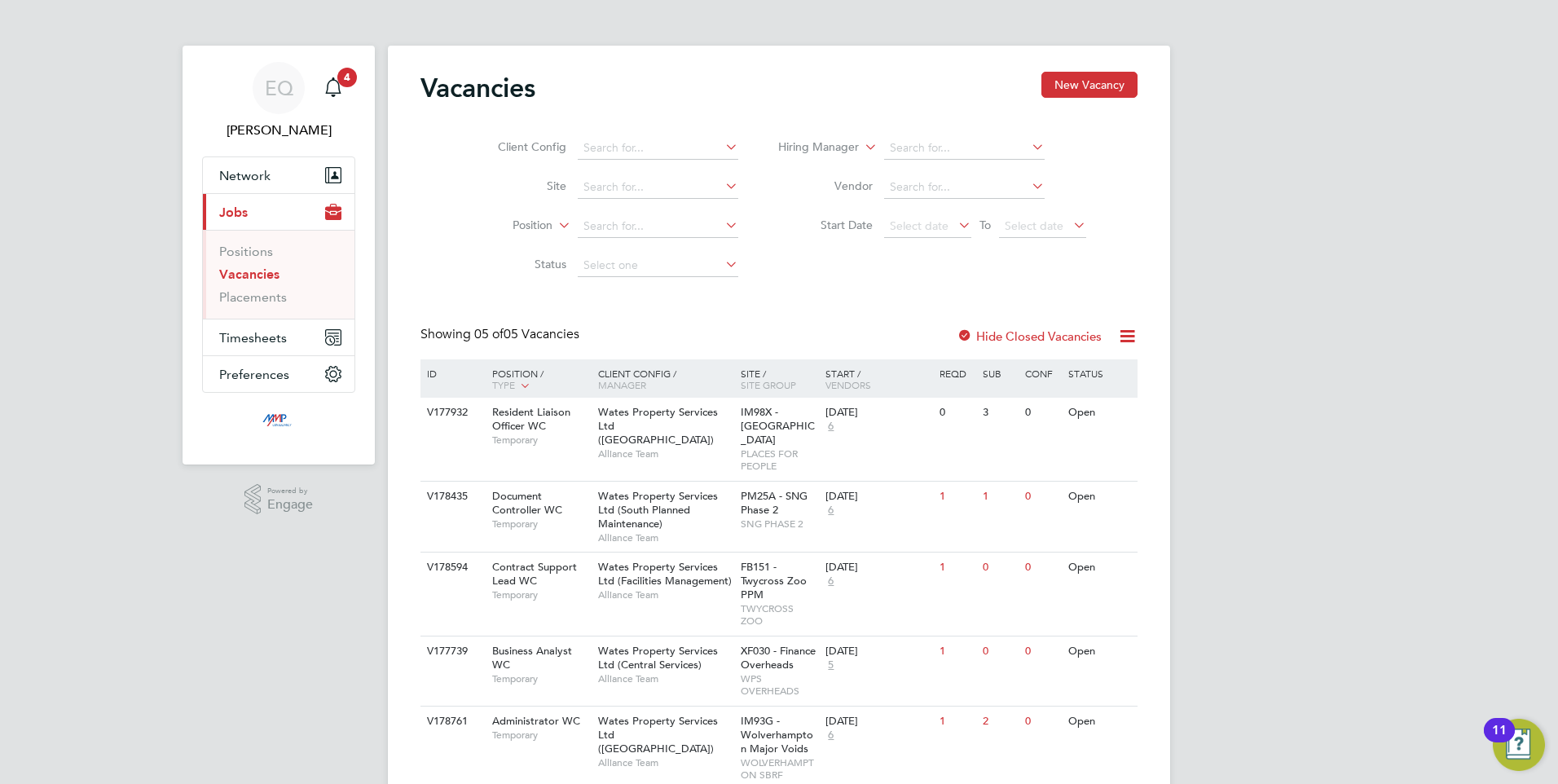
scroll to position [52, 0]
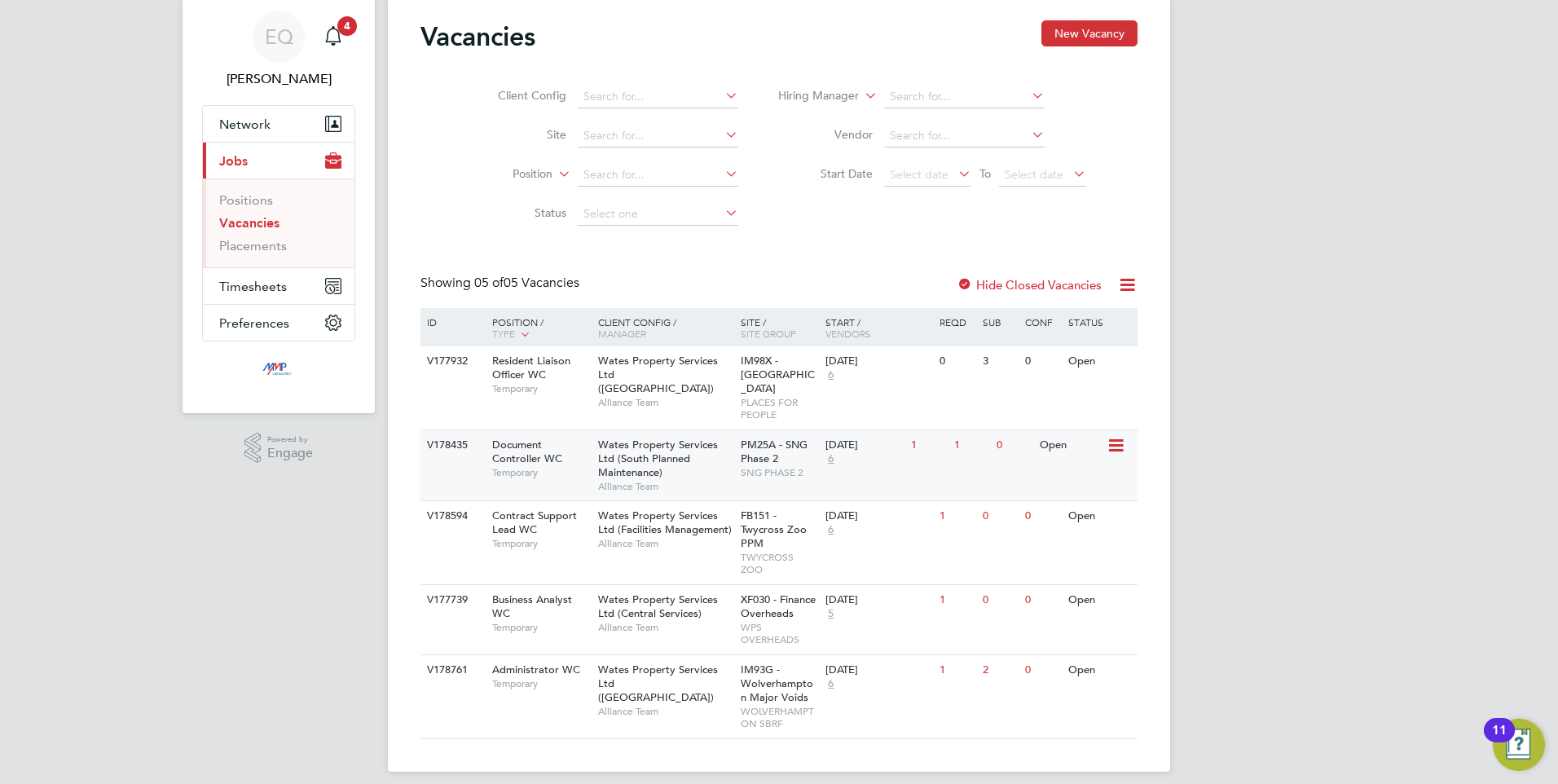
click at [563, 476] on div "V178435 Document Controller WC Temporary Wates Property Services Ltd (South Pla…" at bounding box center [779, 464] width 717 height 70
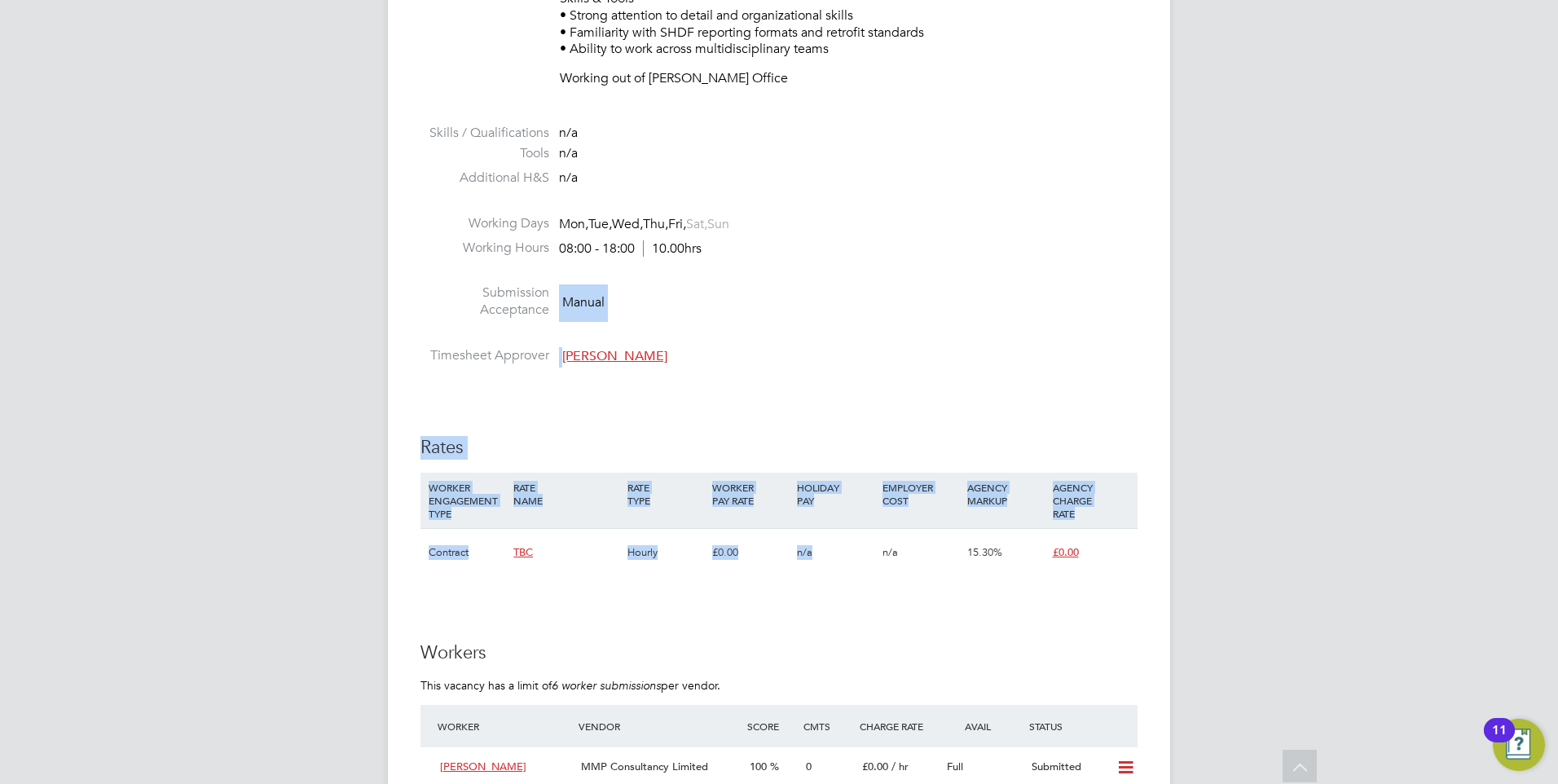
drag, startPoint x: 841, startPoint y: 532, endPoint x: 443, endPoint y: 299, distance: 461.2
click at [443, 299] on div "IR35 Determination IR35 Status Disabled for this client. This feature can be en…" at bounding box center [779, 462] width 717 height 1976
drag, startPoint x: 443, startPoint y: 299, endPoint x: 568, endPoint y: 322, distance: 127.1
click at [568, 322] on li "Submission Acceptance Manual" at bounding box center [779, 305] width 717 height 41
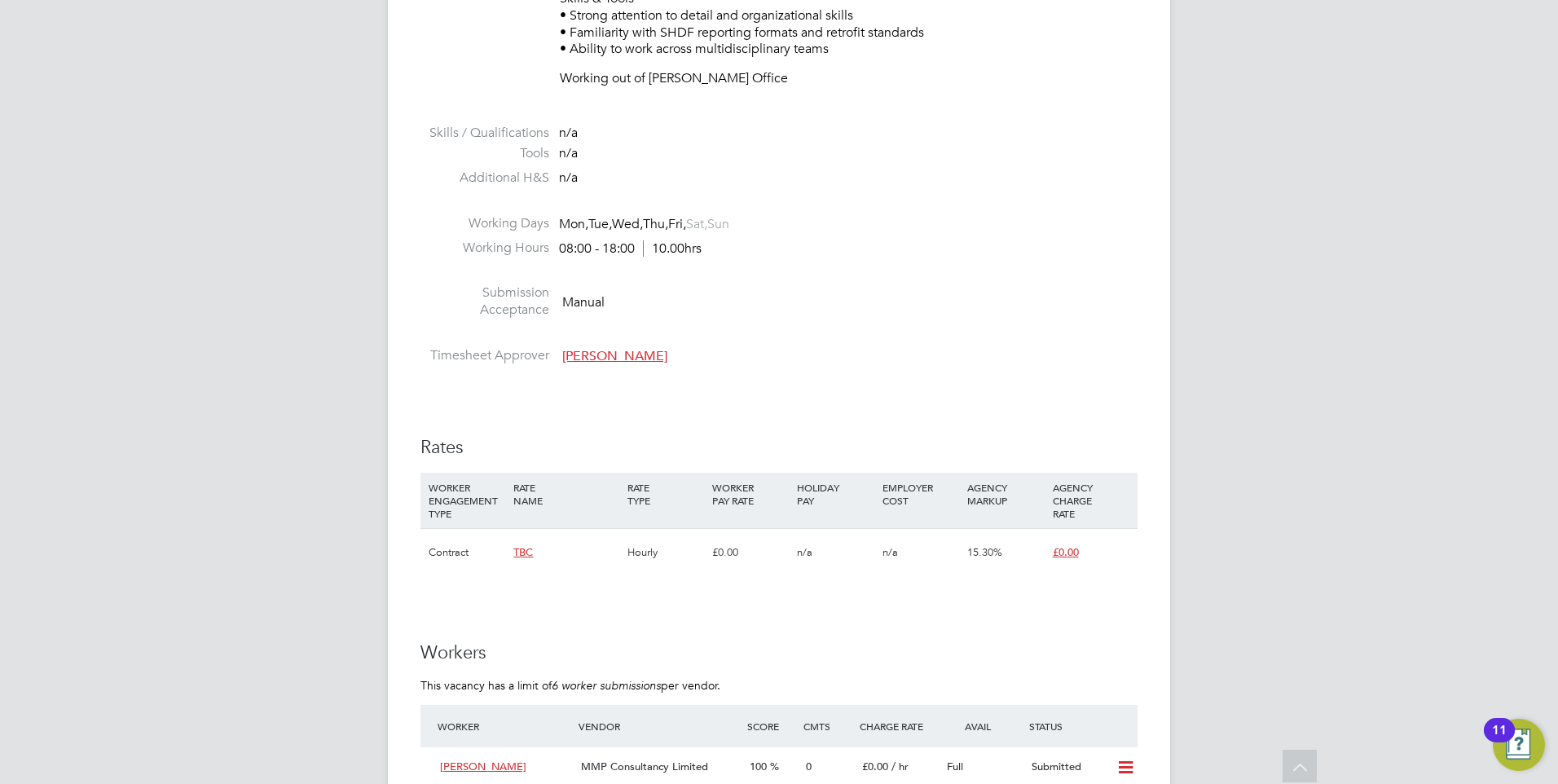
scroll to position [1441, 0]
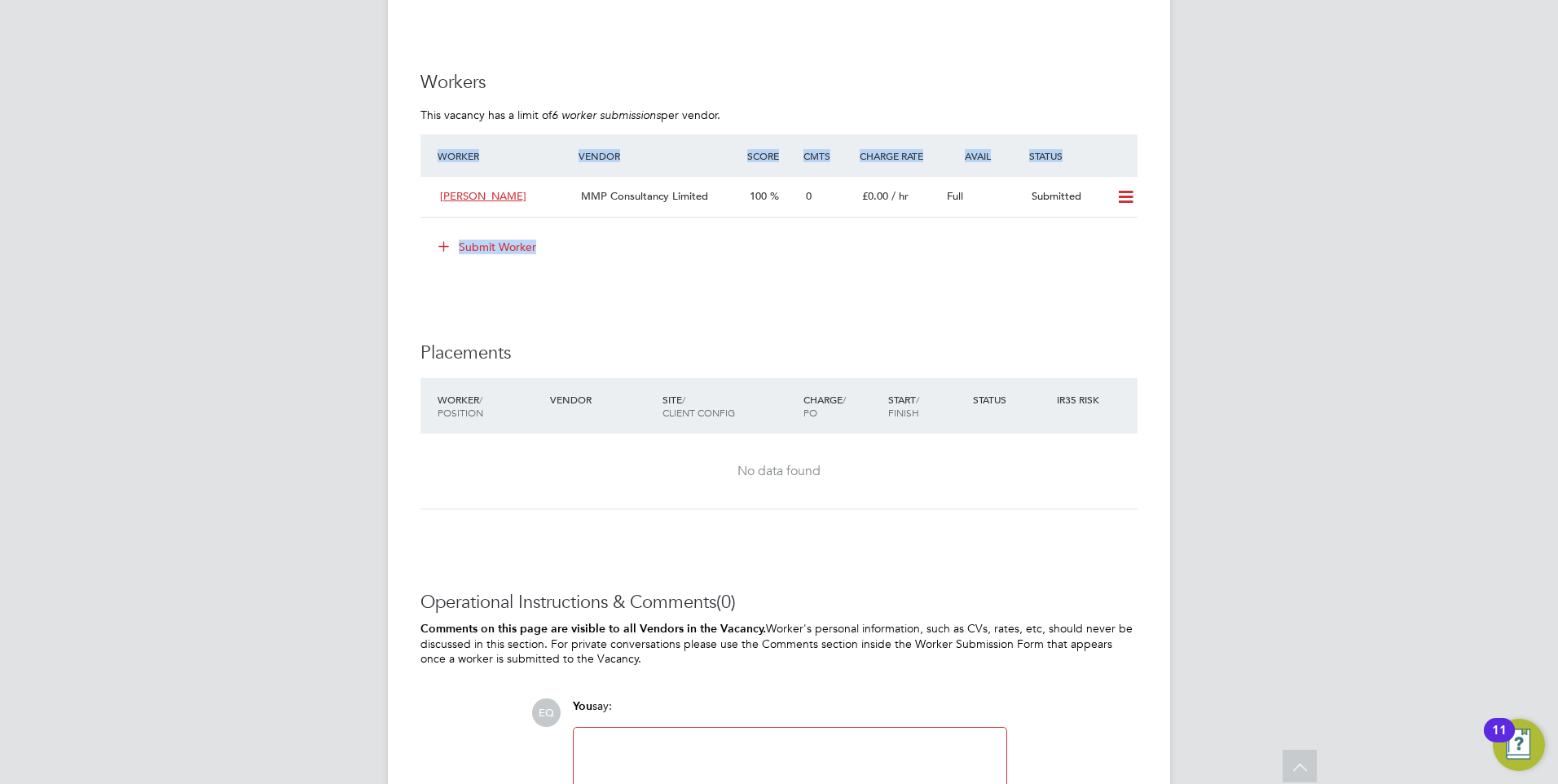
drag, startPoint x: 745, startPoint y: 249, endPoint x: 510, endPoint y: 126, distance: 265.2
click at [510, 126] on ng-form "Workers This vacancy has a limit of 6 worker submissions per vendor. Worker Ven…" at bounding box center [779, 173] width 717 height 206
drag, startPoint x: 510, startPoint y: 126, endPoint x: 821, endPoint y: 284, distance: 348.8
drag, startPoint x: 660, startPoint y: 287, endPoint x: 401, endPoint y: 65, distance: 341.1
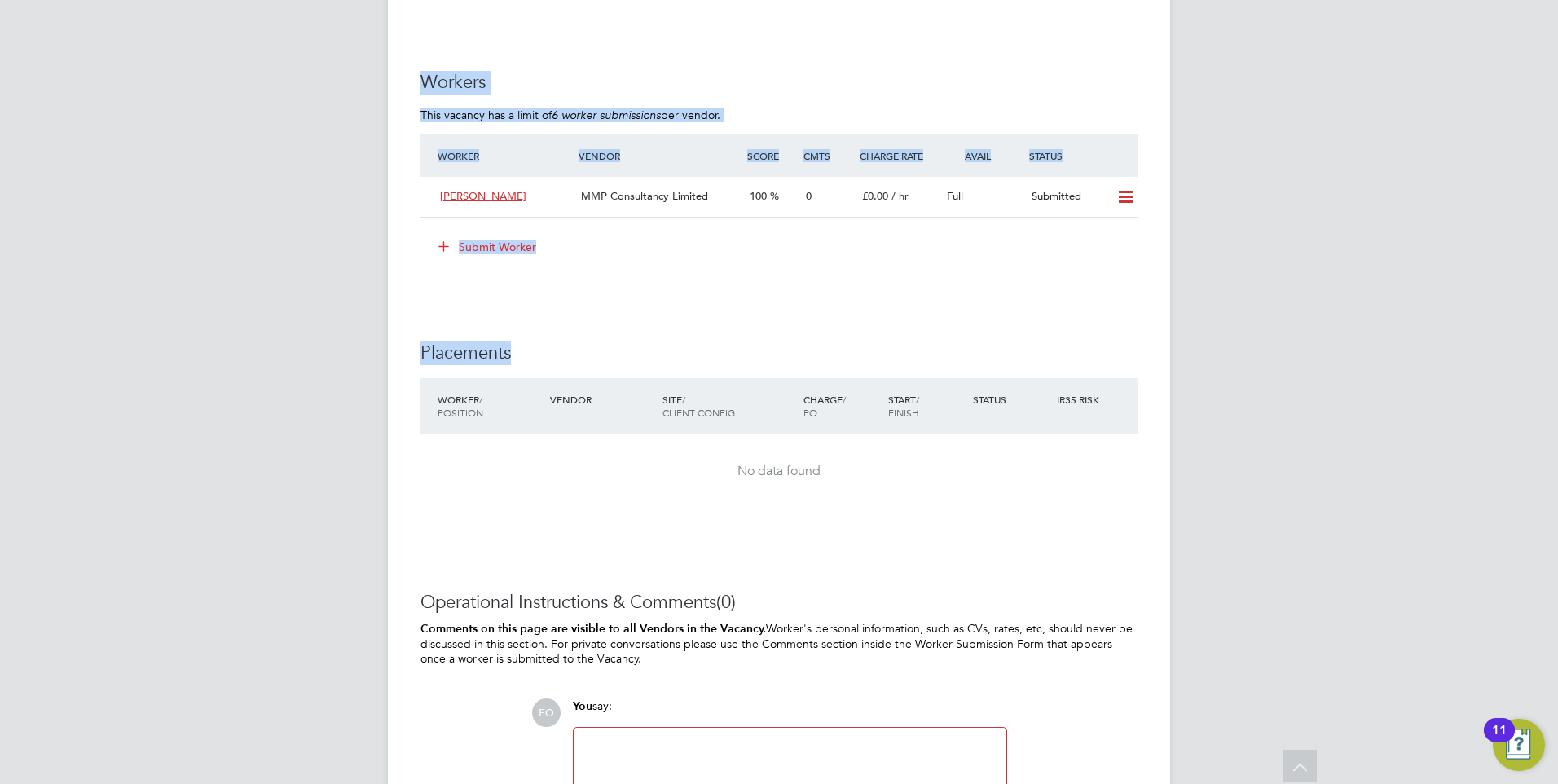
drag, startPoint x: 401, startPoint y: 65, endPoint x: 606, endPoint y: 314, distance: 322.5
drag, startPoint x: 637, startPoint y: 270, endPoint x: 406, endPoint y: 59, distance: 312.9
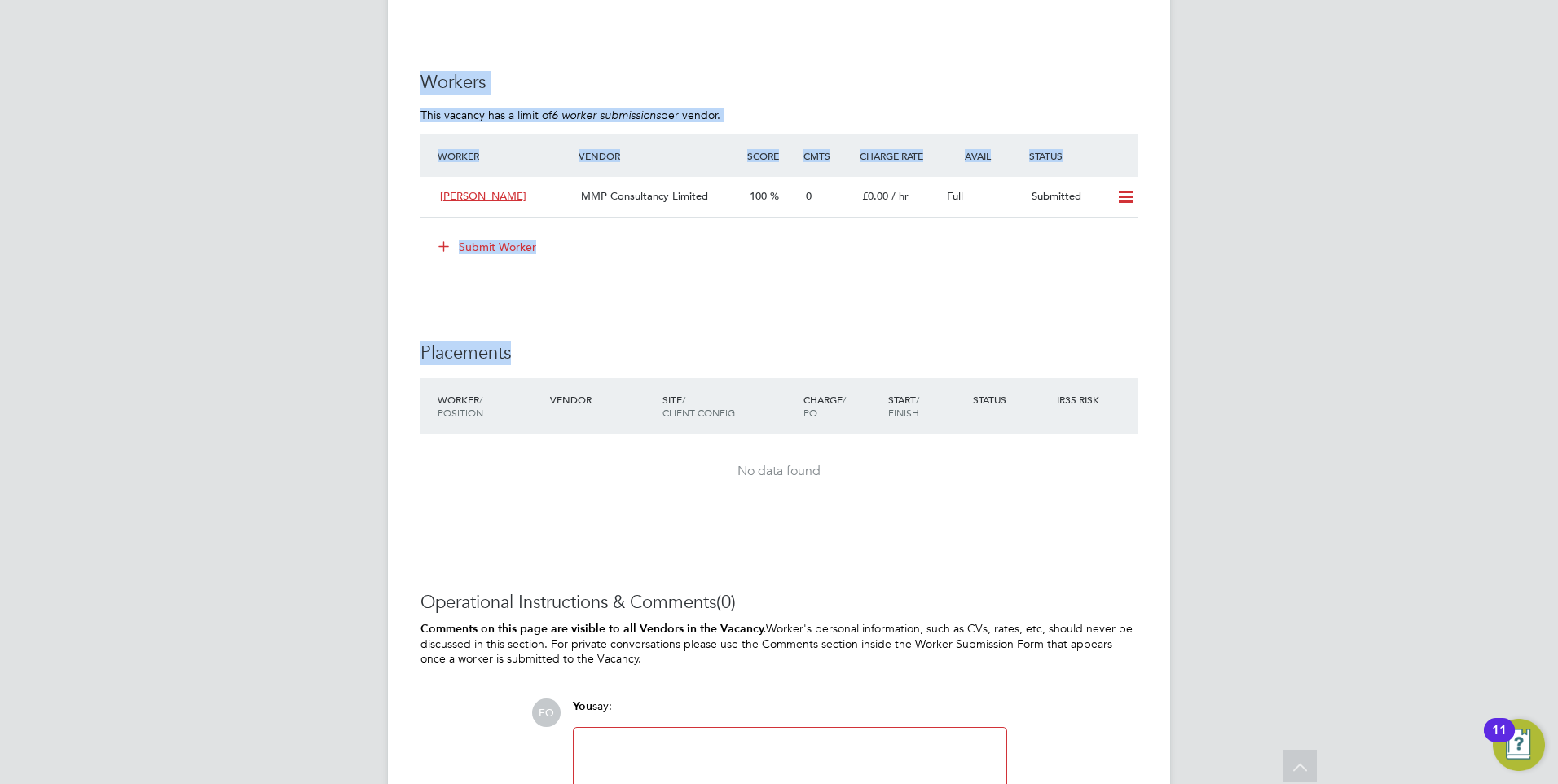
drag, startPoint x: 406, startPoint y: 59, endPoint x: 647, endPoint y: 49, distance: 241.2
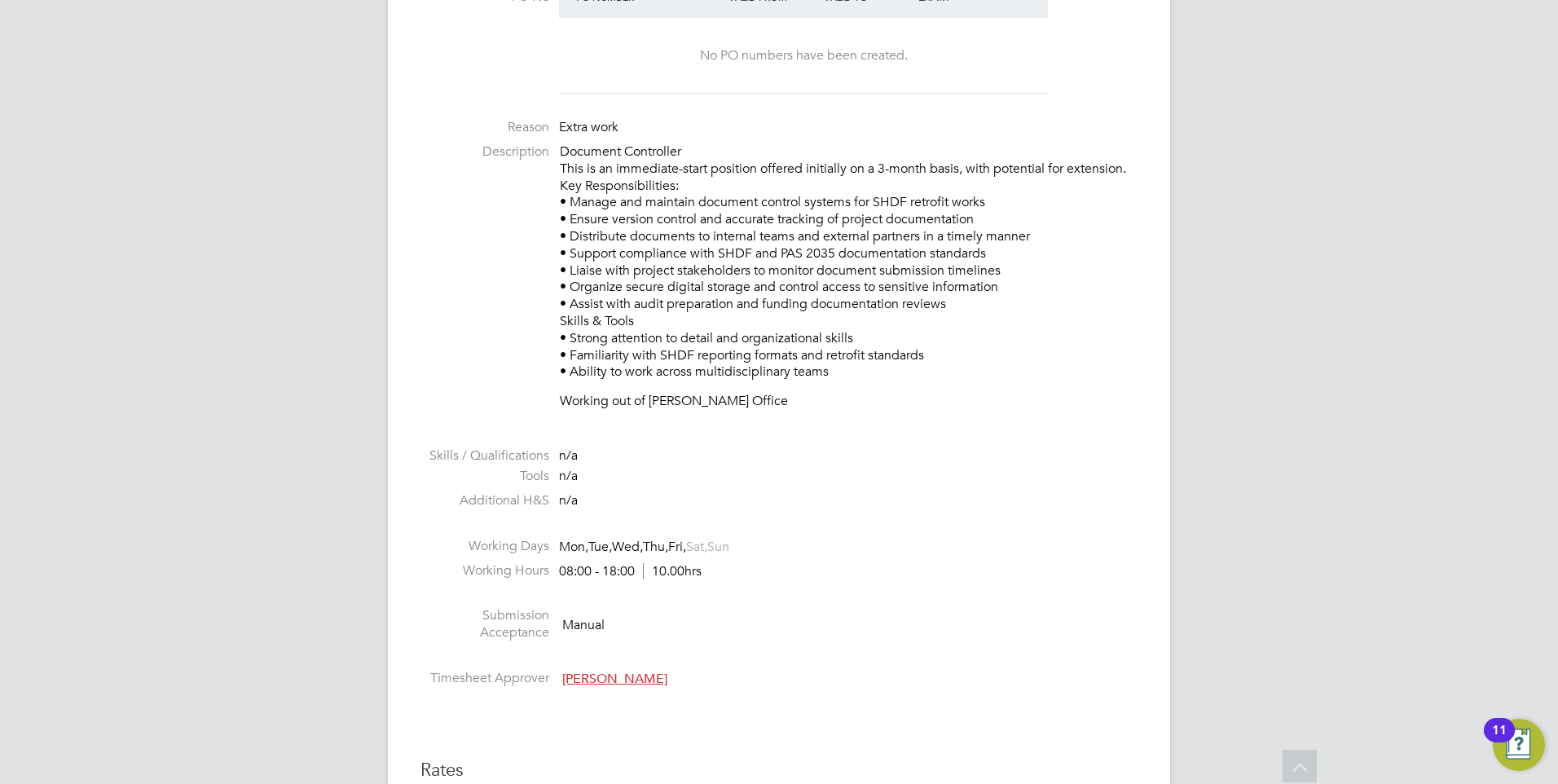
scroll to position [539, 0]
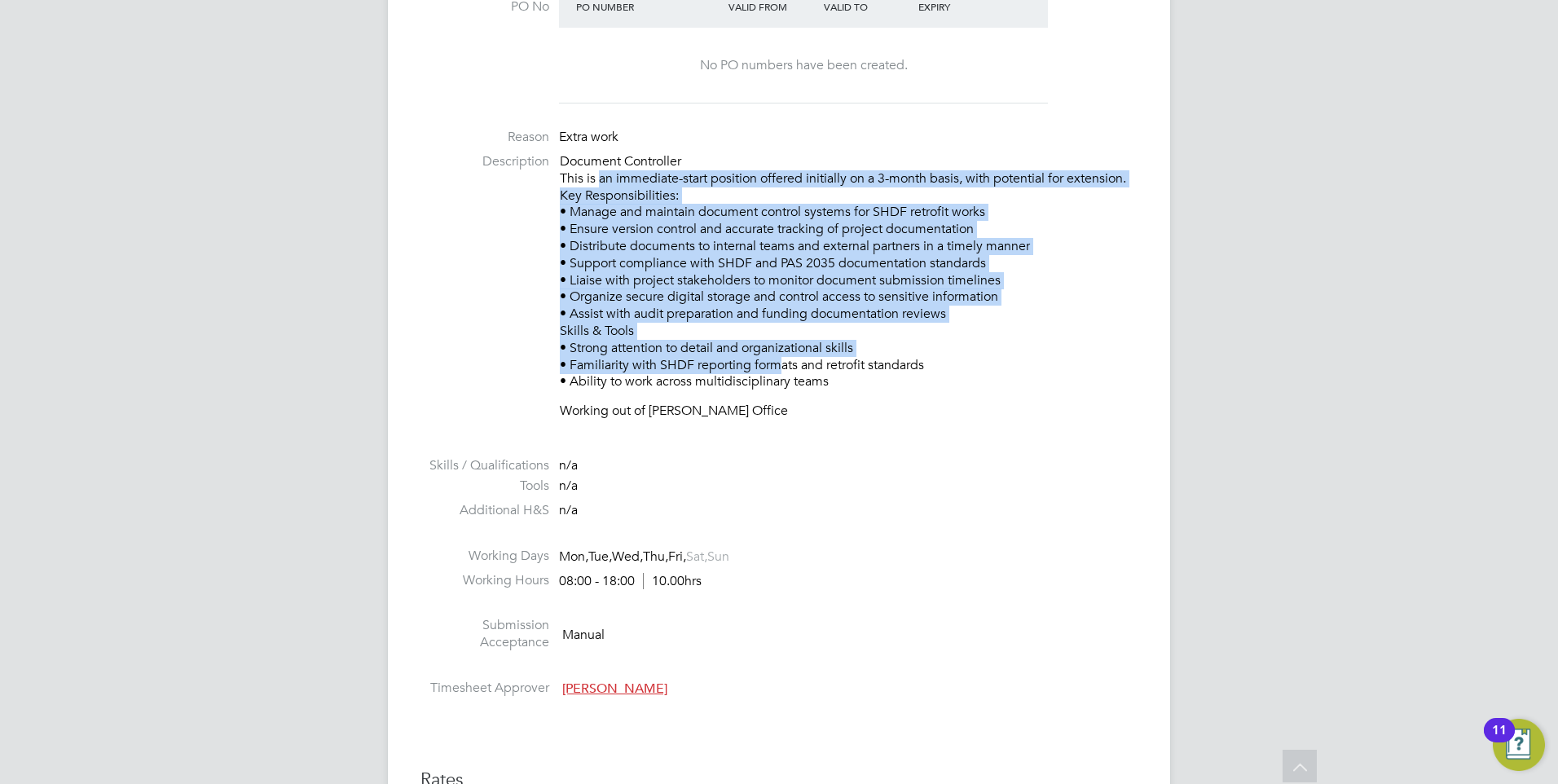
drag, startPoint x: 775, startPoint y: 360, endPoint x: 607, endPoint y: 193, distance: 236.9
click at [602, 189] on p "Document Controller This is an immediate-start position offered initially on a …" at bounding box center [848, 271] width 578 height 237
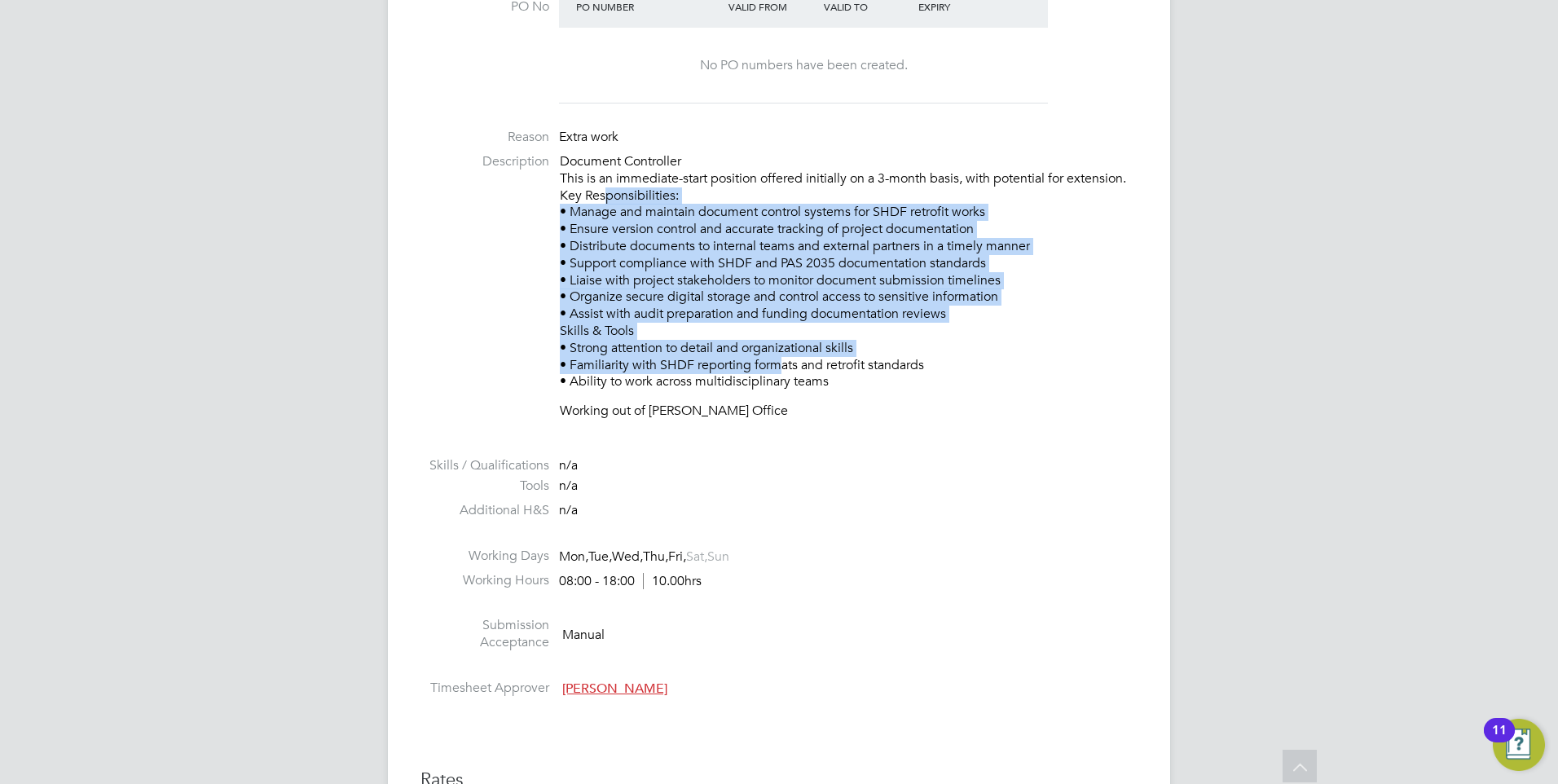
drag, startPoint x: 607, startPoint y: 193, endPoint x: 802, endPoint y: 377, distance: 268.1
click at [802, 377] on p "Document Controller This is an immediate-start position offered initially on a …" at bounding box center [848, 271] width 578 height 237
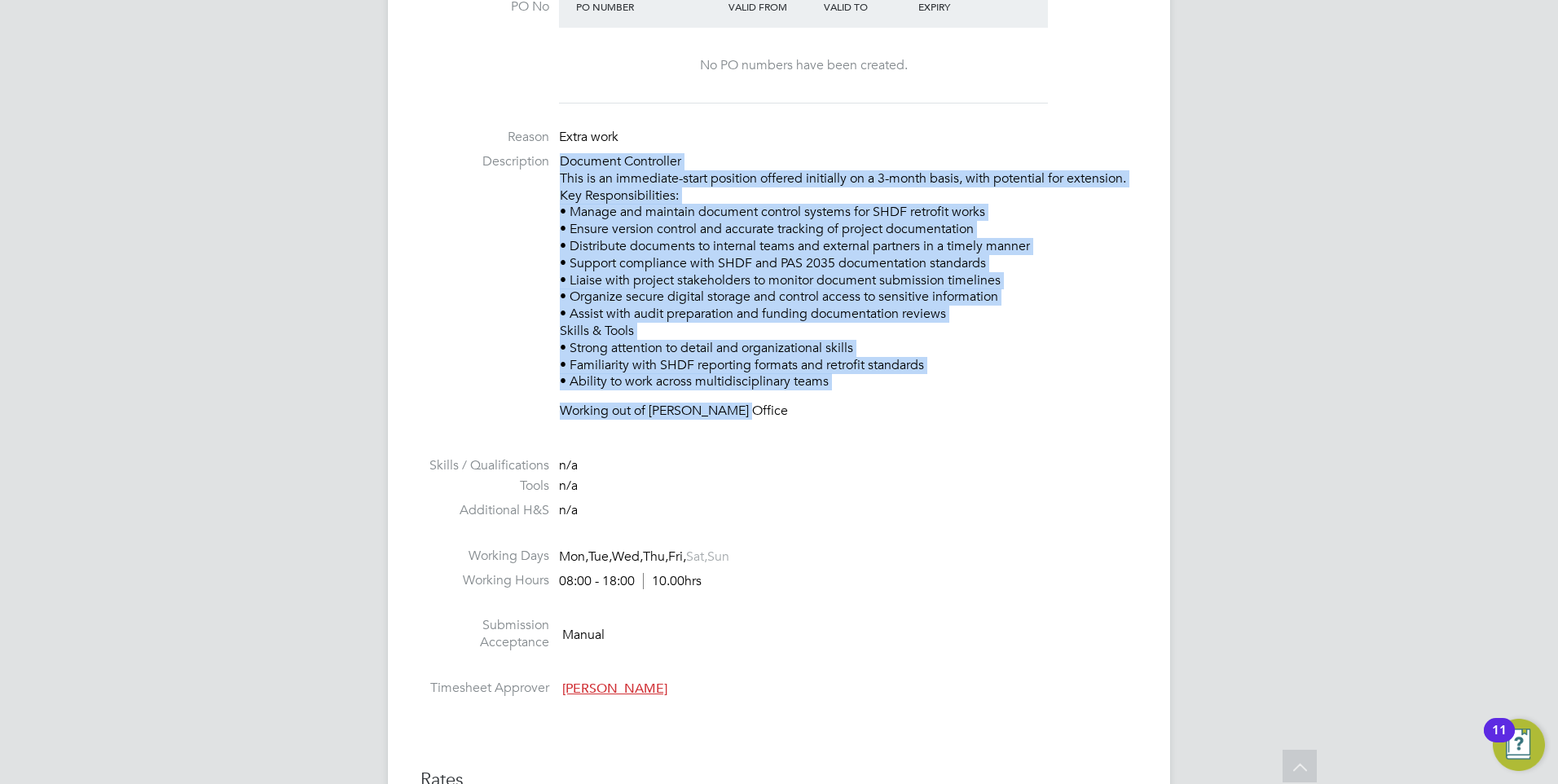
drag, startPoint x: 587, startPoint y: 148, endPoint x: 962, endPoint y: 395, distance: 449.0
click at [962, 395] on ul "PO No PO Number Valid From Valid To Expiry No PO numbers have been created. Rea…" at bounding box center [779, 344] width 717 height 718
drag, startPoint x: 962, startPoint y: 395, endPoint x: 846, endPoint y: 428, distance: 120.6
click at [848, 428] on li "Description Document Controller This is an immediate-start position offered ini…" at bounding box center [779, 294] width 717 height 283
drag, startPoint x: 812, startPoint y: 408, endPoint x: 542, endPoint y: 138, distance: 381.8
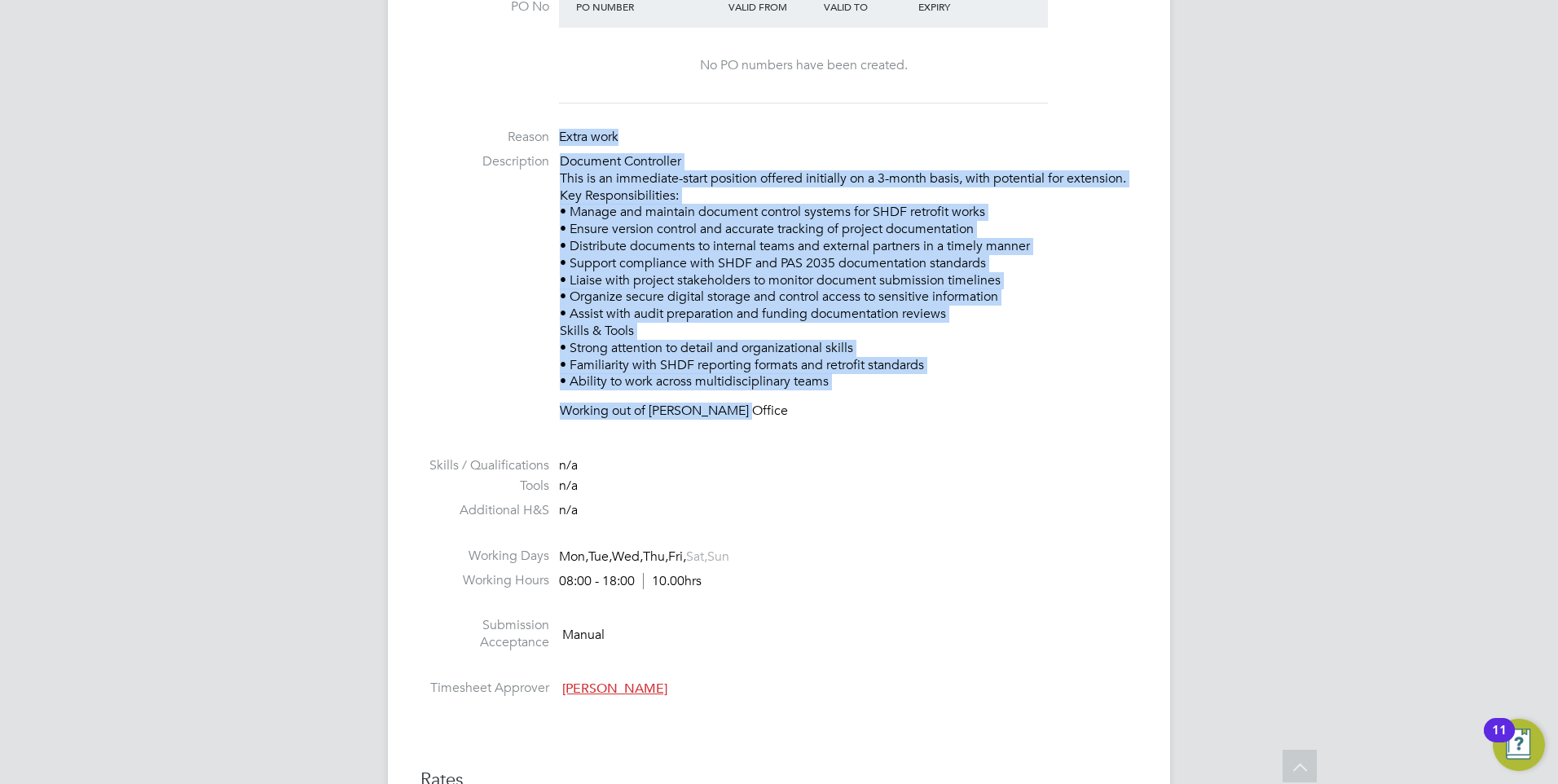
click at [542, 138] on ul "PO No PO Number Valid From Valid To Expiry No PO numbers have been created. Rea…" at bounding box center [779, 344] width 717 height 718
drag, startPoint x: 542, startPoint y: 138, endPoint x: 748, endPoint y: 250, distance: 234.5
click at [748, 250] on p "Document Controller This is an immediate-start position offered initially on a …" at bounding box center [848, 271] width 578 height 237
drag, startPoint x: 565, startPoint y: 162, endPoint x: 764, endPoint y: 415, distance: 321.9
click at [764, 415] on div "Document Controller This is an immediate-start position offered initially on a …" at bounding box center [848, 286] width 578 height 267
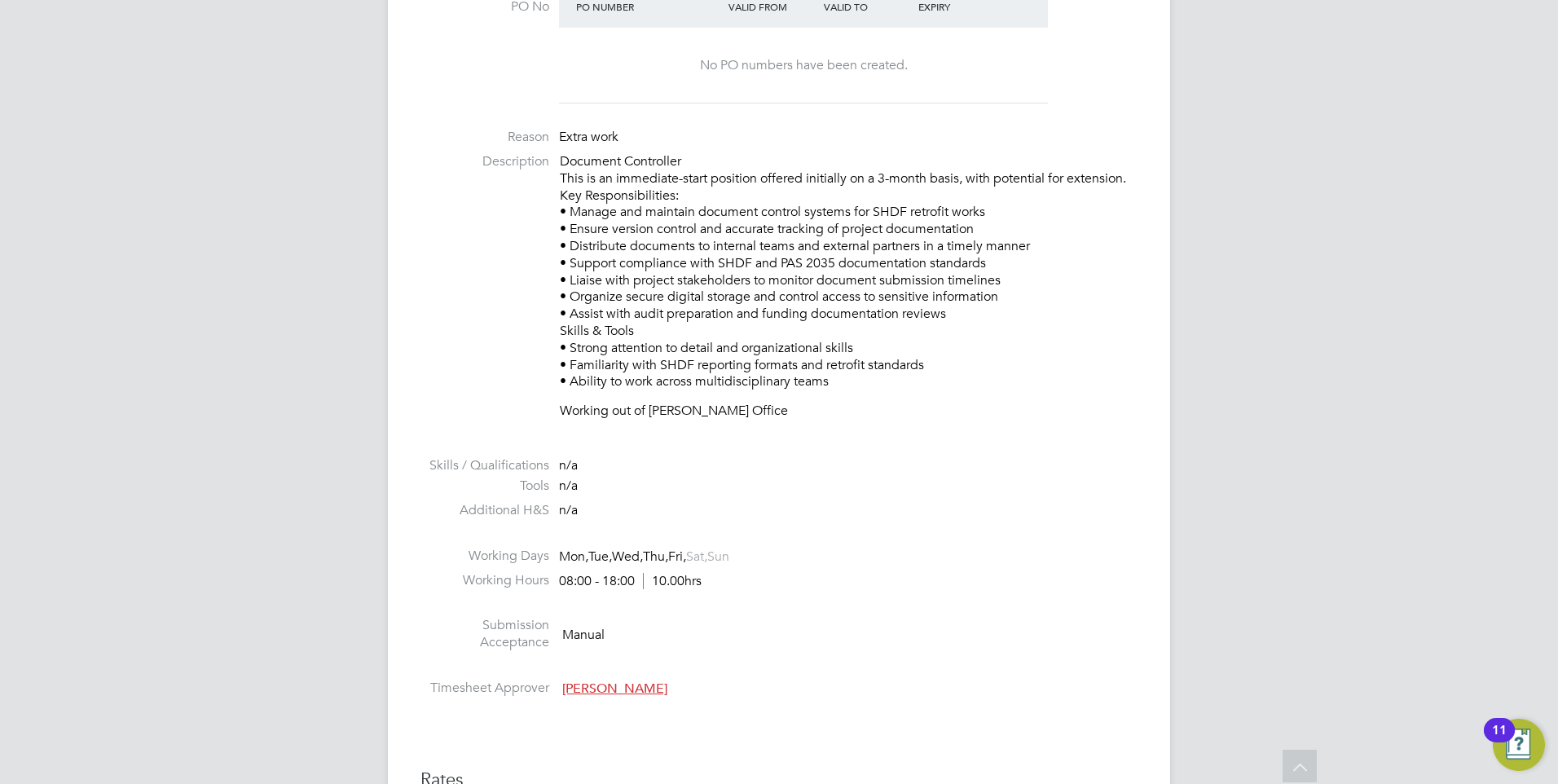
drag, startPoint x: 764, startPoint y: 415, endPoint x: 748, endPoint y: 447, distance: 35.8
click at [748, 447] on li at bounding box center [779, 446] width 717 height 22
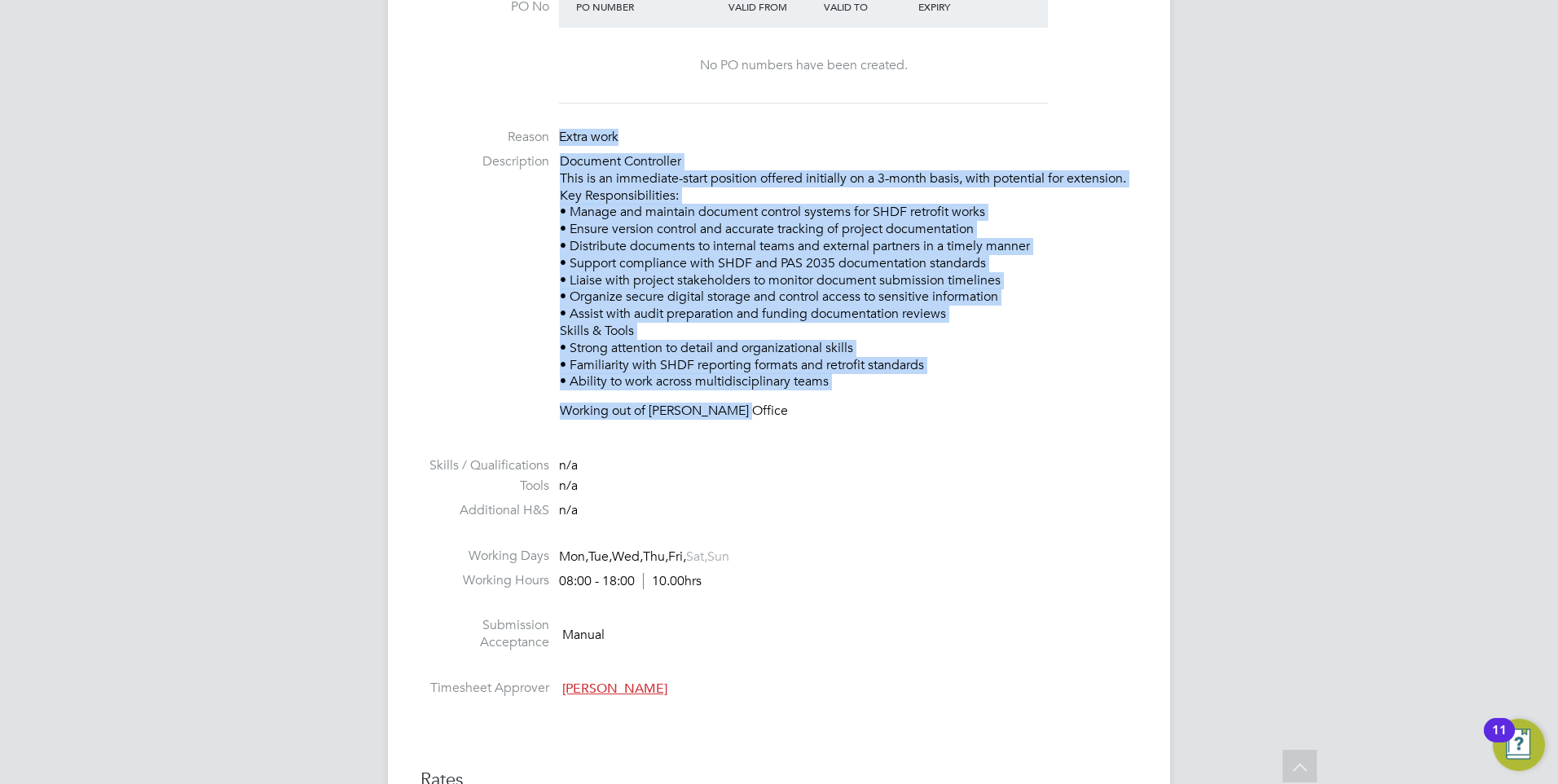
drag, startPoint x: 748, startPoint y: 427, endPoint x: 570, endPoint y: 145, distance: 333.5
click at [570, 145] on ul "PO No PO Number Valid From Valid To Expiry No PO numbers have been created. Rea…" at bounding box center [779, 344] width 717 height 718
drag, startPoint x: 570, startPoint y: 145, endPoint x: 722, endPoint y: 295, distance: 213.6
click at [722, 295] on p "Document Controller This is an immediate-start position offered initially on a …" at bounding box center [848, 271] width 578 height 237
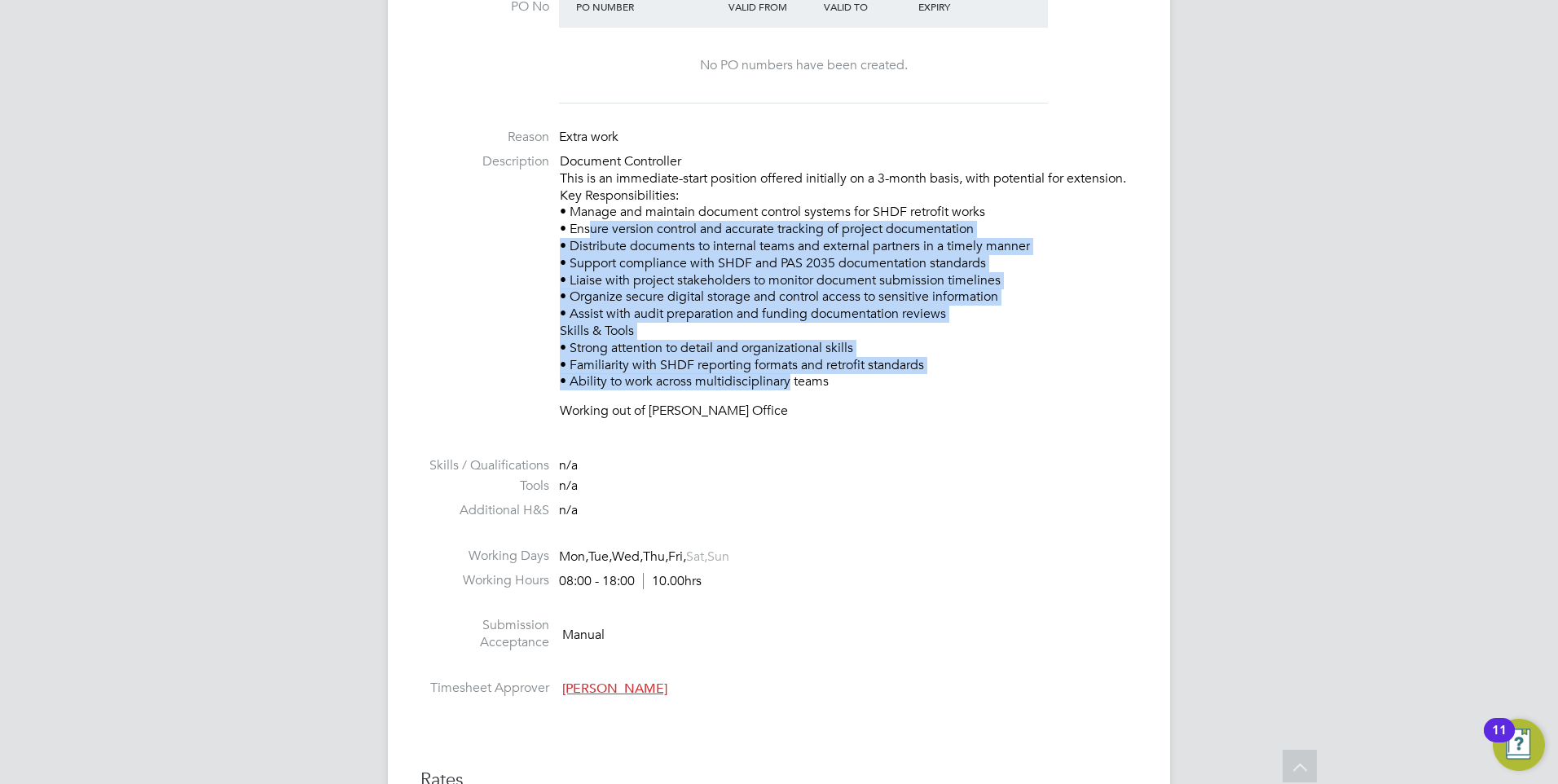
drag, startPoint x: 784, startPoint y: 381, endPoint x: 588, endPoint y: 223, distance: 251.8
click at [588, 223] on p "Document Controller This is an immediate-start position offered initially on a …" at bounding box center [848, 271] width 578 height 237
drag, startPoint x: 588, startPoint y: 223, endPoint x: 778, endPoint y: 315, distance: 211.1
click at [778, 315] on p "Document Controller This is an immediate-start position offered initially on a …" at bounding box center [848, 271] width 578 height 237
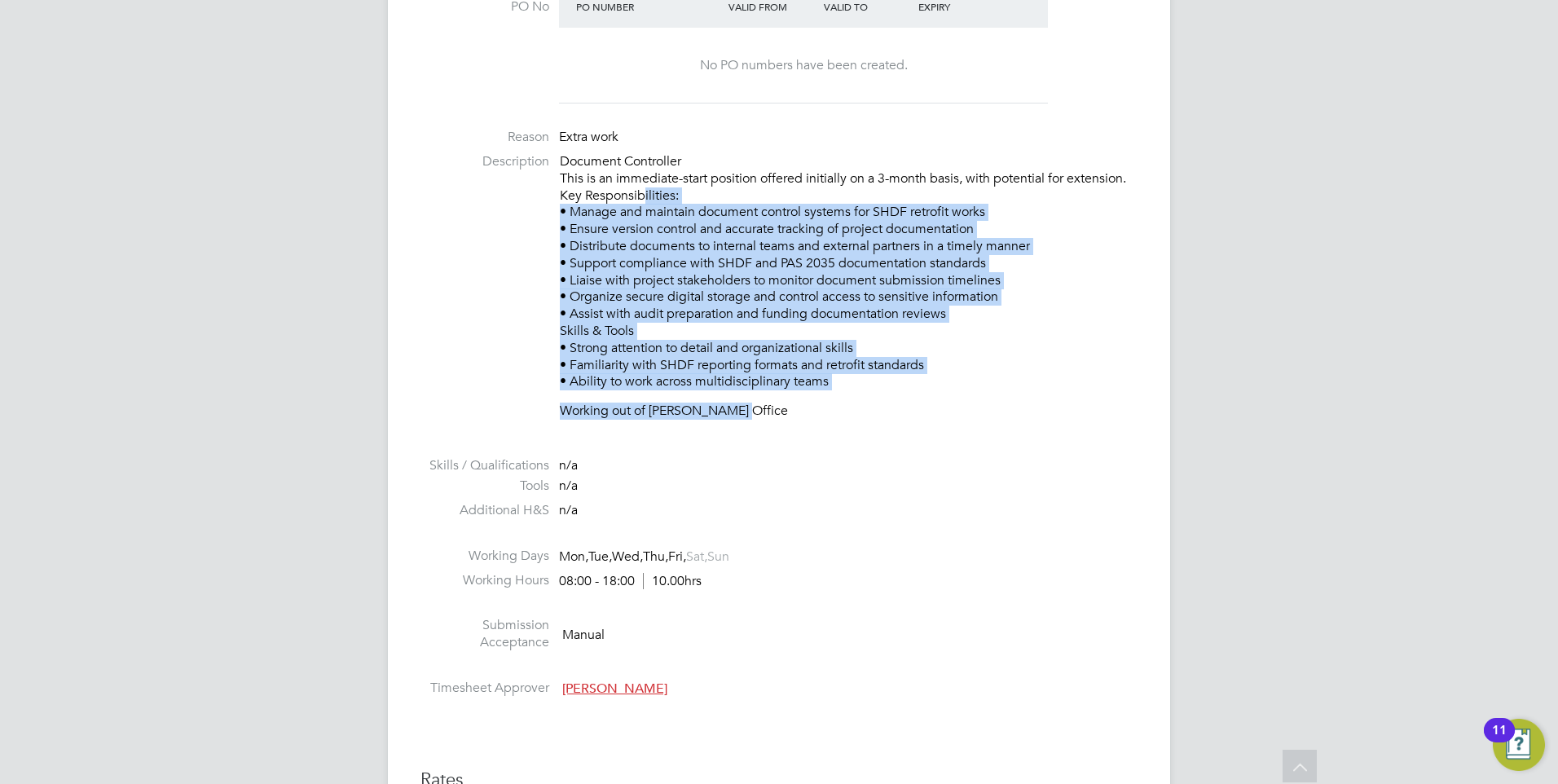
drag, startPoint x: 876, startPoint y: 407, endPoint x: 645, endPoint y: 213, distance: 301.7
click at [645, 213] on div "Document Controller This is an immediate-start position offered initially on a …" at bounding box center [848, 286] width 578 height 267
click at [784, 377] on p "Document Controller This is an immediate-start position offered initially on a …" at bounding box center [848, 271] width 578 height 237
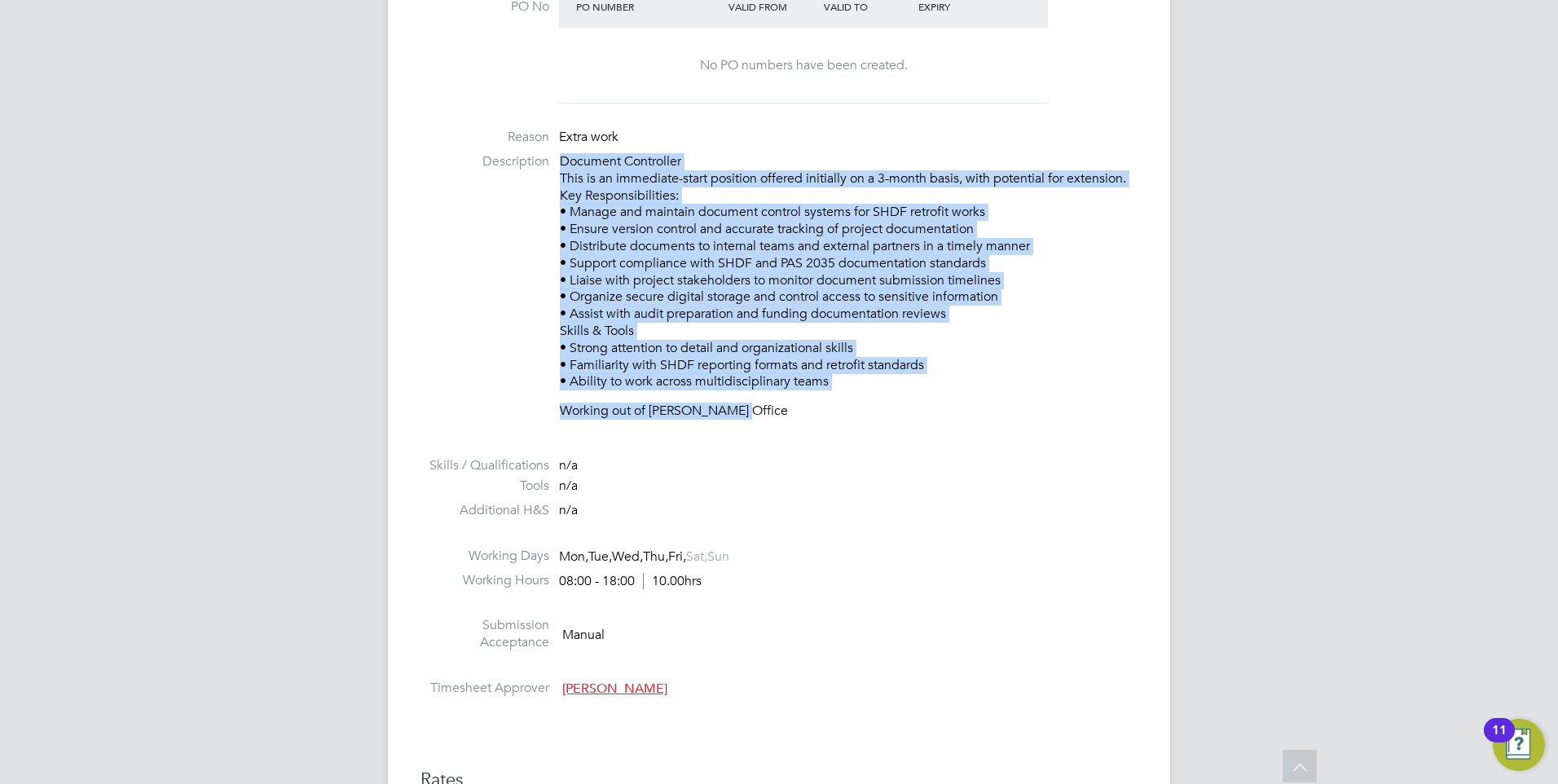
drag, startPoint x: 925, startPoint y: 423, endPoint x: 550, endPoint y: 169, distance: 452.9
click at [550, 169] on li "Description Document Controller This is an immediate-start position offered ini…" at bounding box center [779, 294] width 717 height 283
drag, startPoint x: 550, startPoint y: 169, endPoint x: 759, endPoint y: 313, distance: 253.8
click at [784, 315] on p "Document Controller This is an immediate-start position offered initially on a …" at bounding box center [848, 271] width 578 height 237
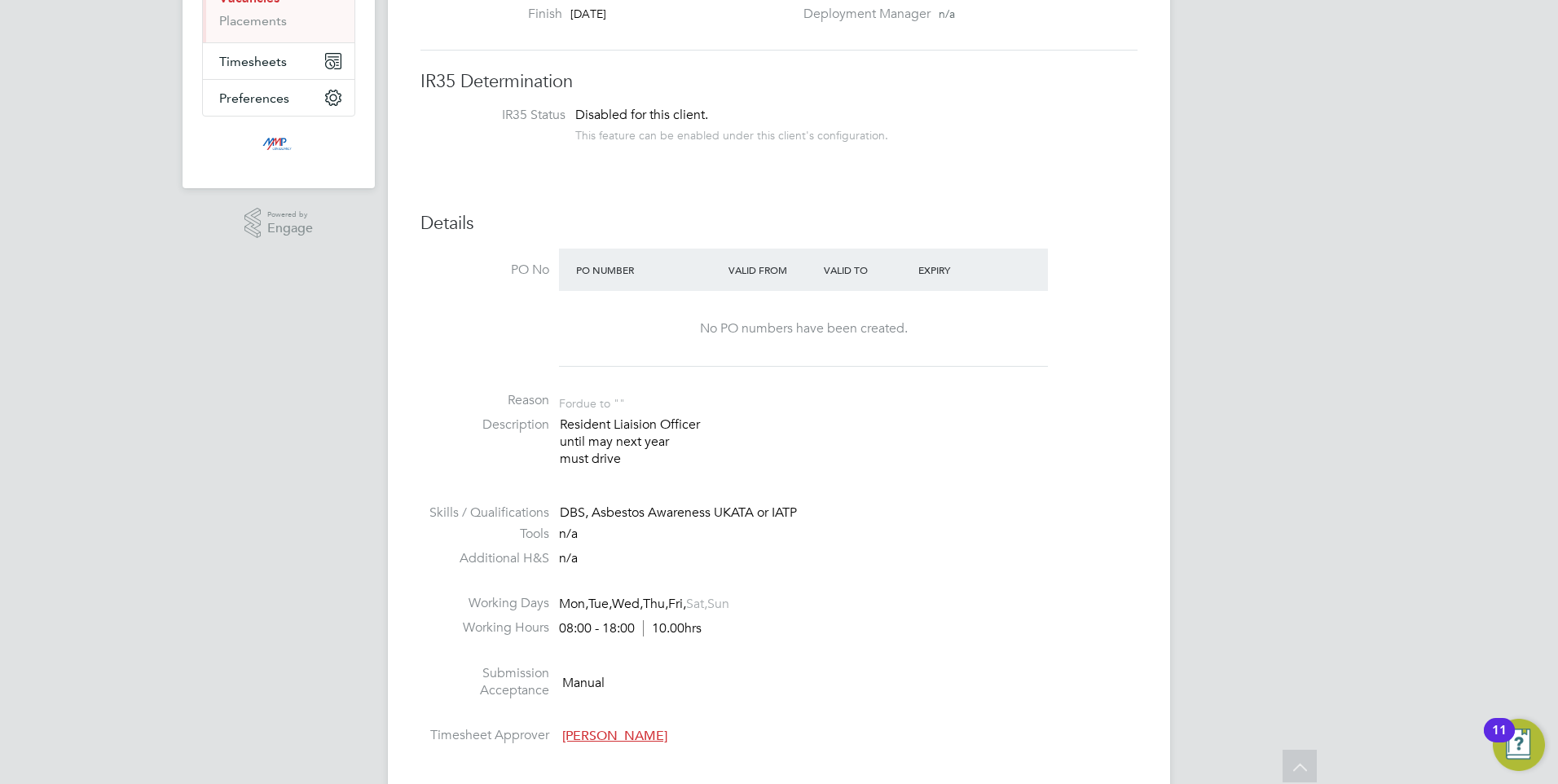
scroll to position [115, 0]
